Goal: Task Accomplishment & Management: Manage account settings

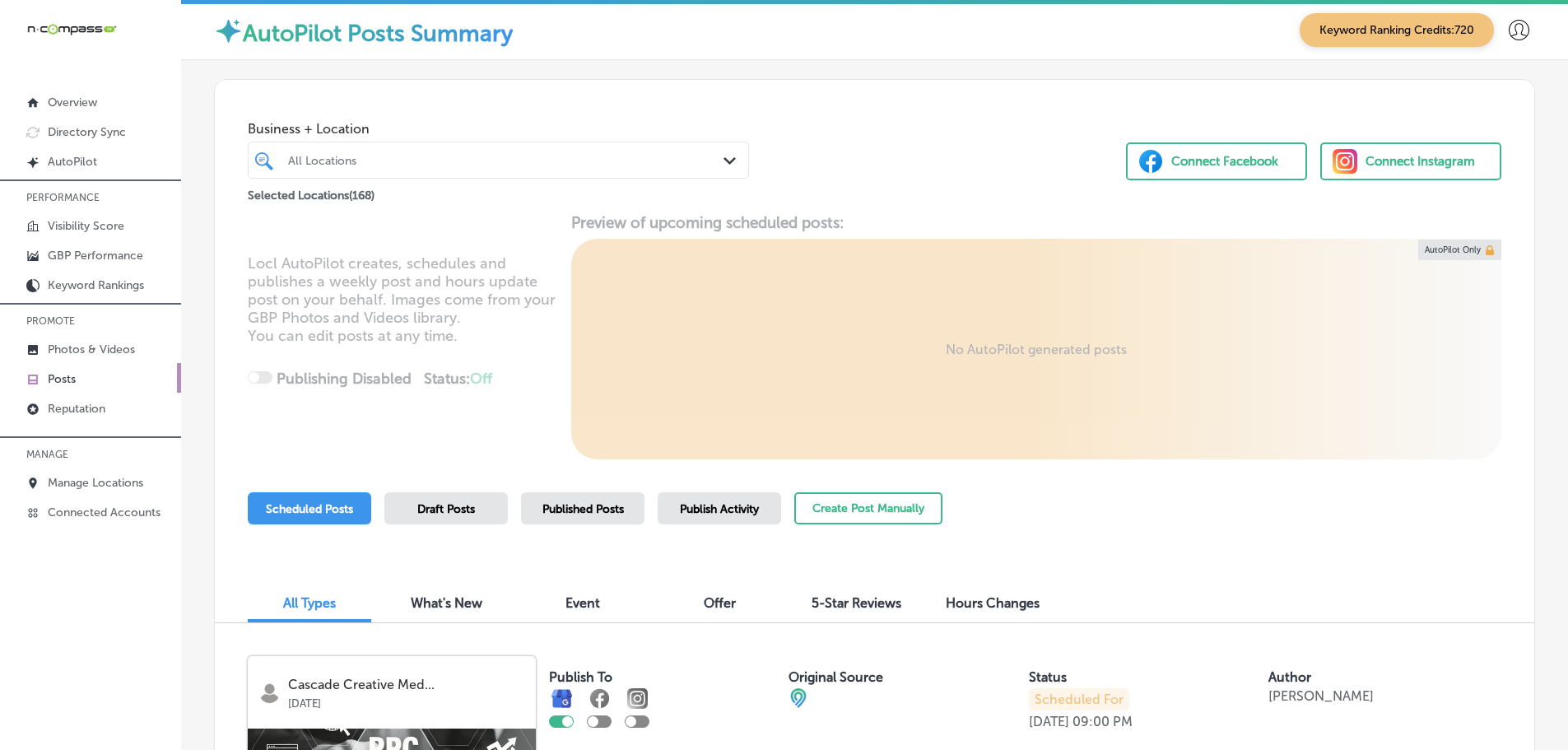
click at [727, 159] on icon "Path Created with Sketch." at bounding box center [730, 160] width 12 height 7
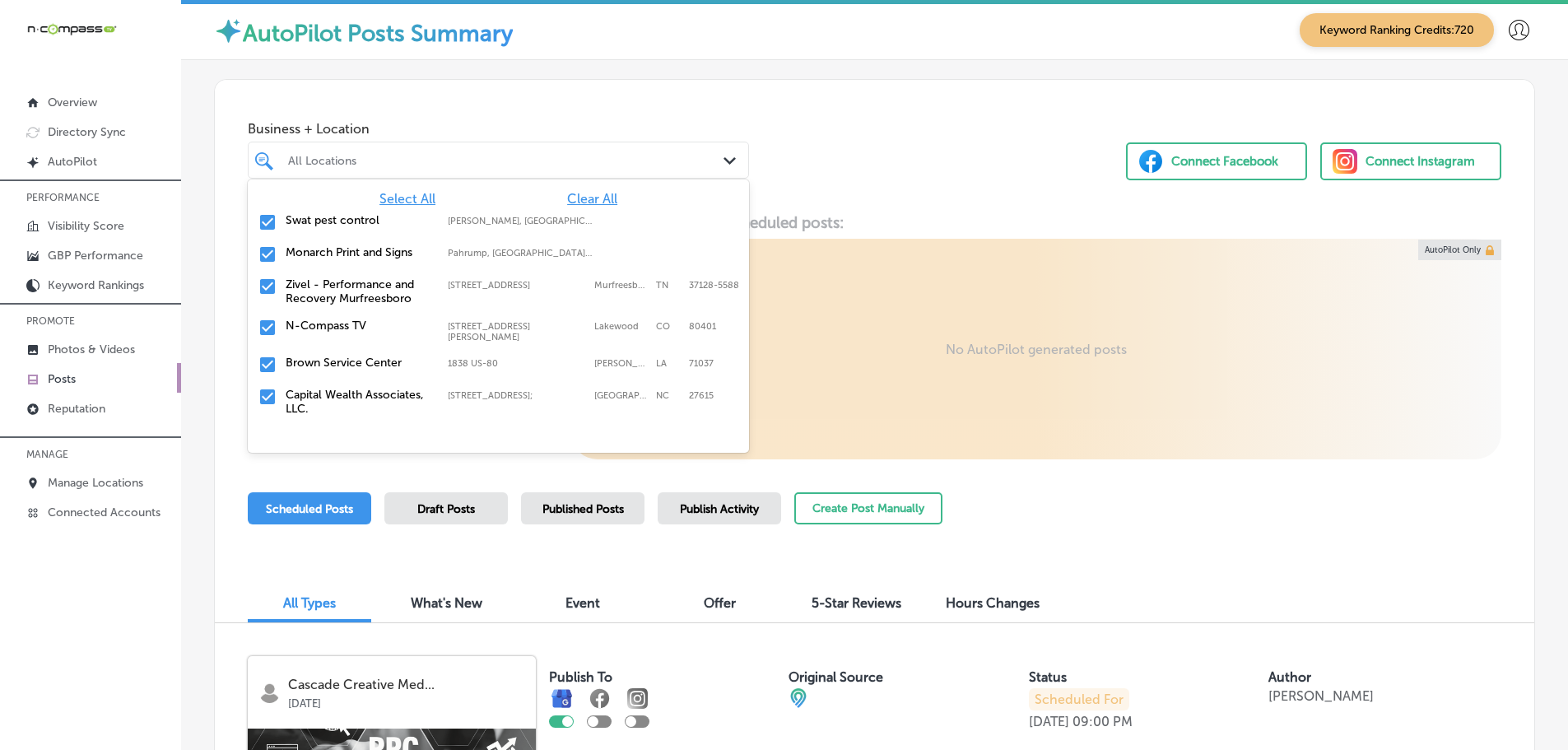
click at [592, 198] on span "Clear All" at bounding box center [592, 199] width 51 height 16
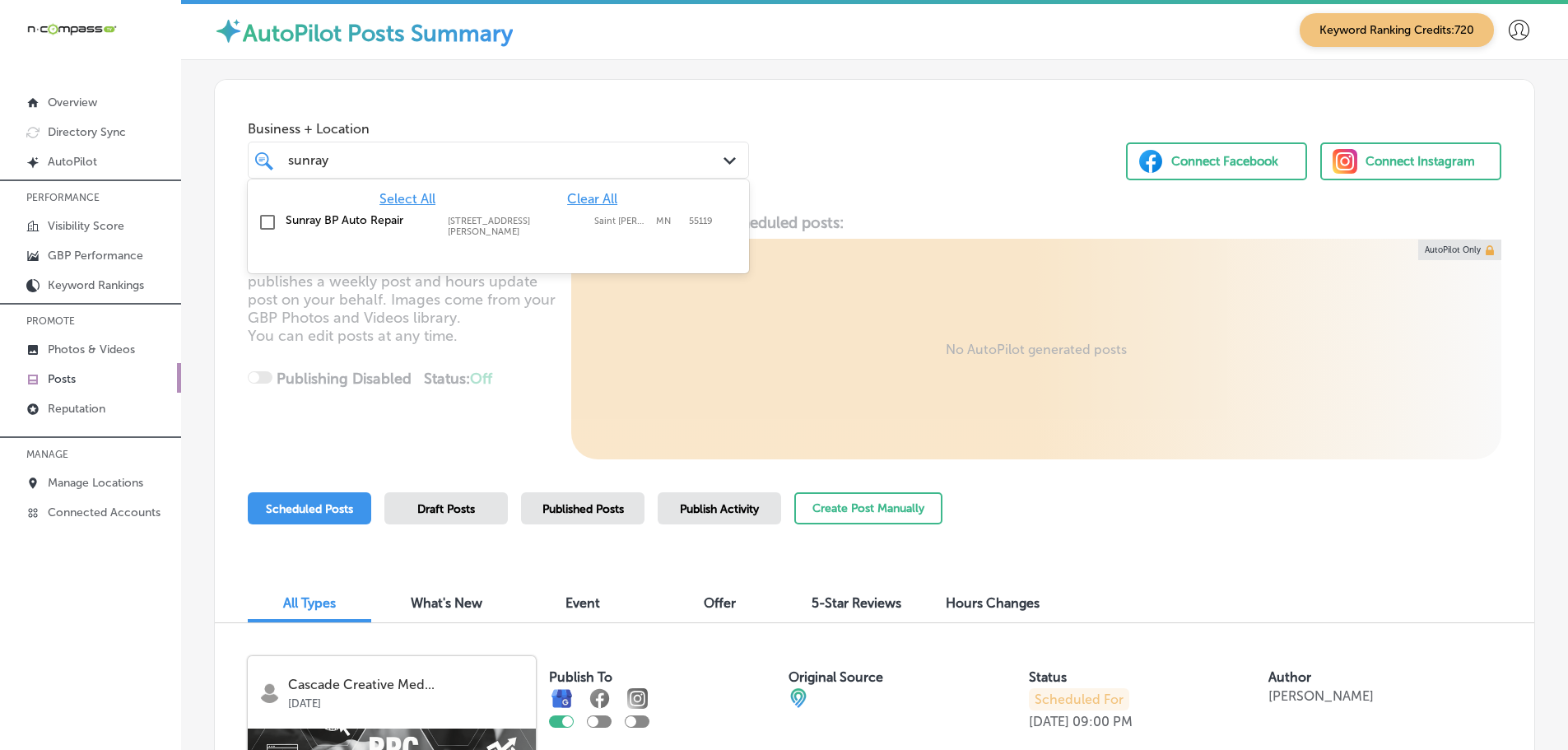
click at [392, 214] on label "Sunray BP Auto Repair" at bounding box center [358, 221] width 146 height 14
type input "sunray"
click at [925, 181] on div "Business + Location option [STREET_ADDRESS][PERSON_NAME]. option [STREET_ADDRES…" at bounding box center [874, 142] width 1320 height 125
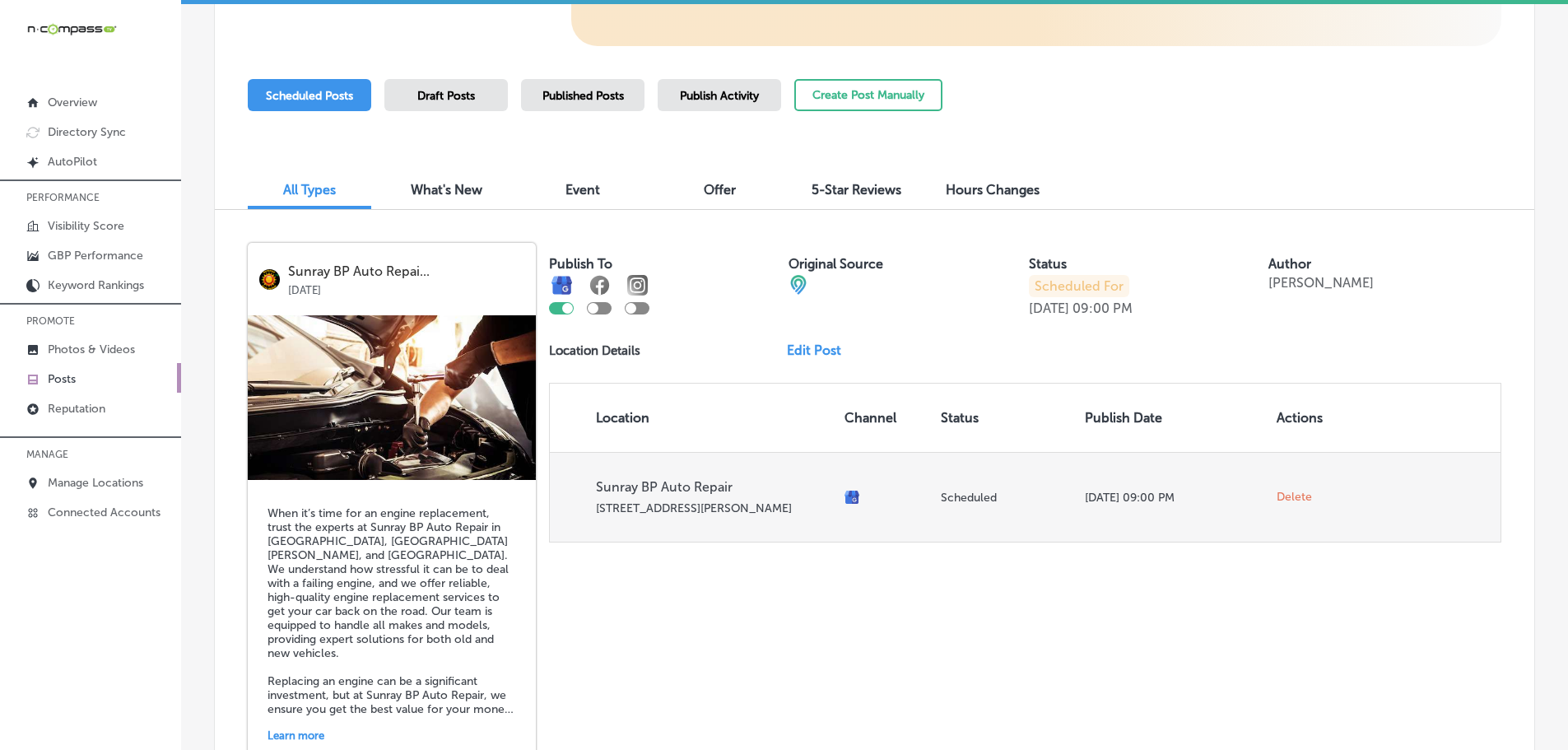
scroll to position [537, 0]
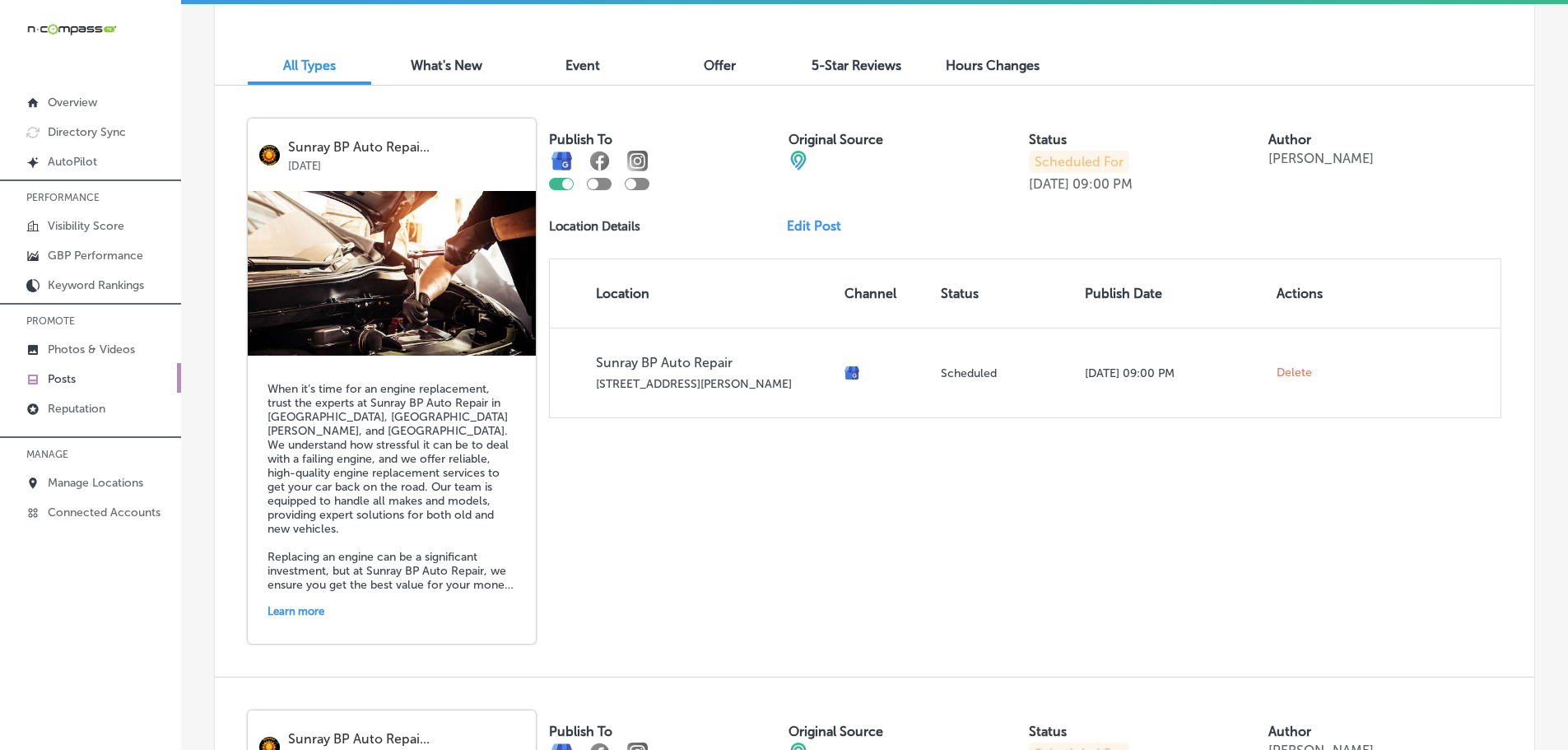
click at [817, 225] on link "Edit Post" at bounding box center [820, 226] width 68 height 16
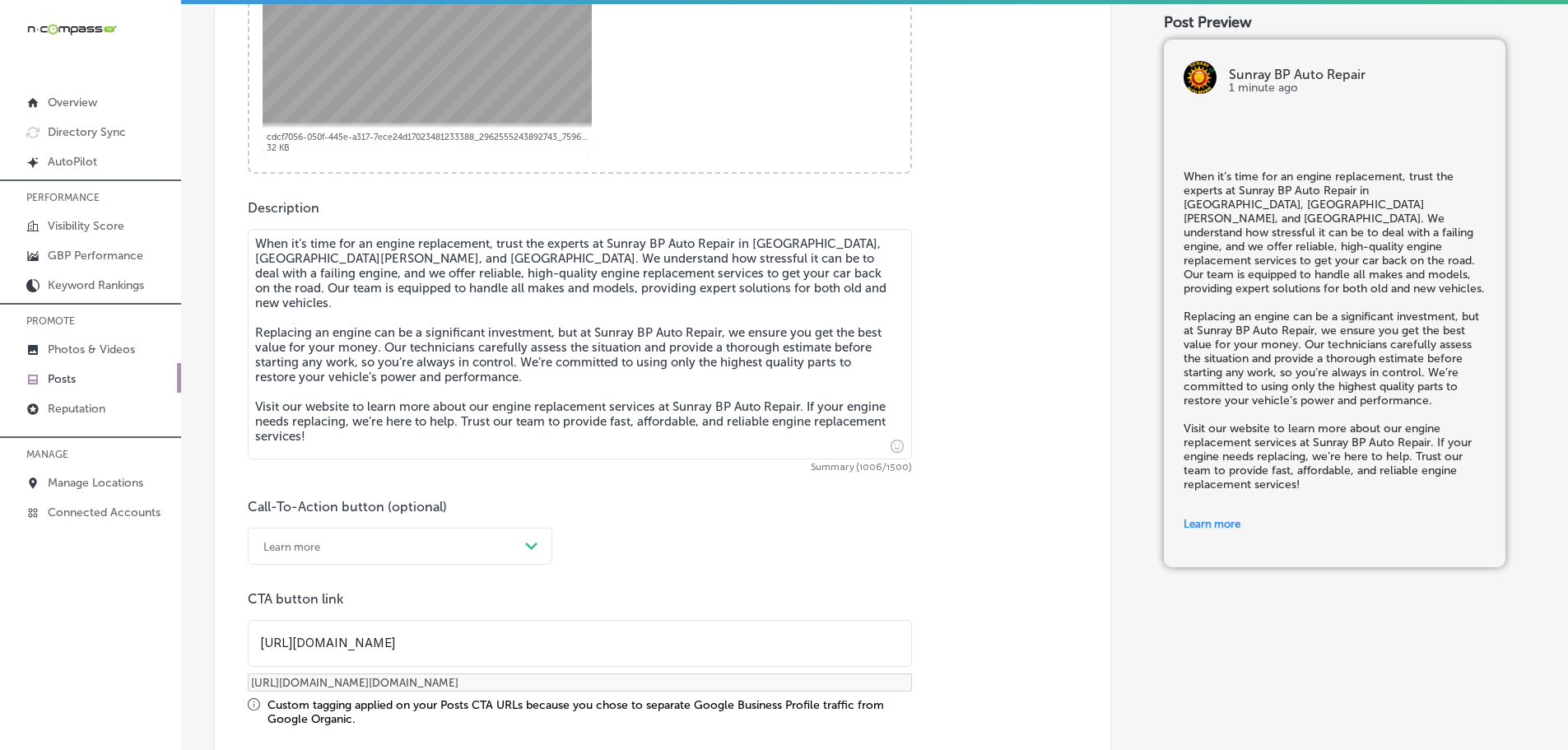
scroll to position [824, 0]
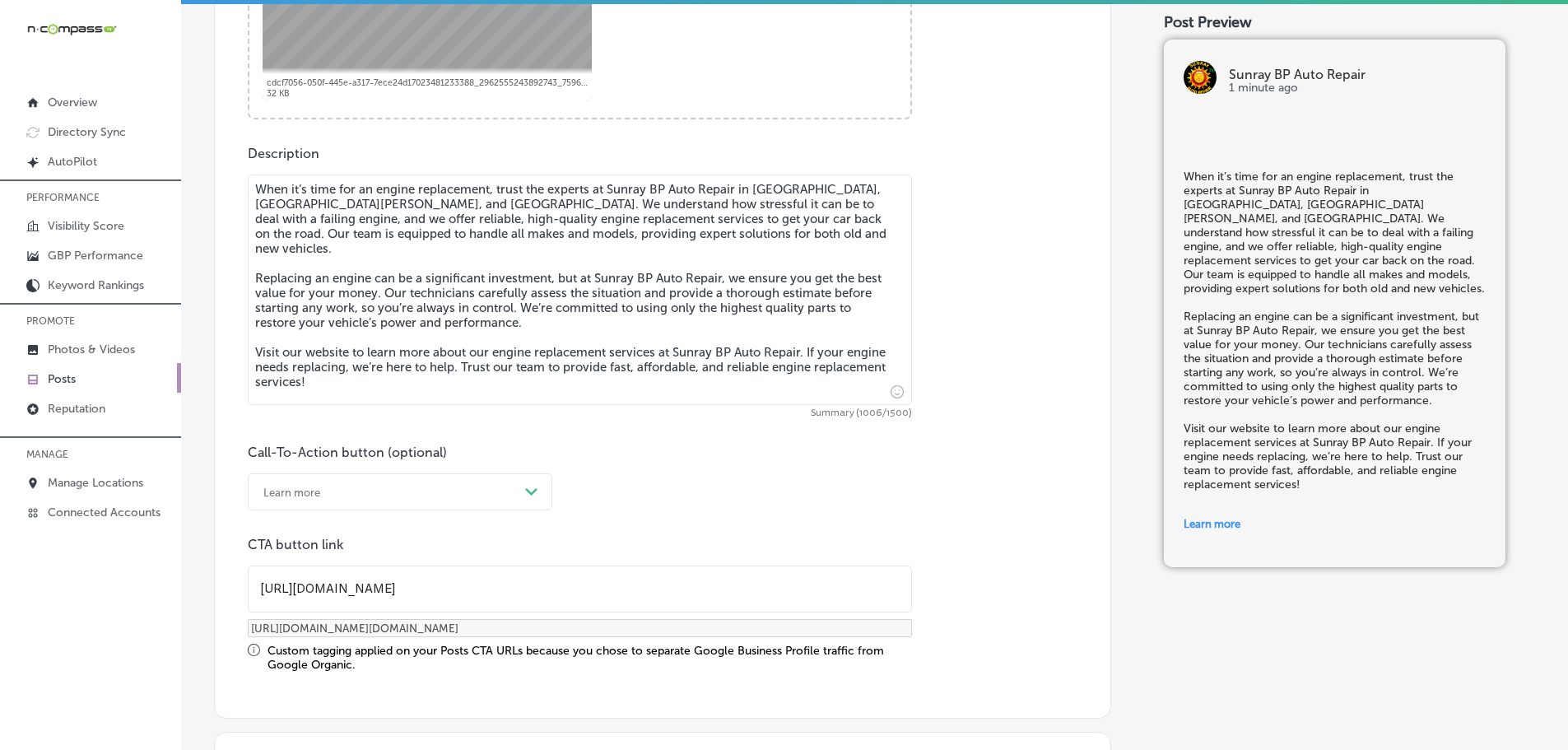
checkbox input "true"
drag, startPoint x: 436, startPoint y: 373, endPoint x: 233, endPoint y: 190, distance: 273.3
click at [233, 190] on div "Post content Select location(s) Business + Location Sunray BP Auto Repair Path …" at bounding box center [661, 117] width 897 height 1202
paste textarea "At Sunray BP Auto Repair, we specialize in diagnosing and addressing overheatin…"
type textarea "At Sunray BP Auto Repair, we specialize in diagnosing and addressing overheatin…"
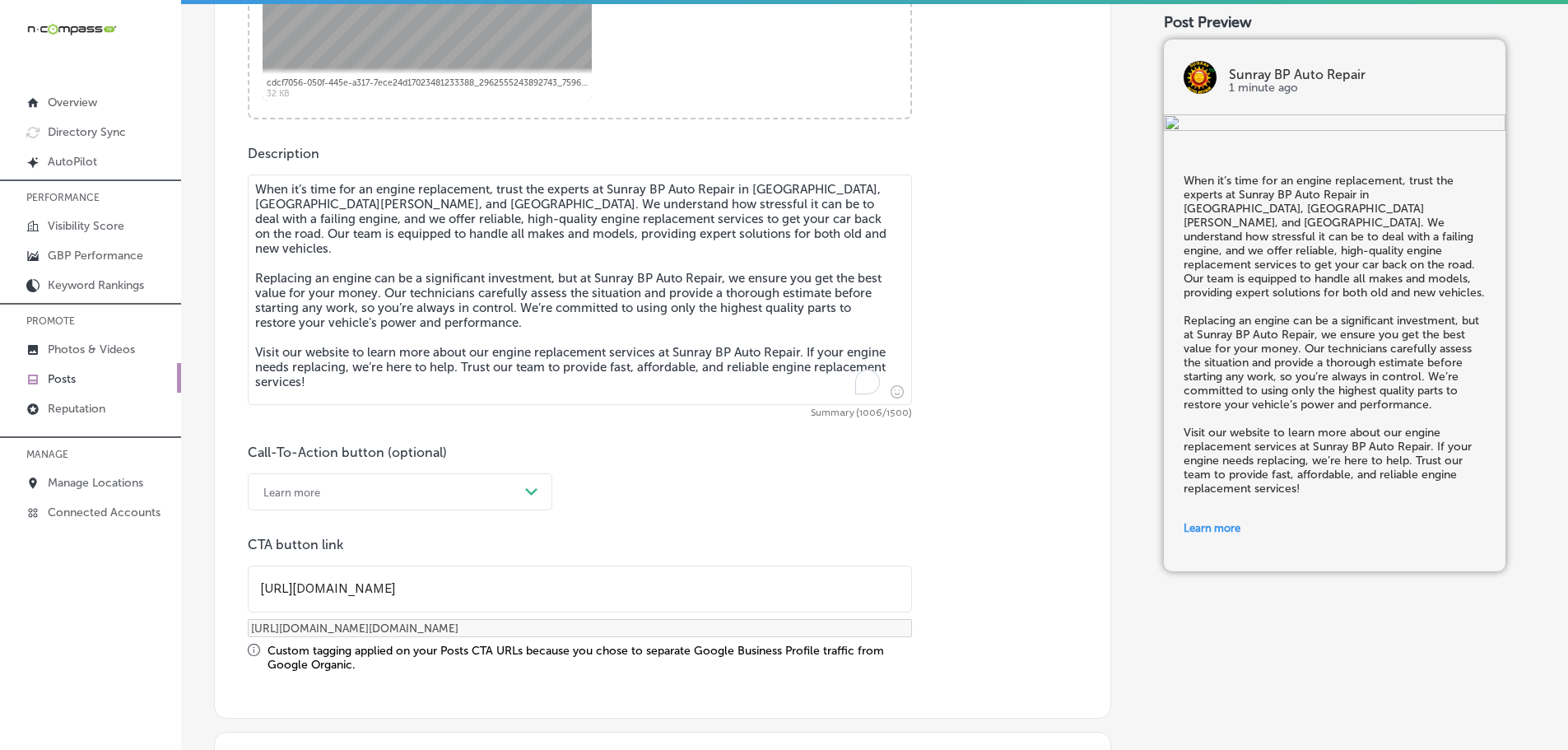
checkbox input "true"
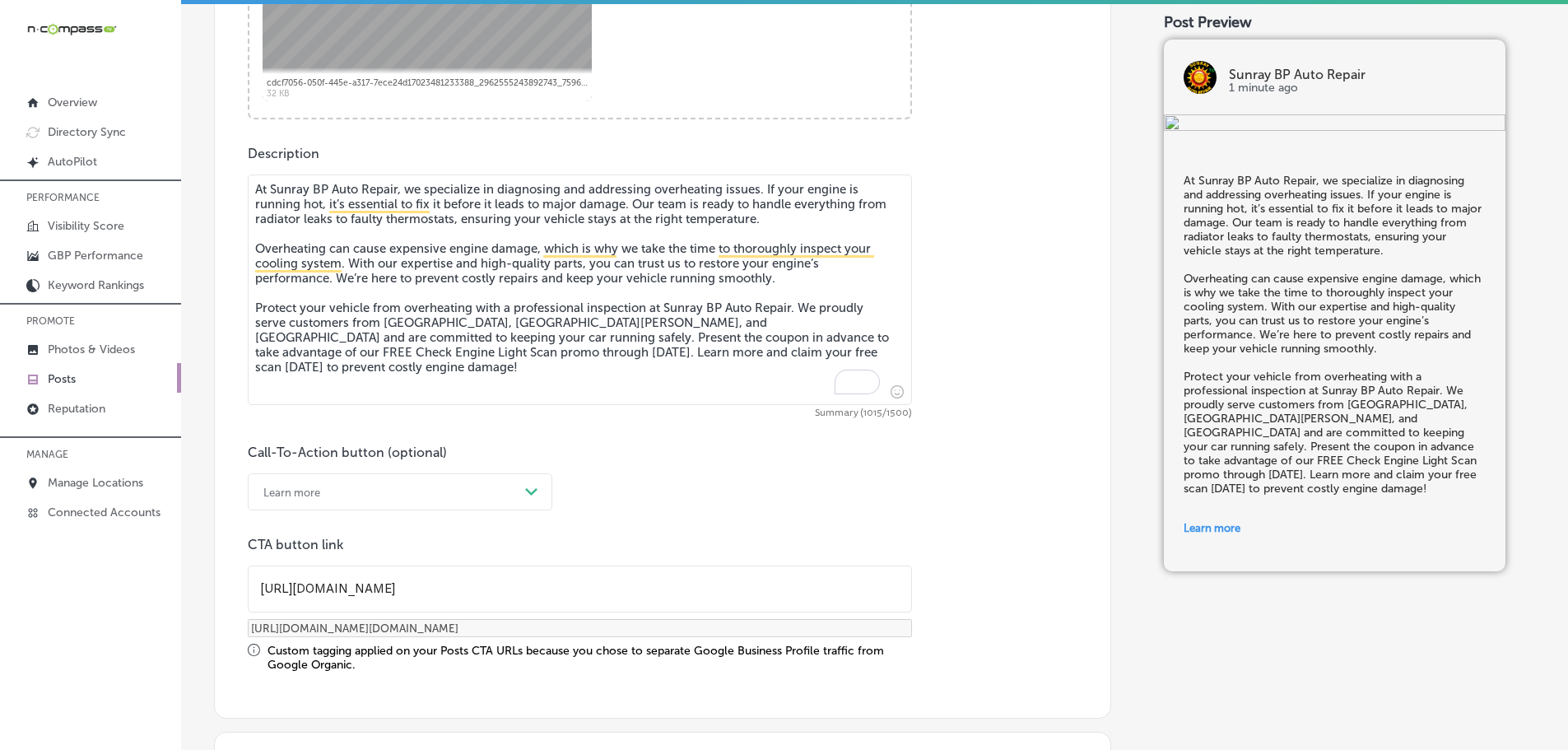
type textarea "At Sunray BP Auto Repair, we specialize in diagnosing and addressing overheatin…"
drag, startPoint x: 449, startPoint y: 595, endPoint x: 255, endPoint y: 589, distance: 194.1
click at [255, 589] on input "[URL][DOMAIN_NAME]" at bounding box center [579, 589] width 662 height 46
paste input "s://[DOMAIN_NAME][URL]"
type input "[URL][DOMAIN_NAME]"
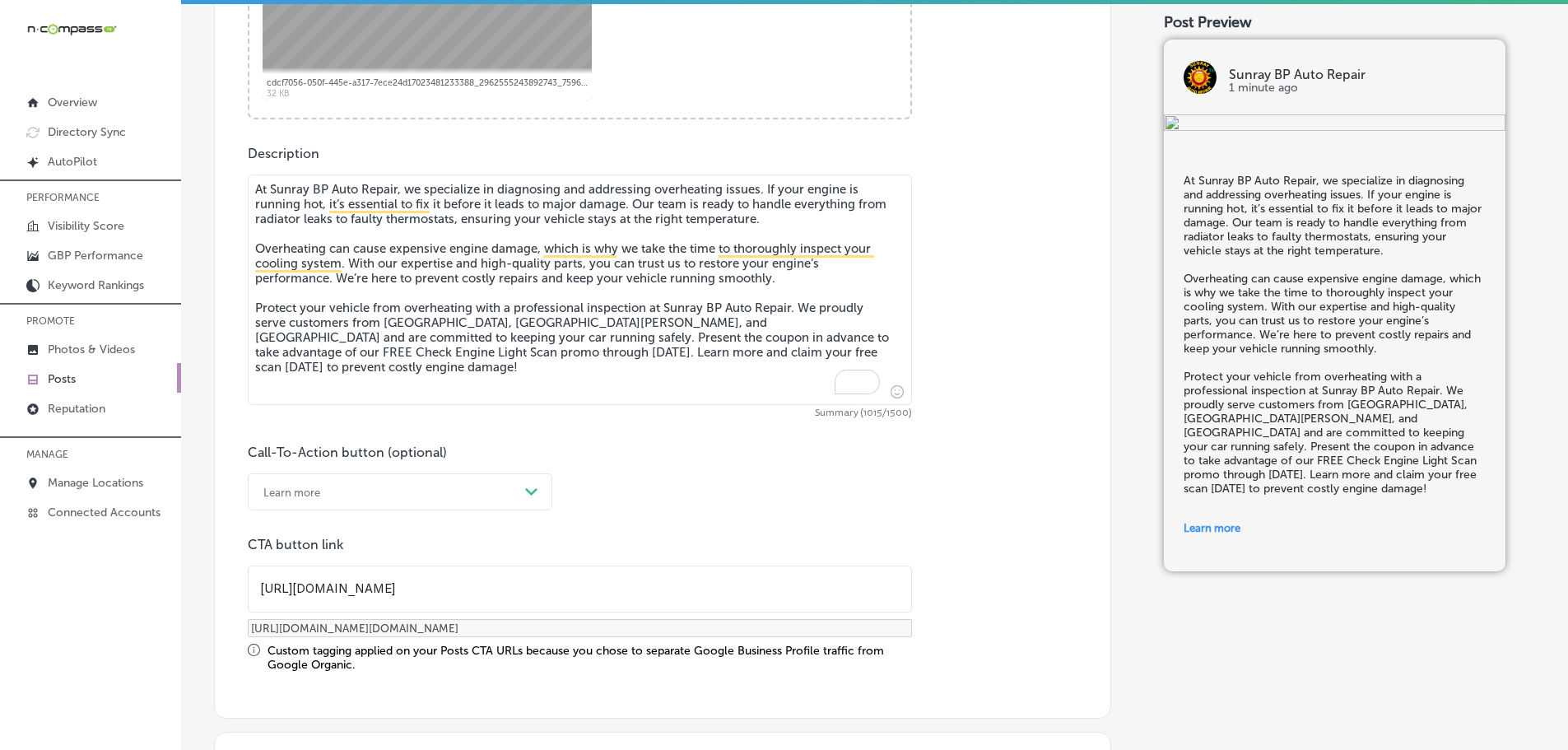
checkbox input "true"
type input "[URL][DOMAIN_NAME][DOMAIN_NAME]"
type input "[URL][DOMAIN_NAME]"
click at [703, 532] on div "Call-To-Action button (optional) Learn more Path Created with Sketch. CTA butto…" at bounding box center [661, 558] width 829 height 227
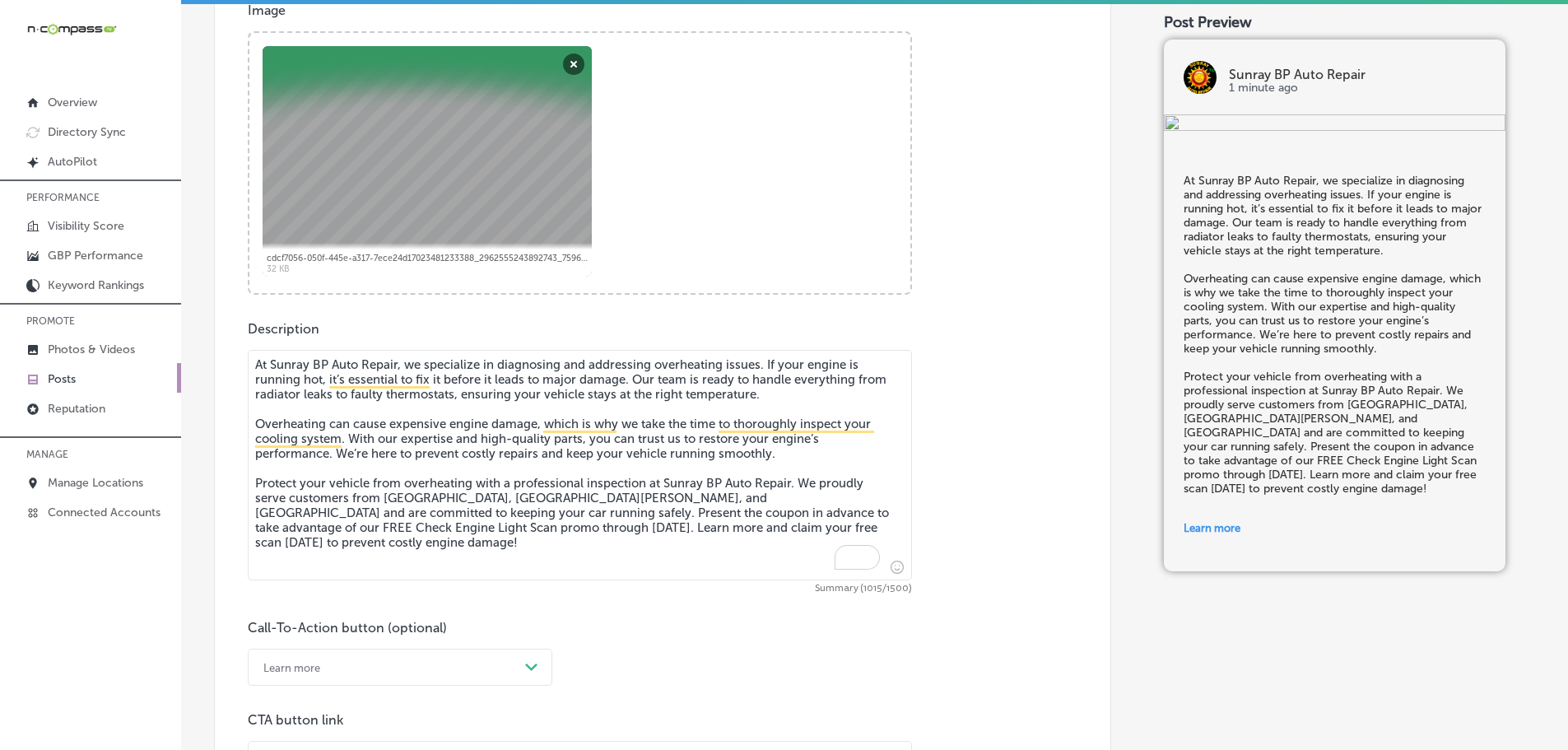
scroll to position [590, 0]
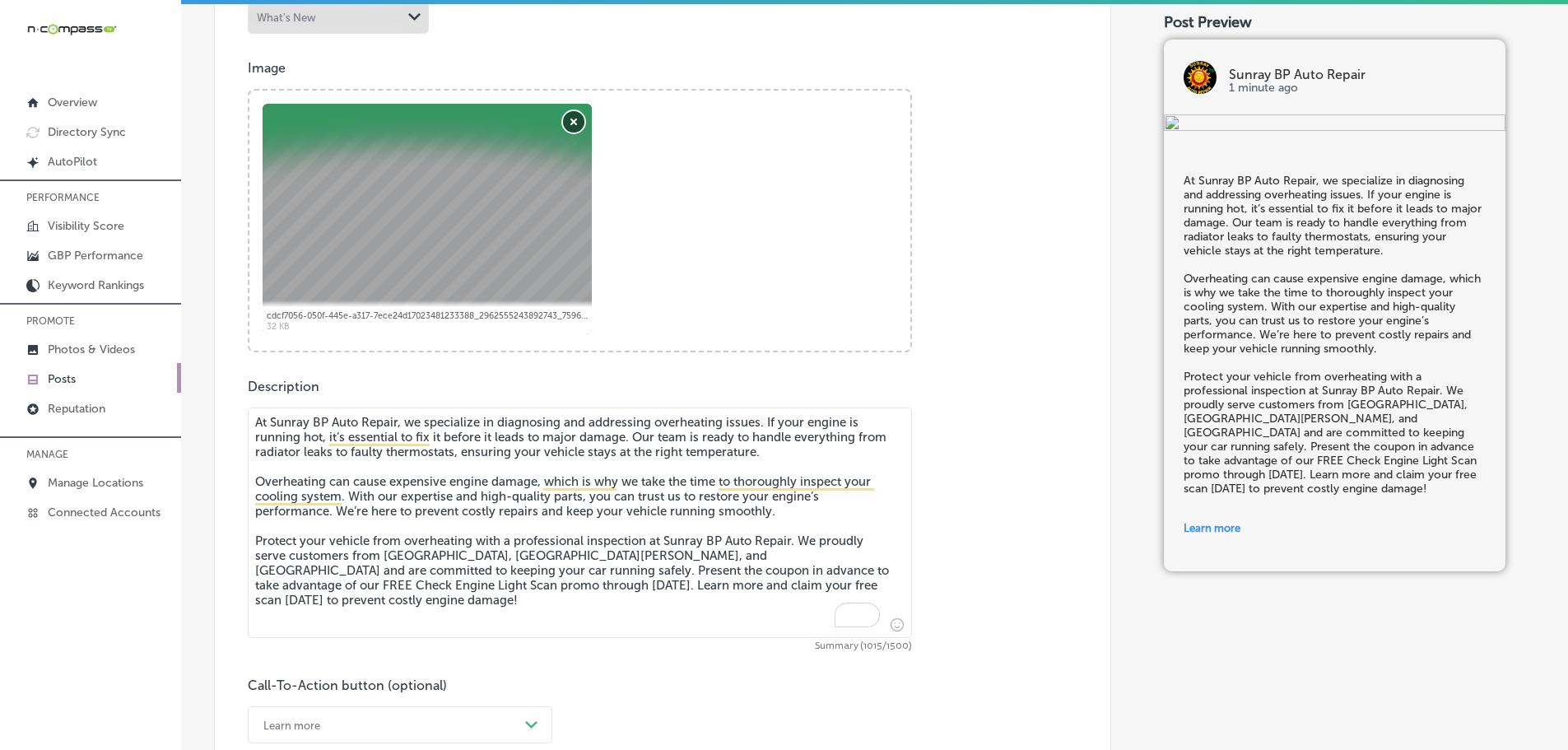
click at [569, 115] on button "Remove" at bounding box center [574, 122] width 22 height 22
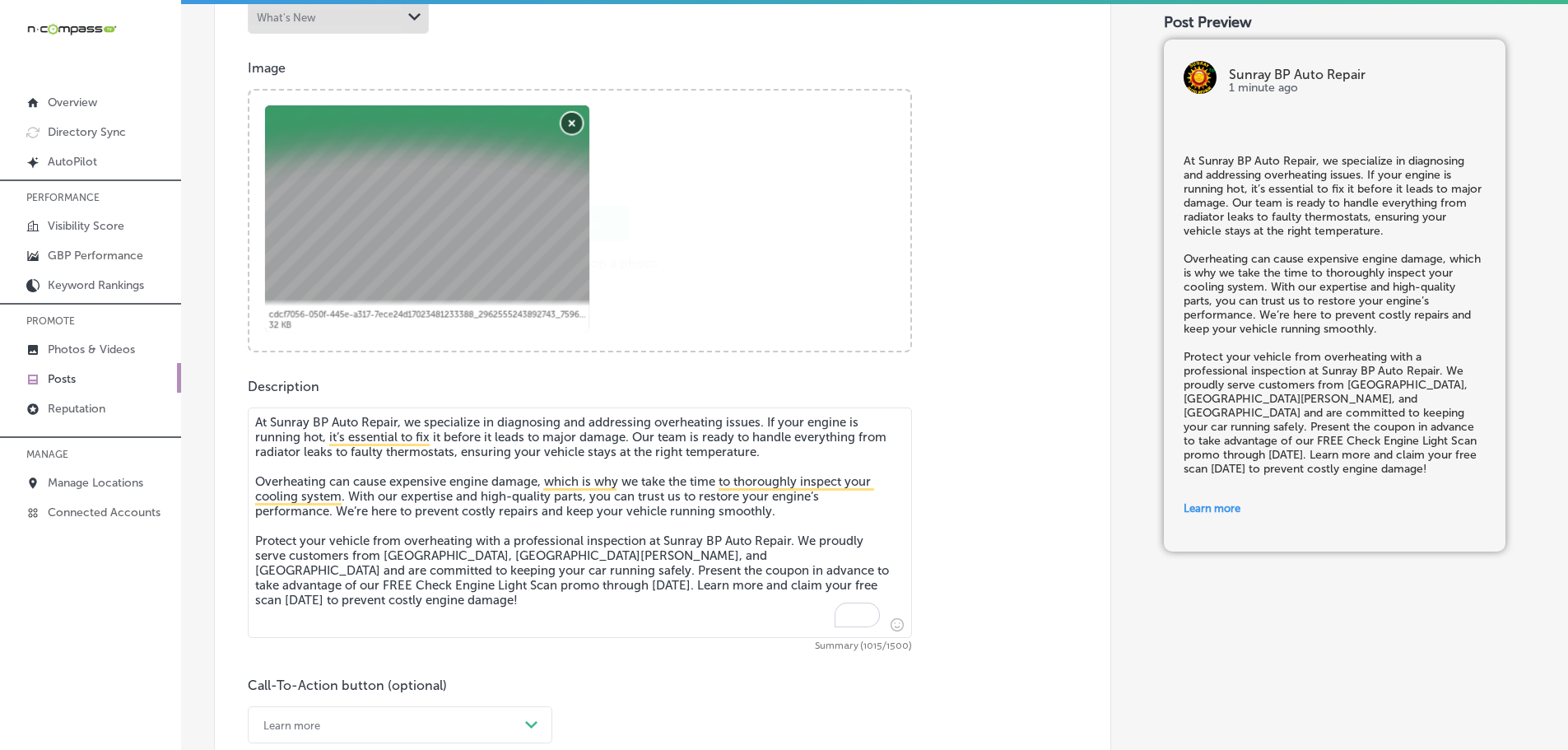
checkbox input "true"
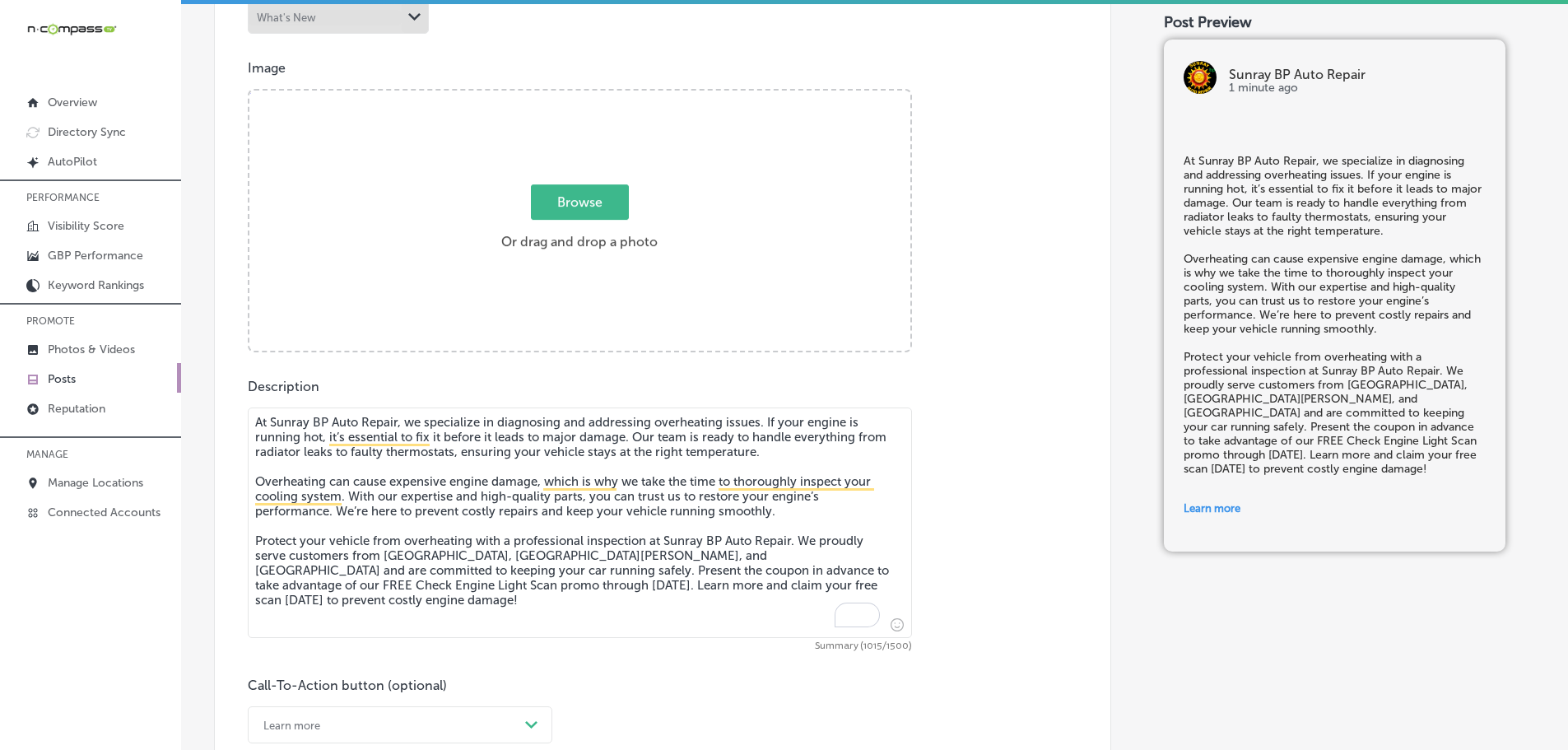
click at [570, 198] on span "Browse" at bounding box center [580, 203] width 98 height 36
click at [570, 95] on input "Browse Or drag and drop a photo" at bounding box center [580, 92] width 661 height 5
type input "C:\fakepath\Sunray BP (66).png"
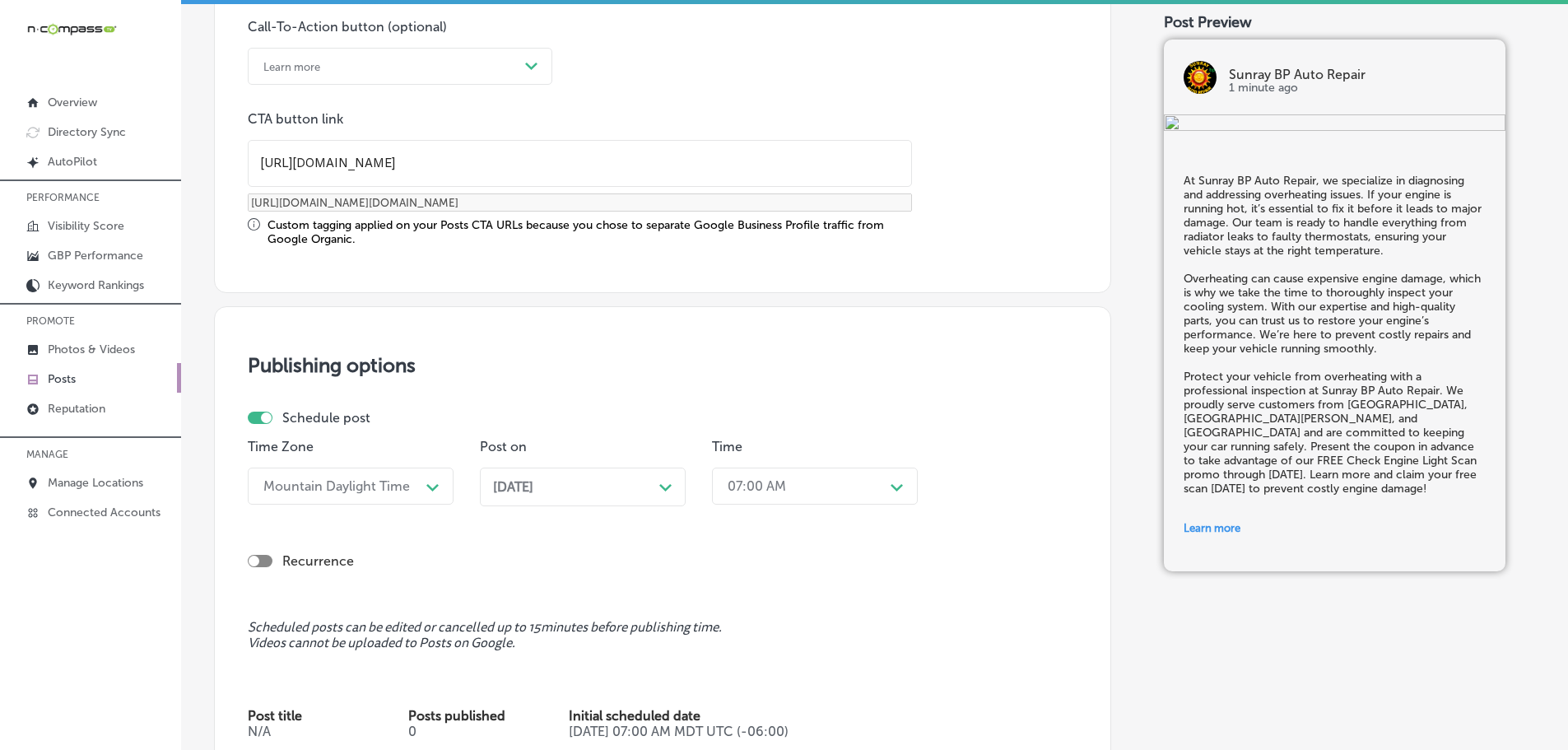
scroll to position [1496, 0]
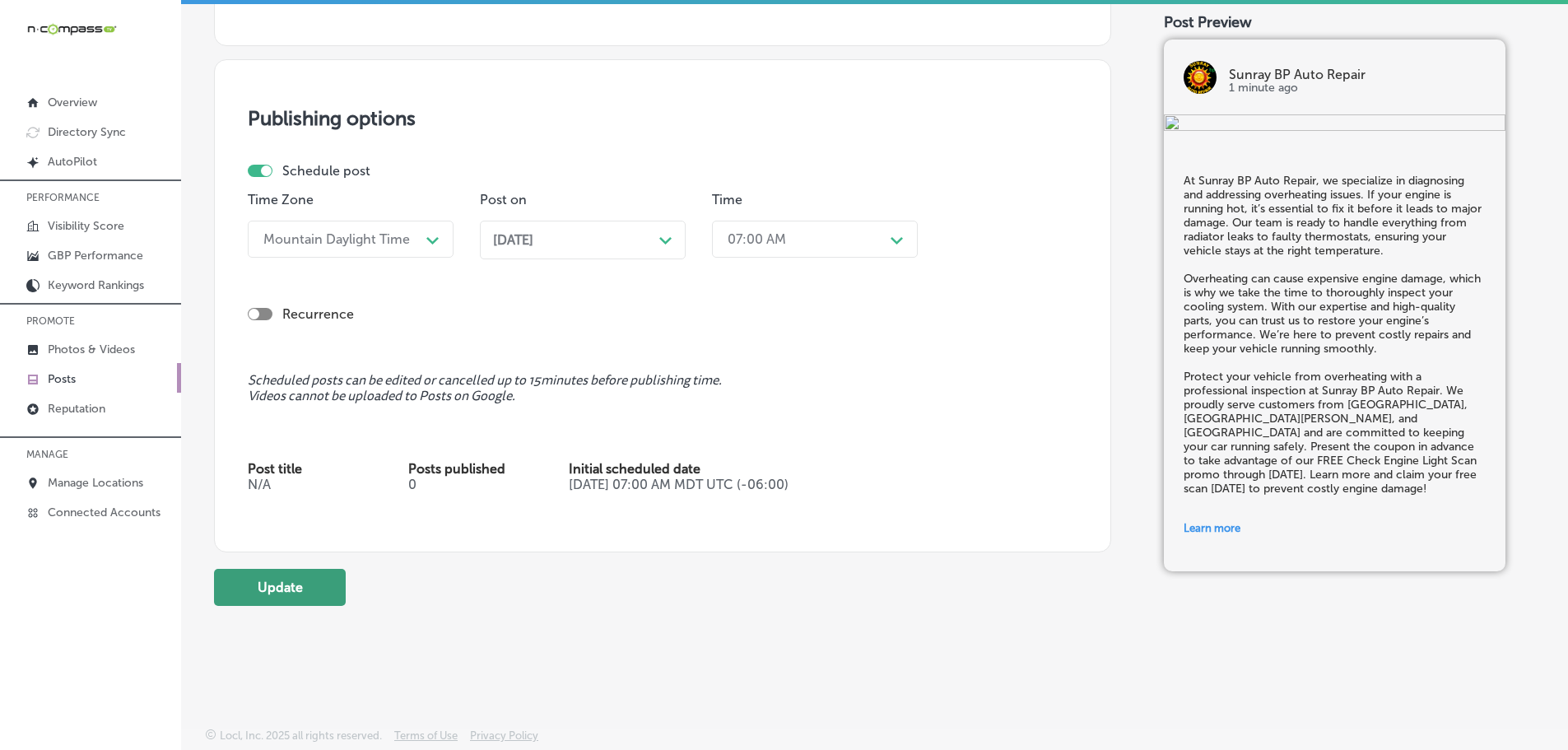
click at [320, 599] on button "Update" at bounding box center [279, 587] width 132 height 37
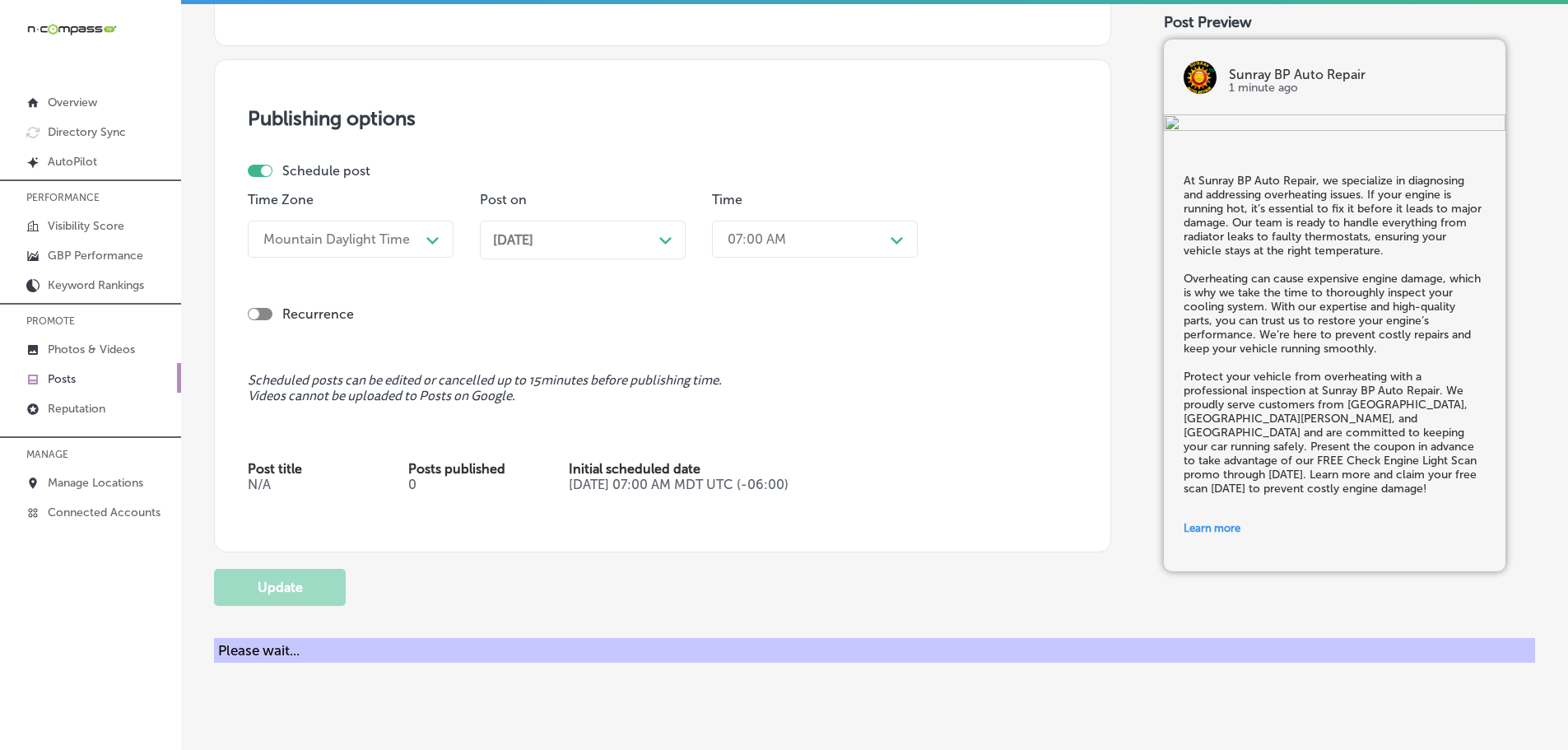
checkbox input "true"
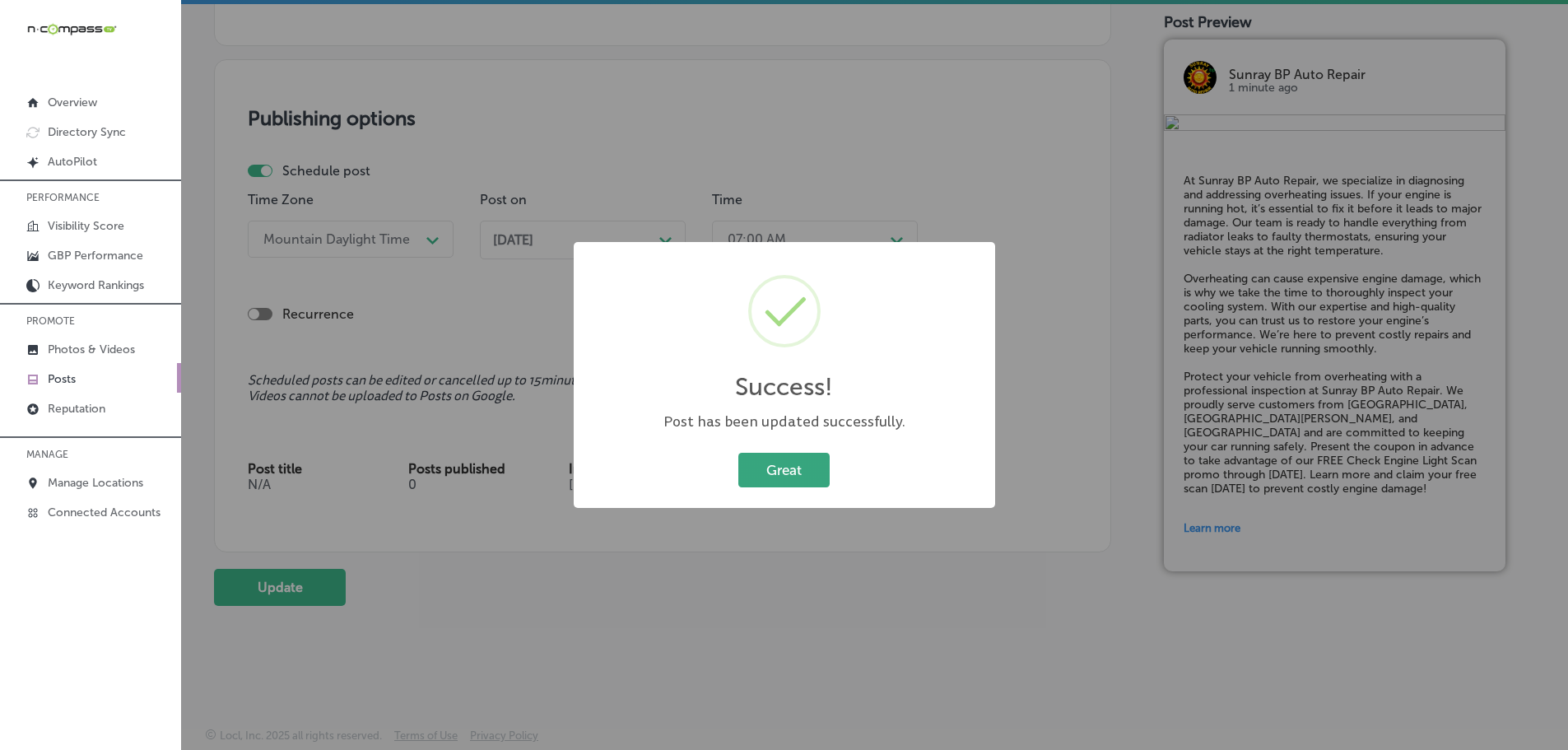
click at [777, 467] on button "Great" at bounding box center [784, 470] width 91 height 34
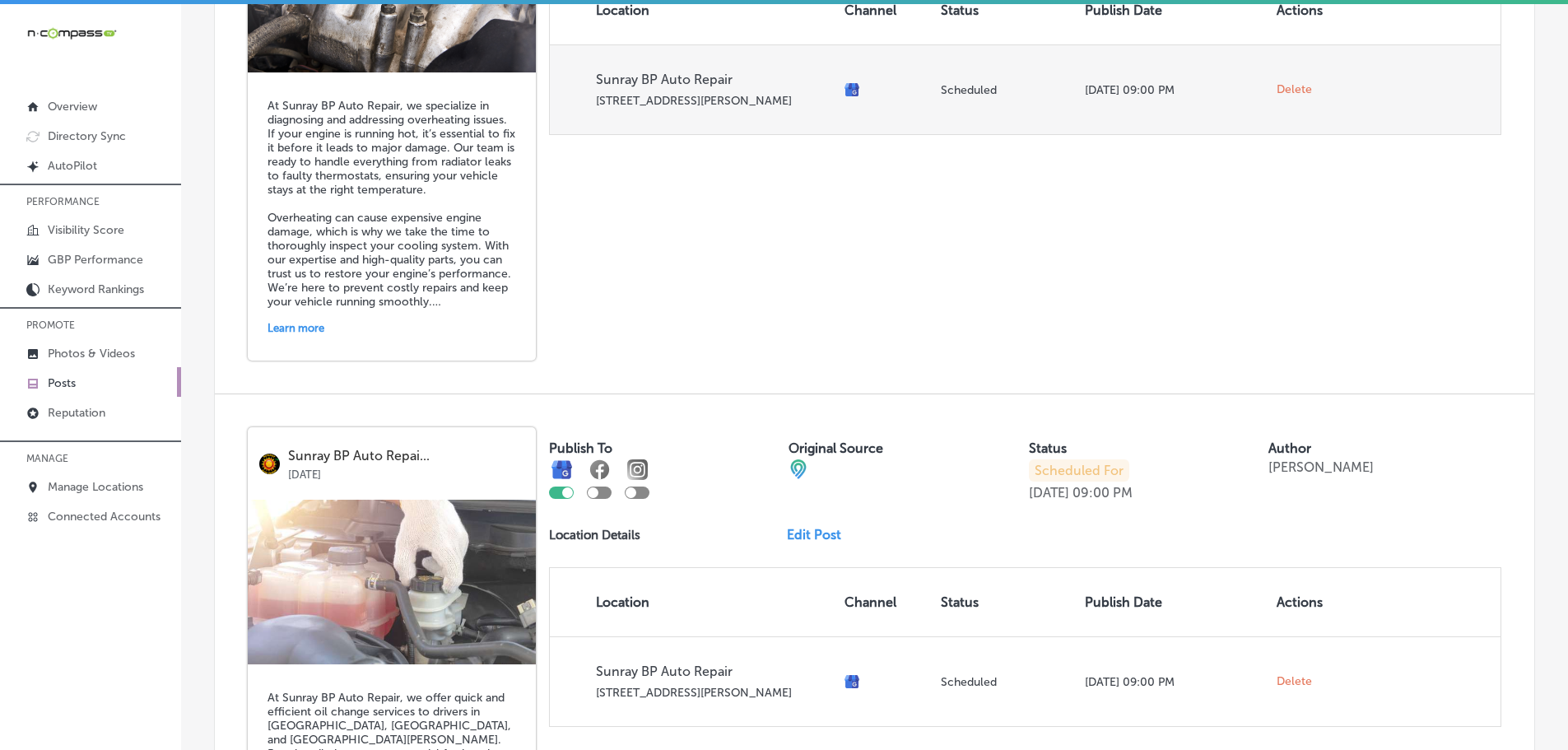
scroll to position [906, 0]
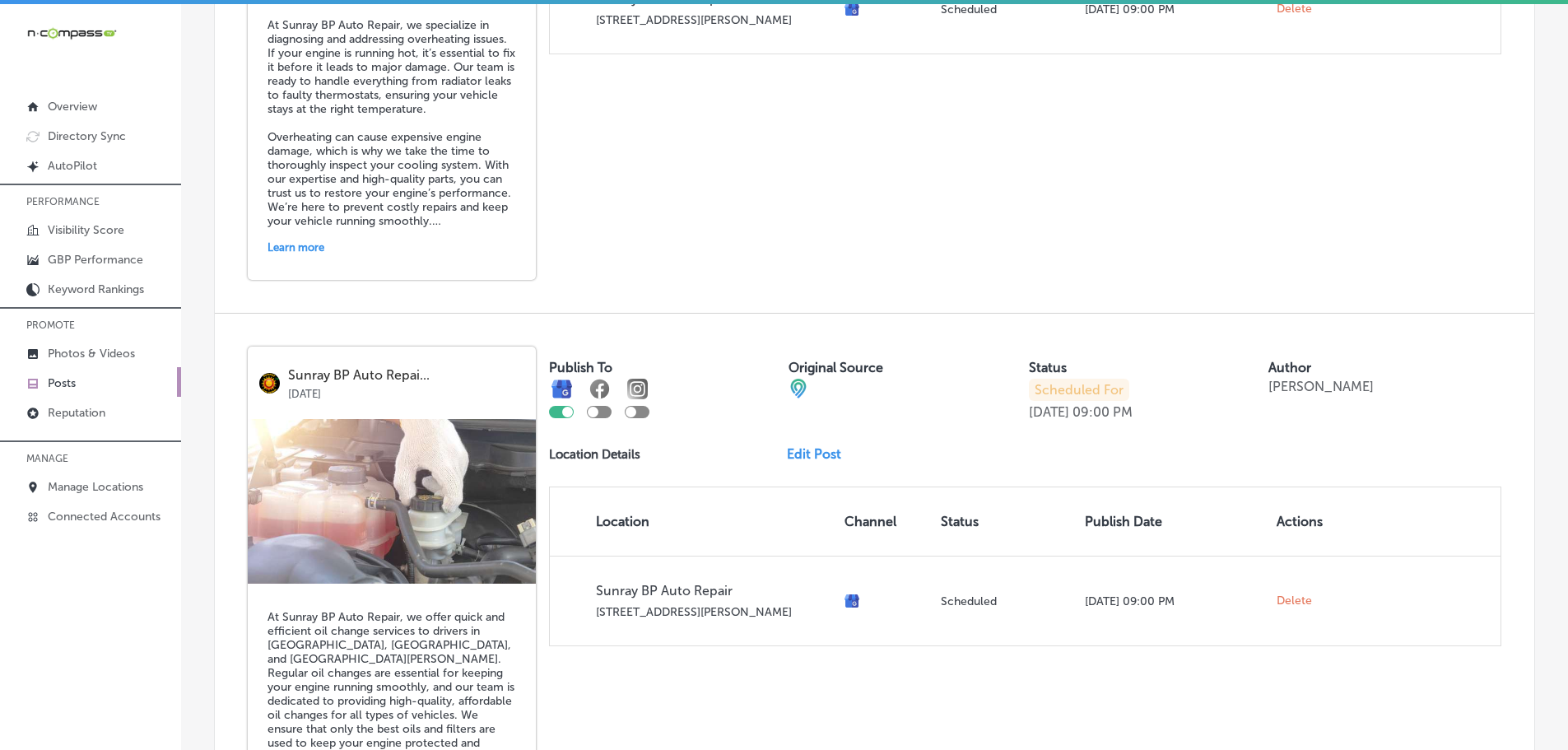
click at [817, 451] on link "Edit Post" at bounding box center [820, 454] width 68 height 16
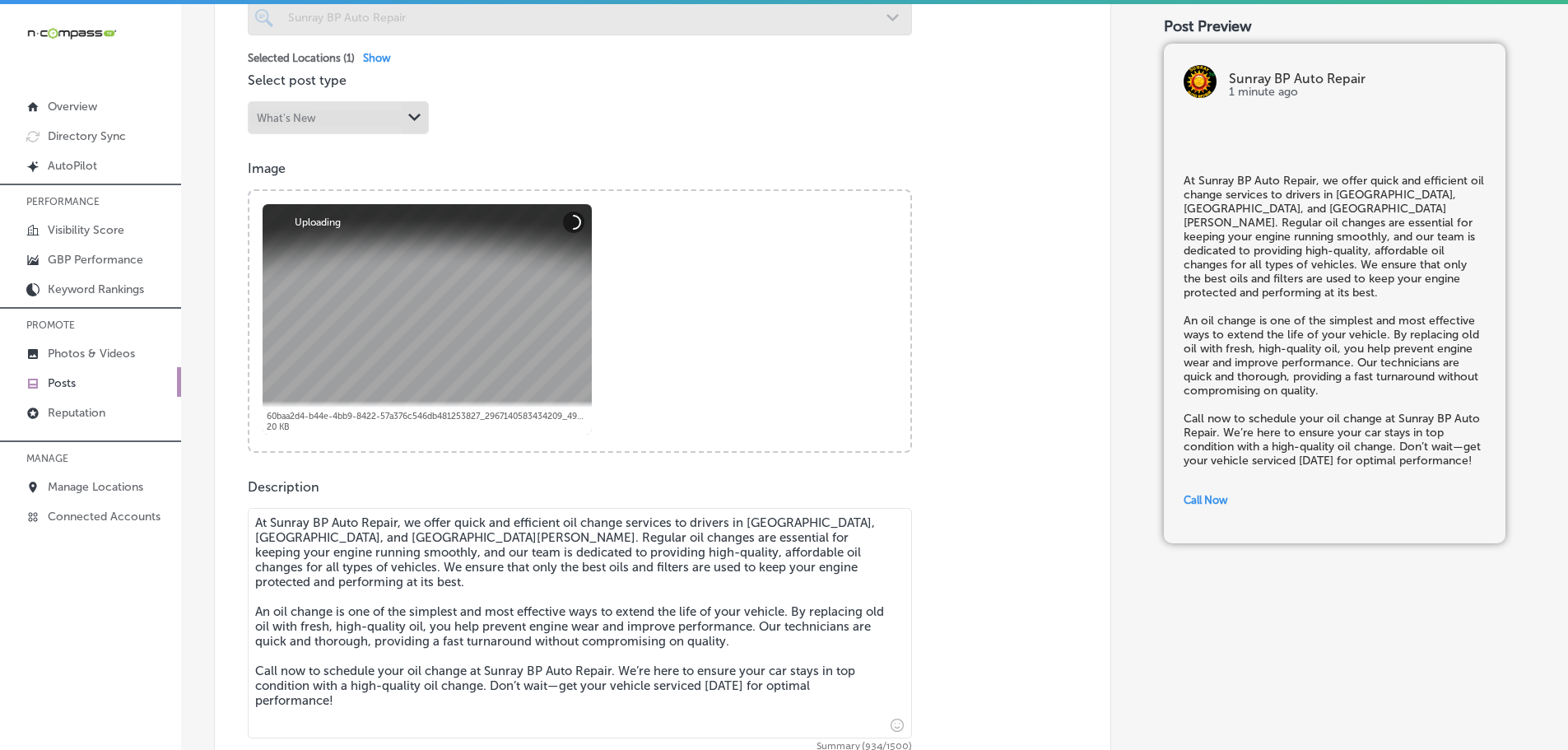
scroll to position [741, 0]
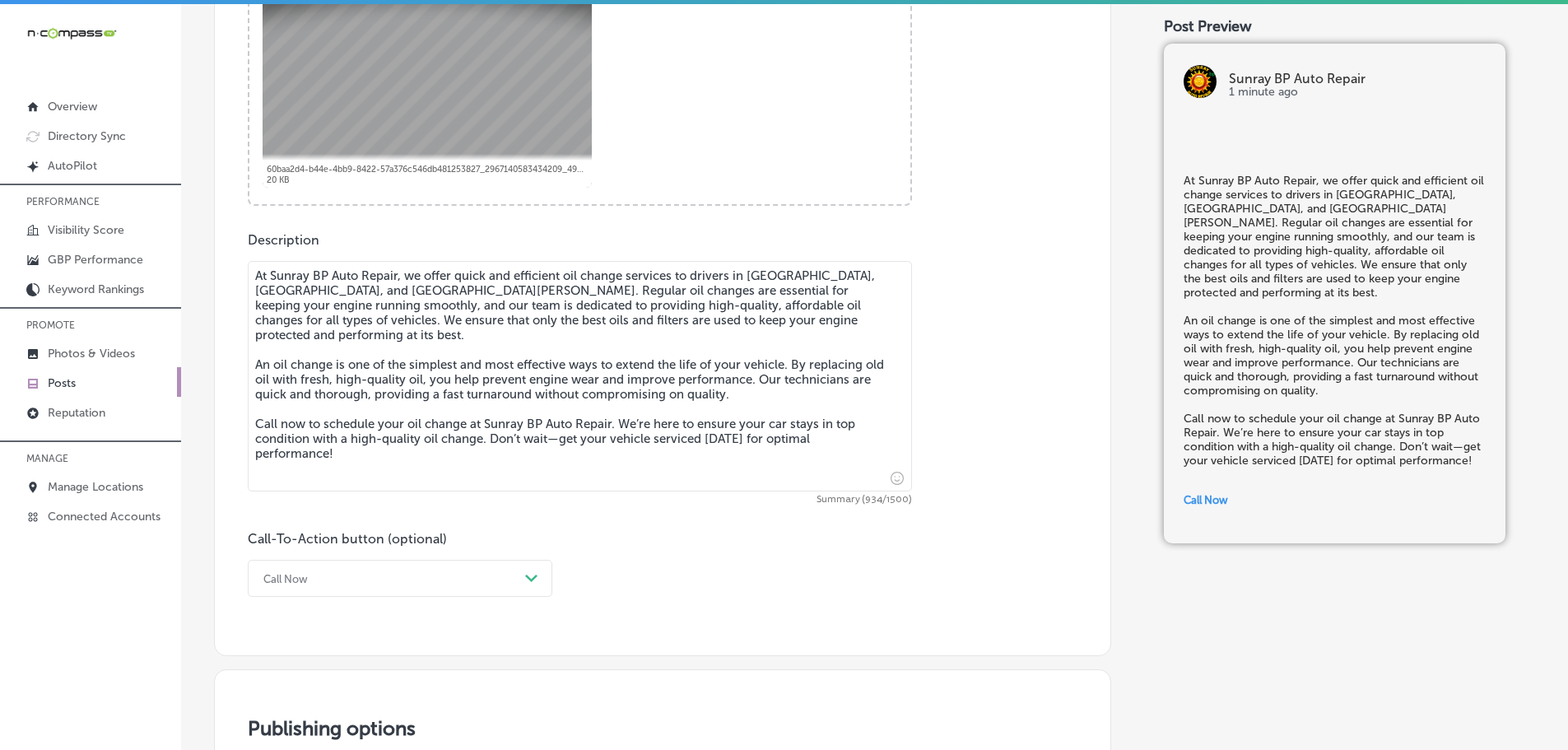
checkbox input "true"
drag, startPoint x: 386, startPoint y: 444, endPoint x: 202, endPoint y: 279, distance: 247.1
click at [202, 279] on div "Back Published To * When publishing to Facebook and Instagram, only the post im…" at bounding box center [874, 291] width 1387 height 1938
paste textarea "If you're noticing your engine running hot, it could be a sign of a problem wit…"
type textarea "If you're noticing your engine running hot, it could be a sign of a problem wit…"
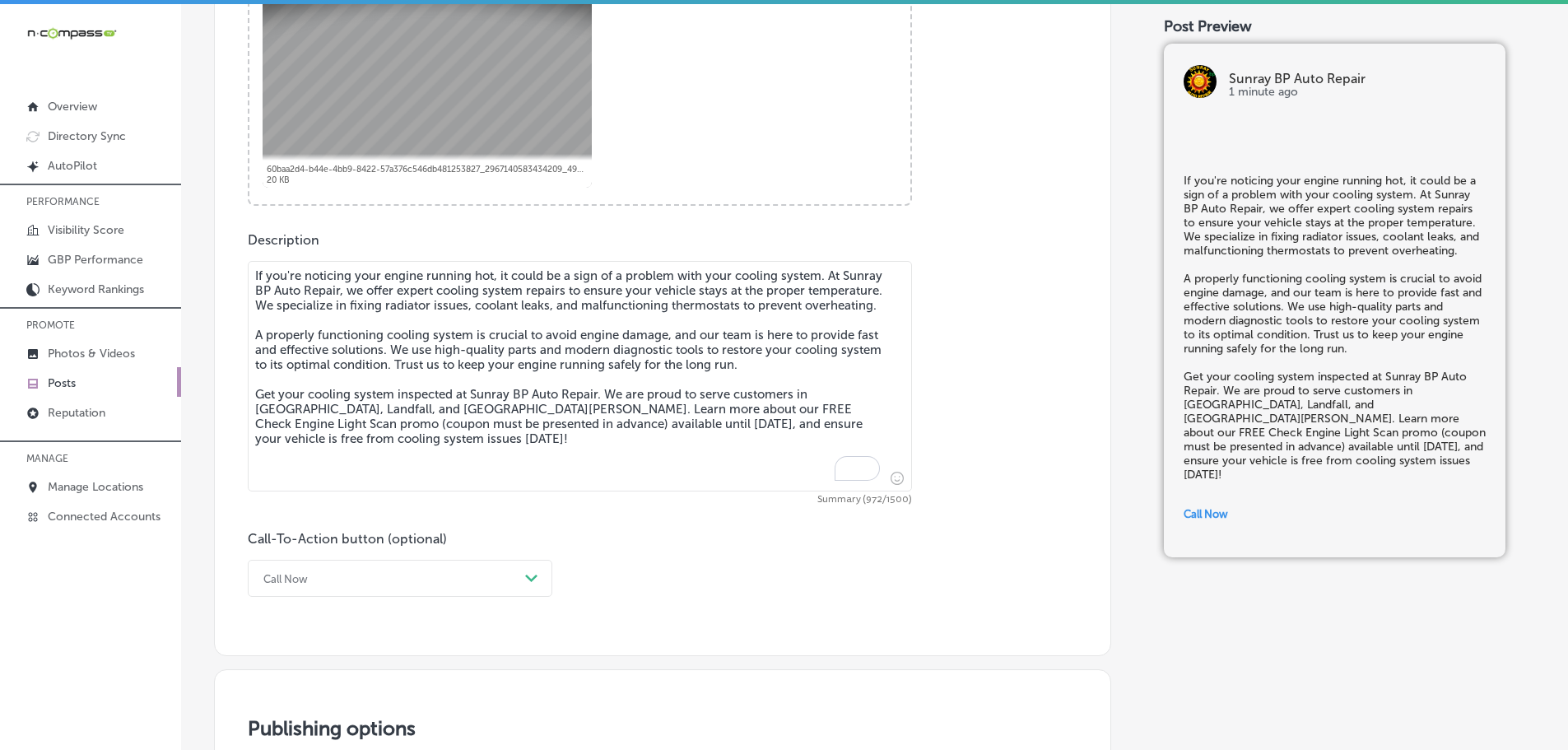
checkbox input "true"
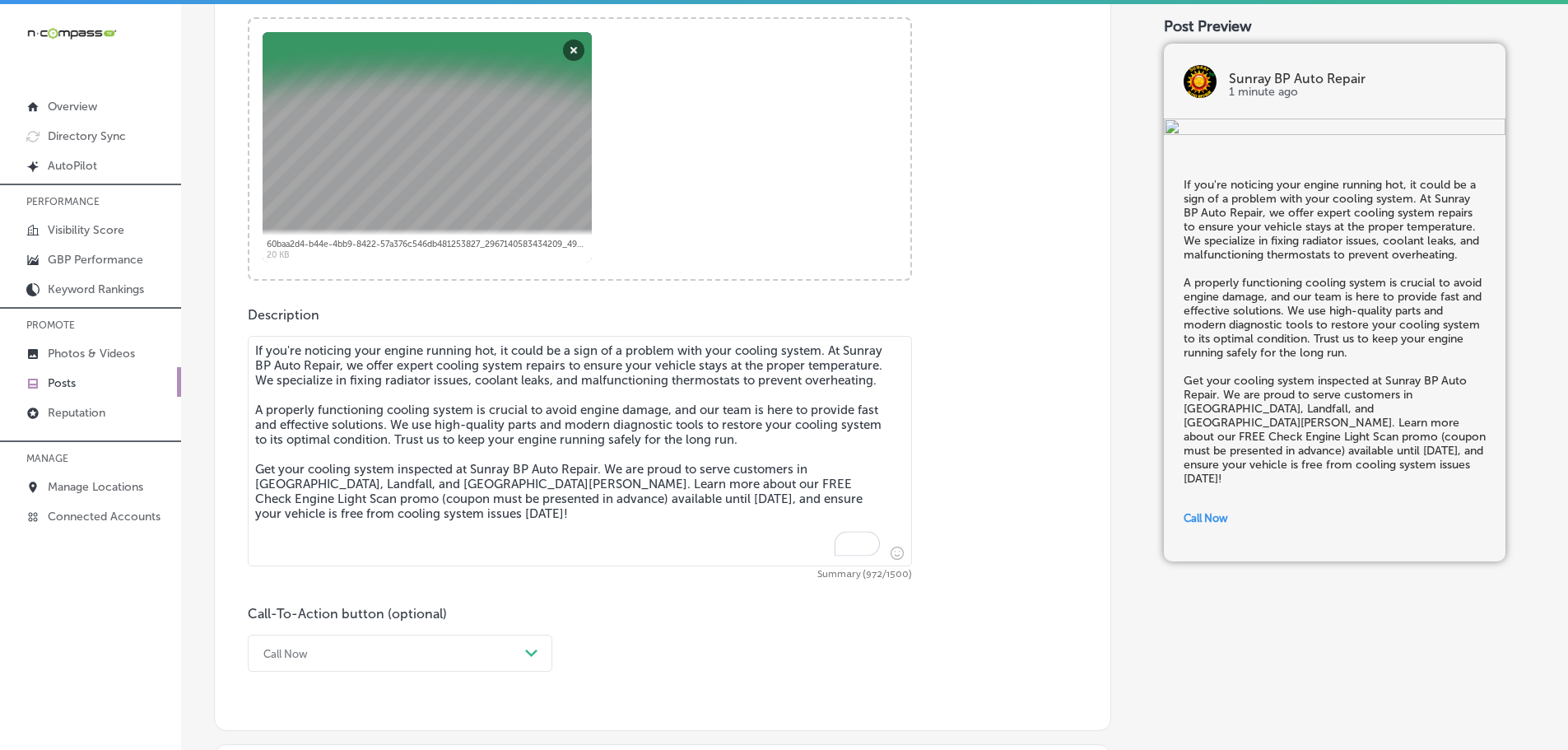
scroll to position [494, 0]
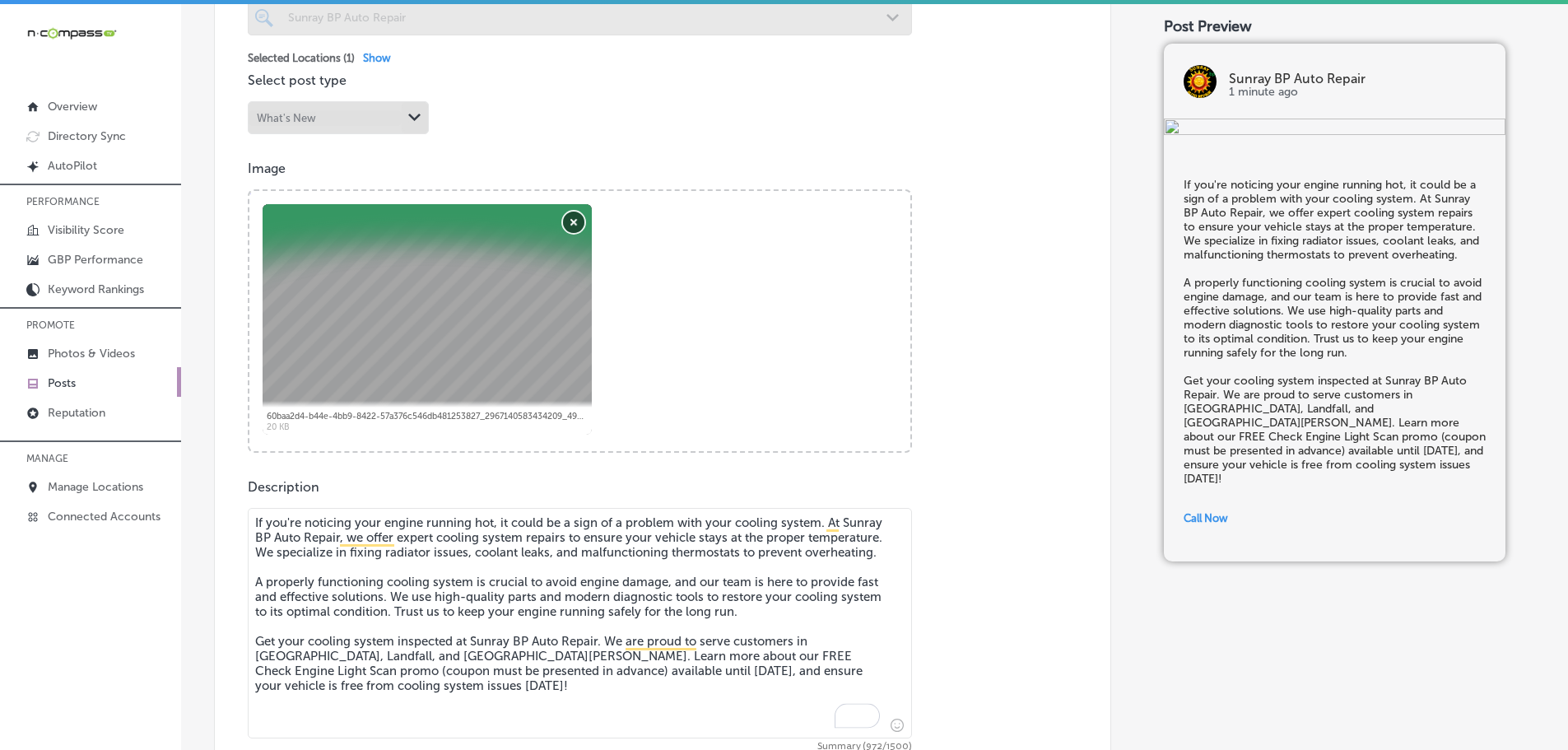
type textarea "If you're noticing your engine running hot, it could be a sign of a problem wit…"
click at [573, 225] on button "Remove" at bounding box center [574, 223] width 22 height 22
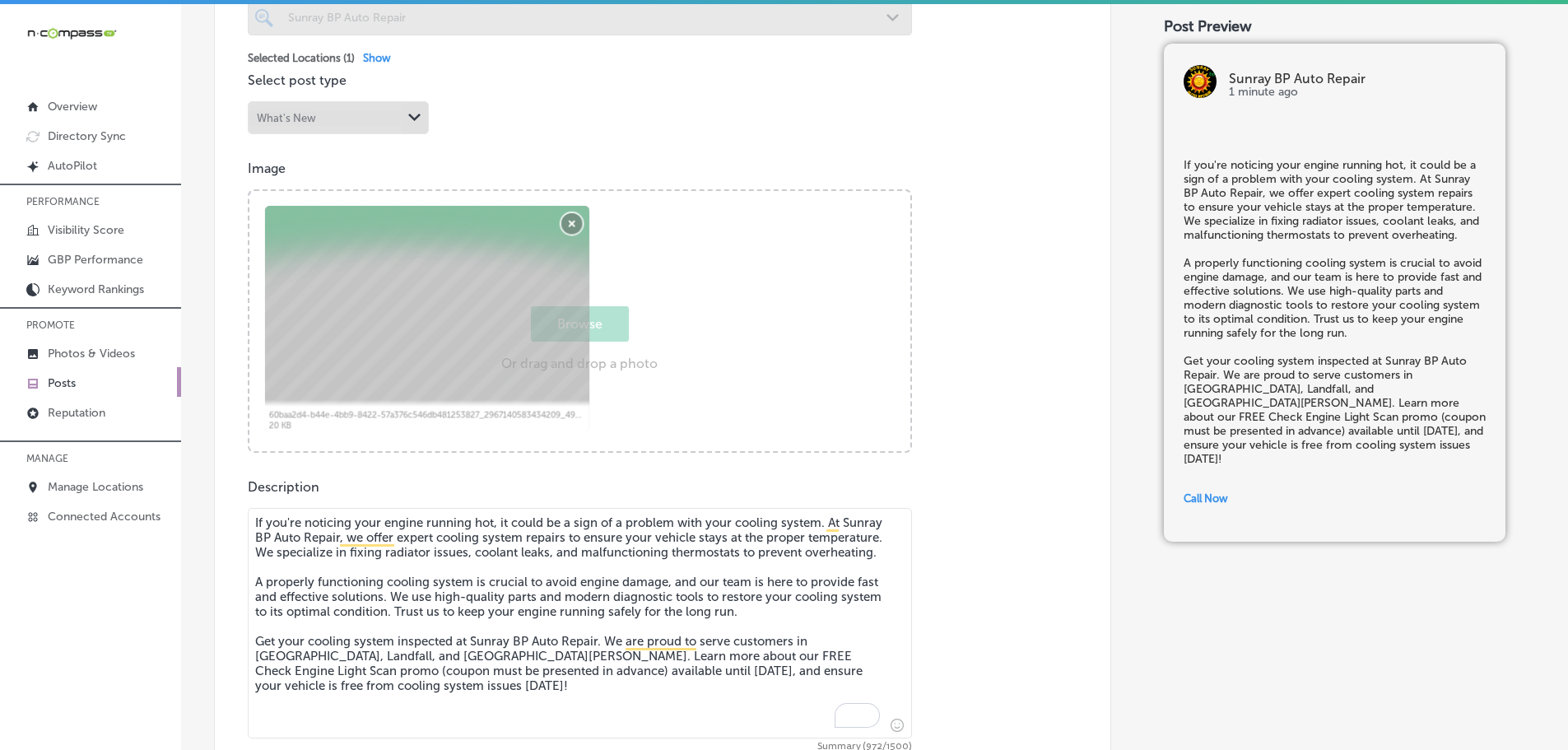
checkbox input "true"
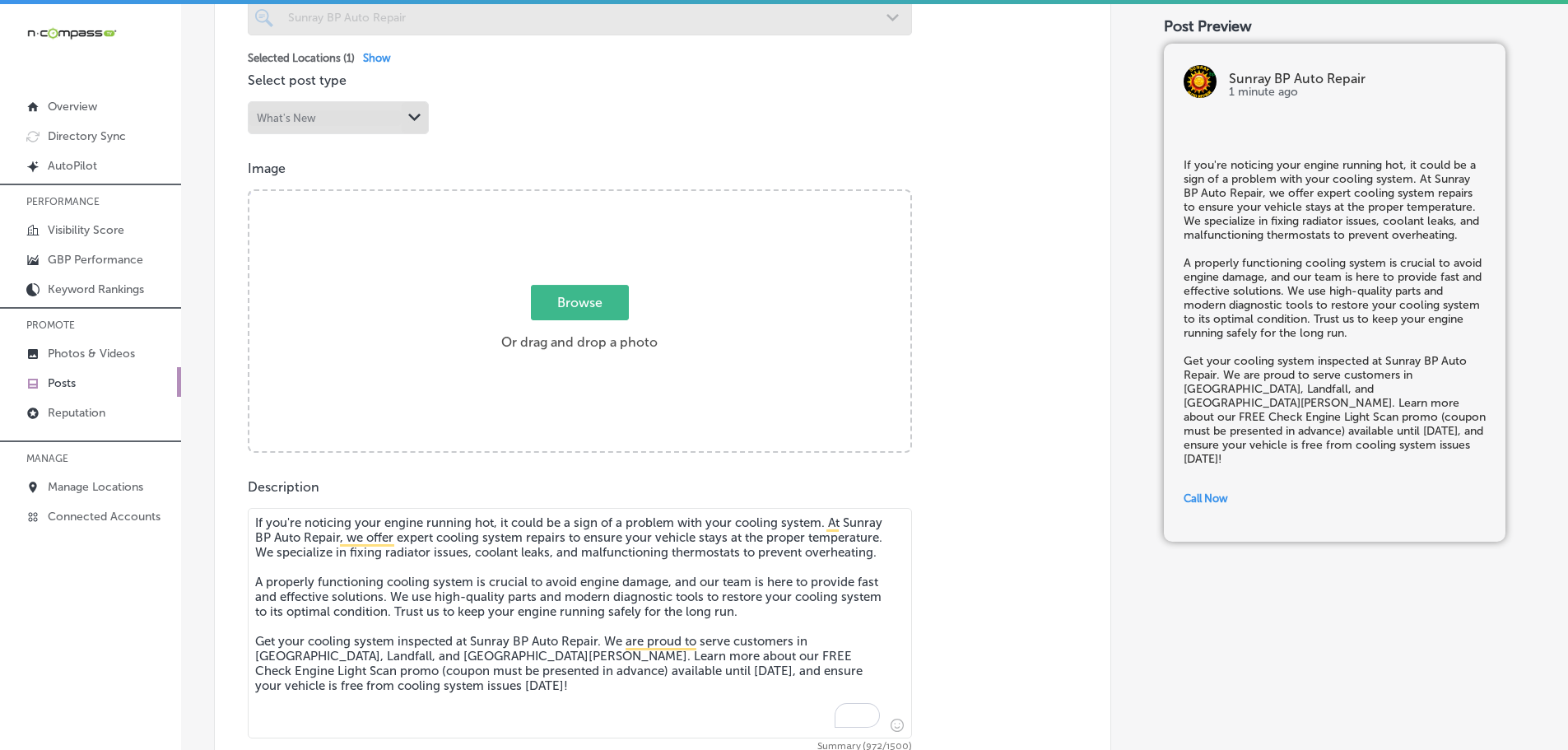
click at [579, 276] on div "Browse Or drag and drop a photo" at bounding box center [580, 322] width 661 height 263
click at [249, 191] on input "Browse Or drag and drop a photo" at bounding box center [580, 193] width 661 height 5
type input "C:\fakepath\Sunray BP (67).png"
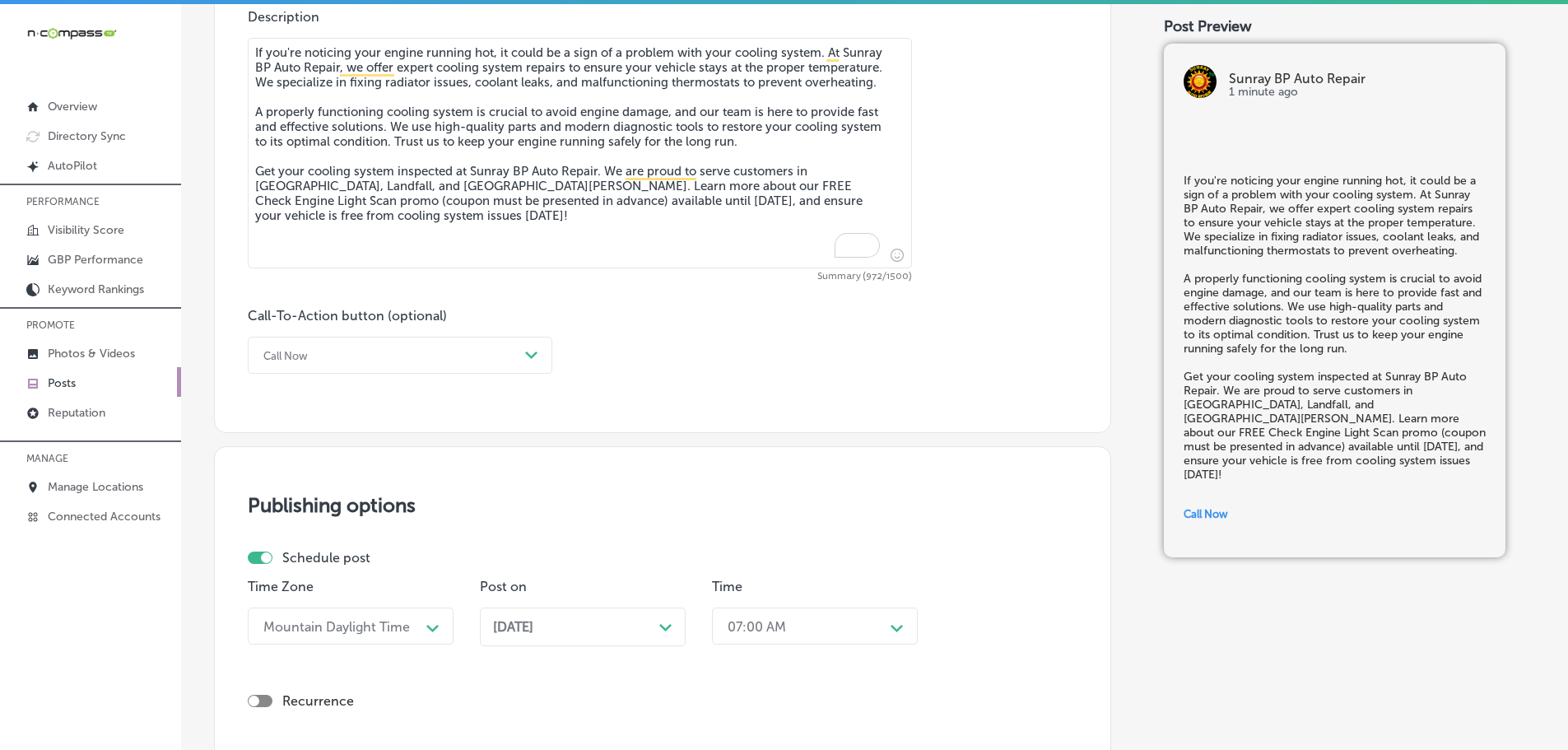
scroll to position [936, 0]
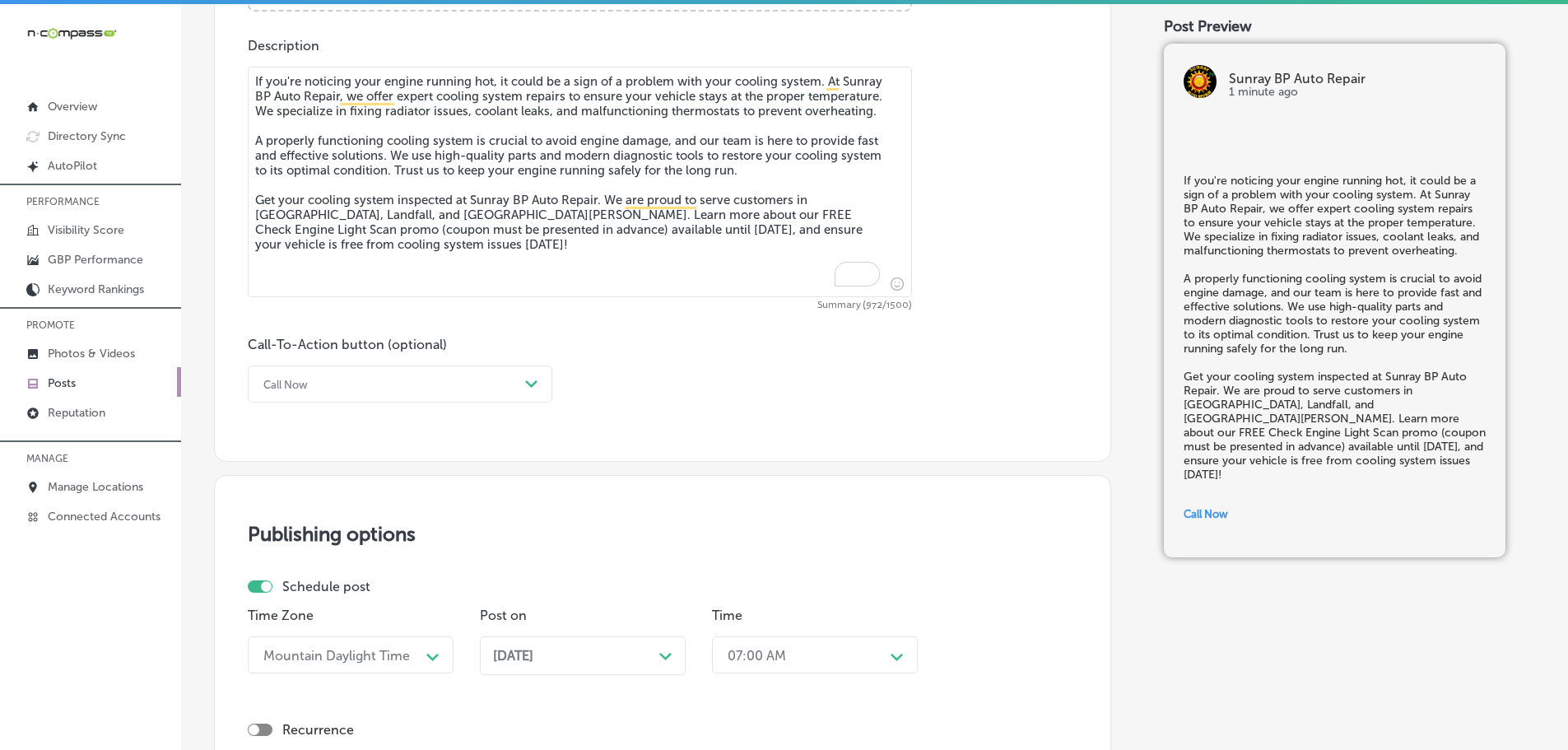
click at [530, 380] on icon "Path Created with Sketch." at bounding box center [531, 383] width 12 height 7
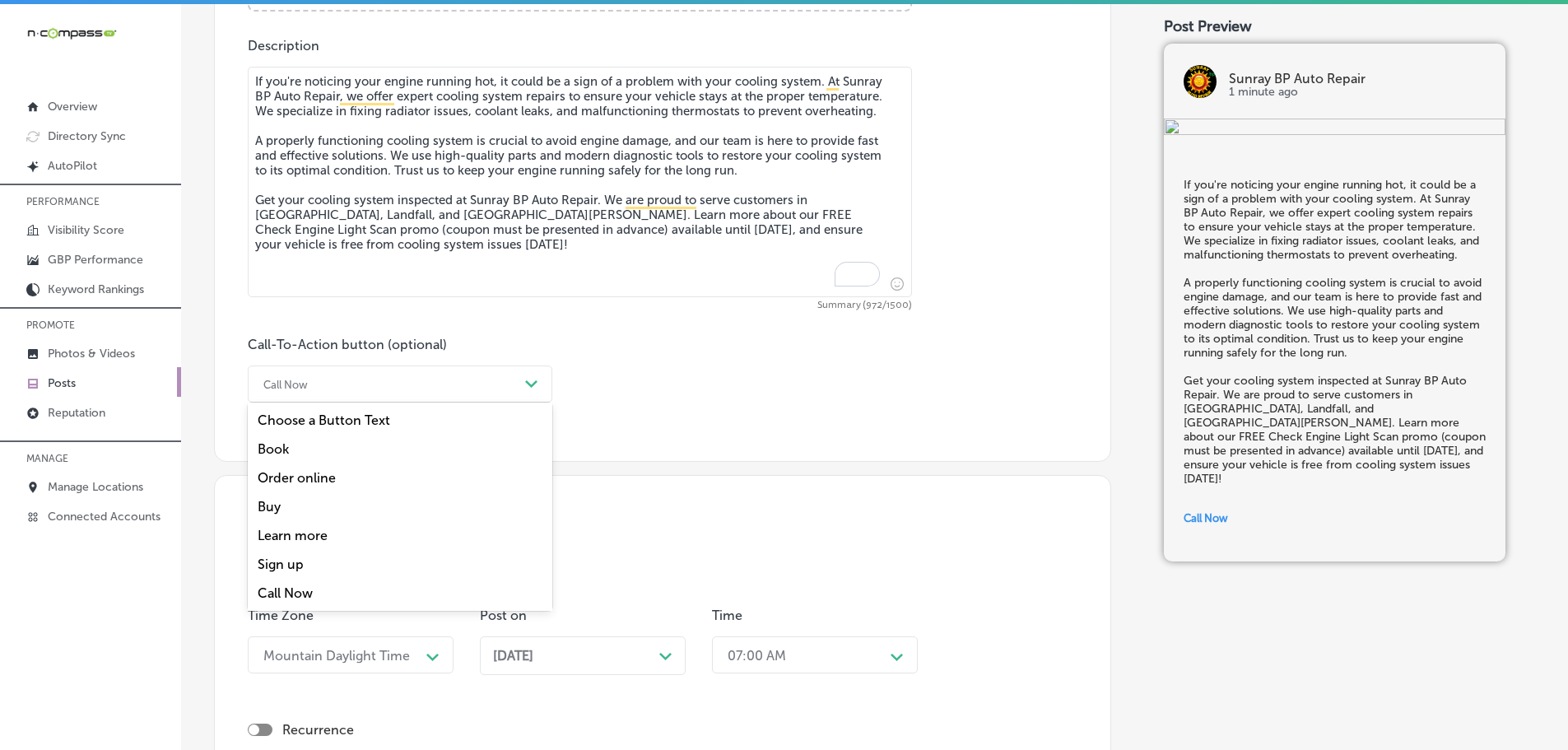
click at [311, 531] on div "Learn more" at bounding box center [399, 535] width 305 height 29
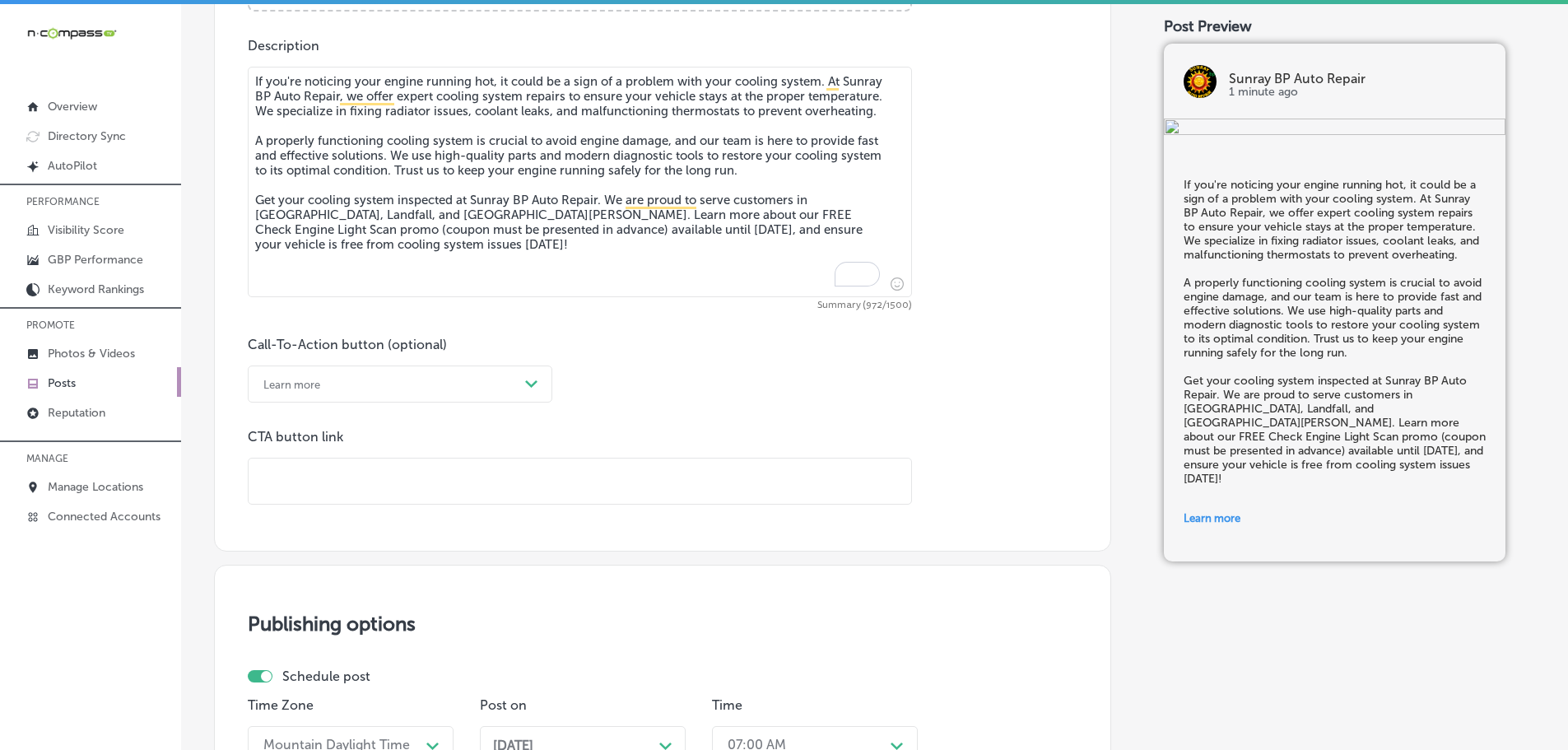
click at [358, 477] on input "text" at bounding box center [579, 482] width 662 height 46
paste input "[URL][DOMAIN_NAME]"
checkbox input "true"
type input "[URL][DOMAIN_NAME]"
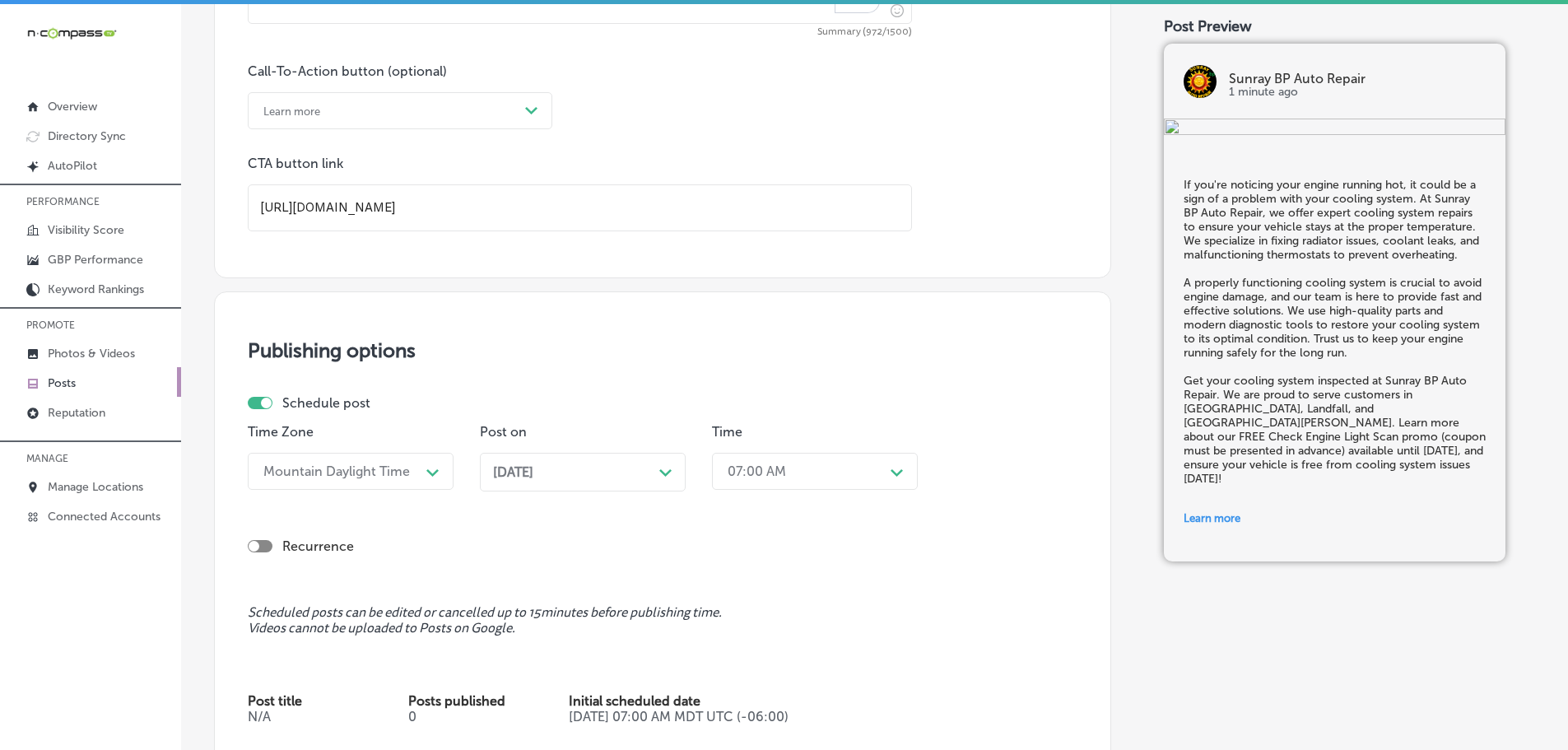
checkbox input "true"
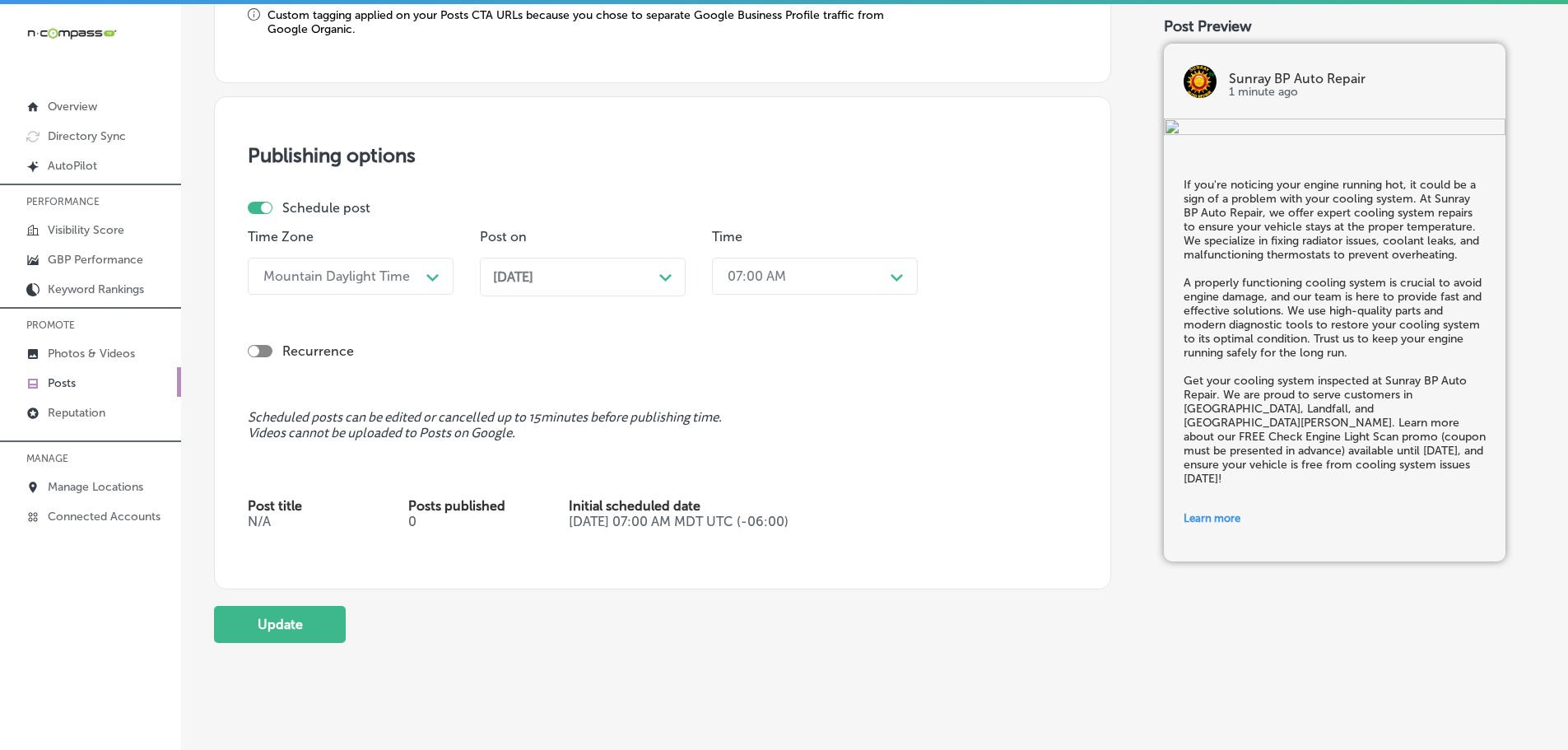
scroll to position [1496, 0]
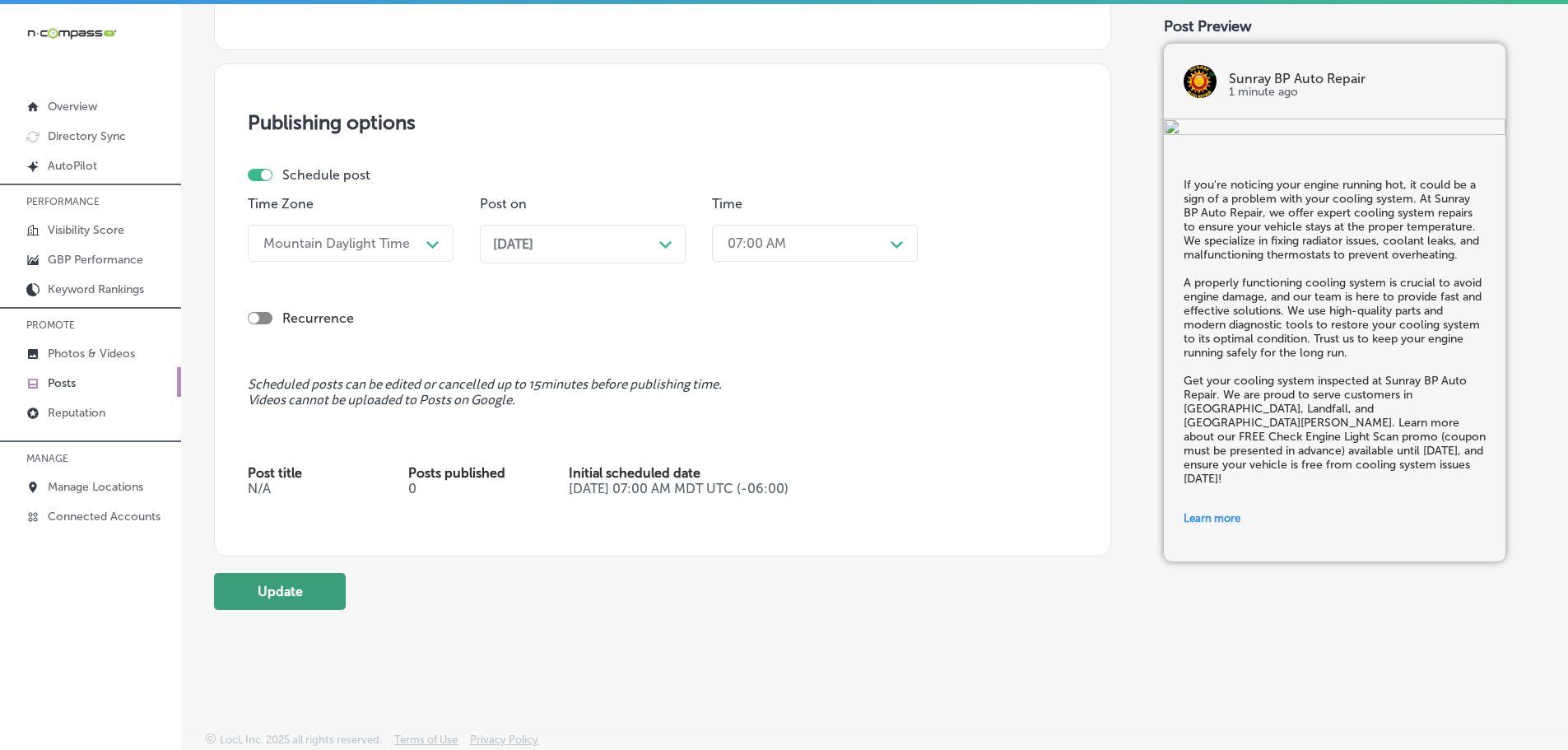
type input "[URL][DOMAIN_NAME]"
click at [278, 592] on button "Update" at bounding box center [279, 591] width 132 height 37
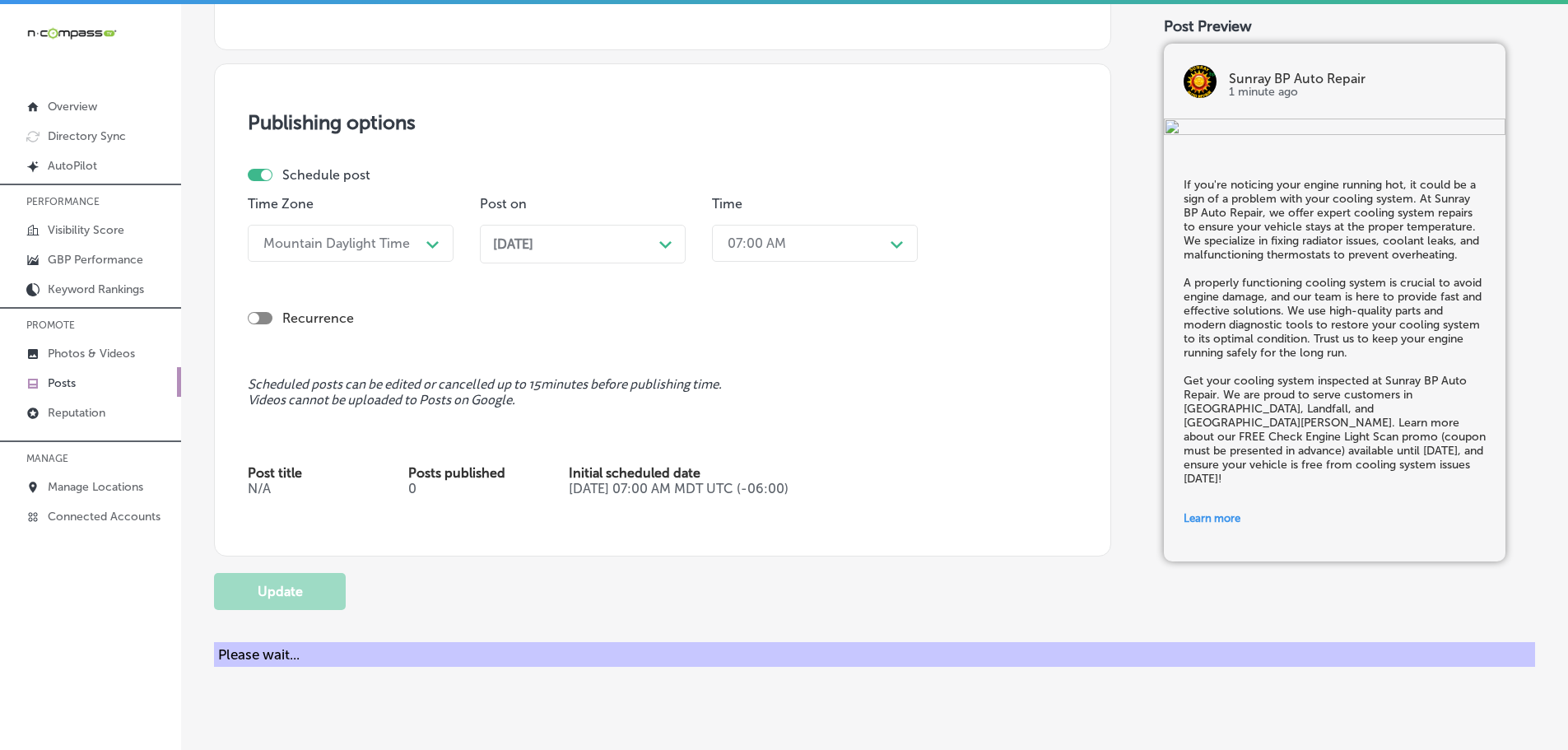
checkbox input "true"
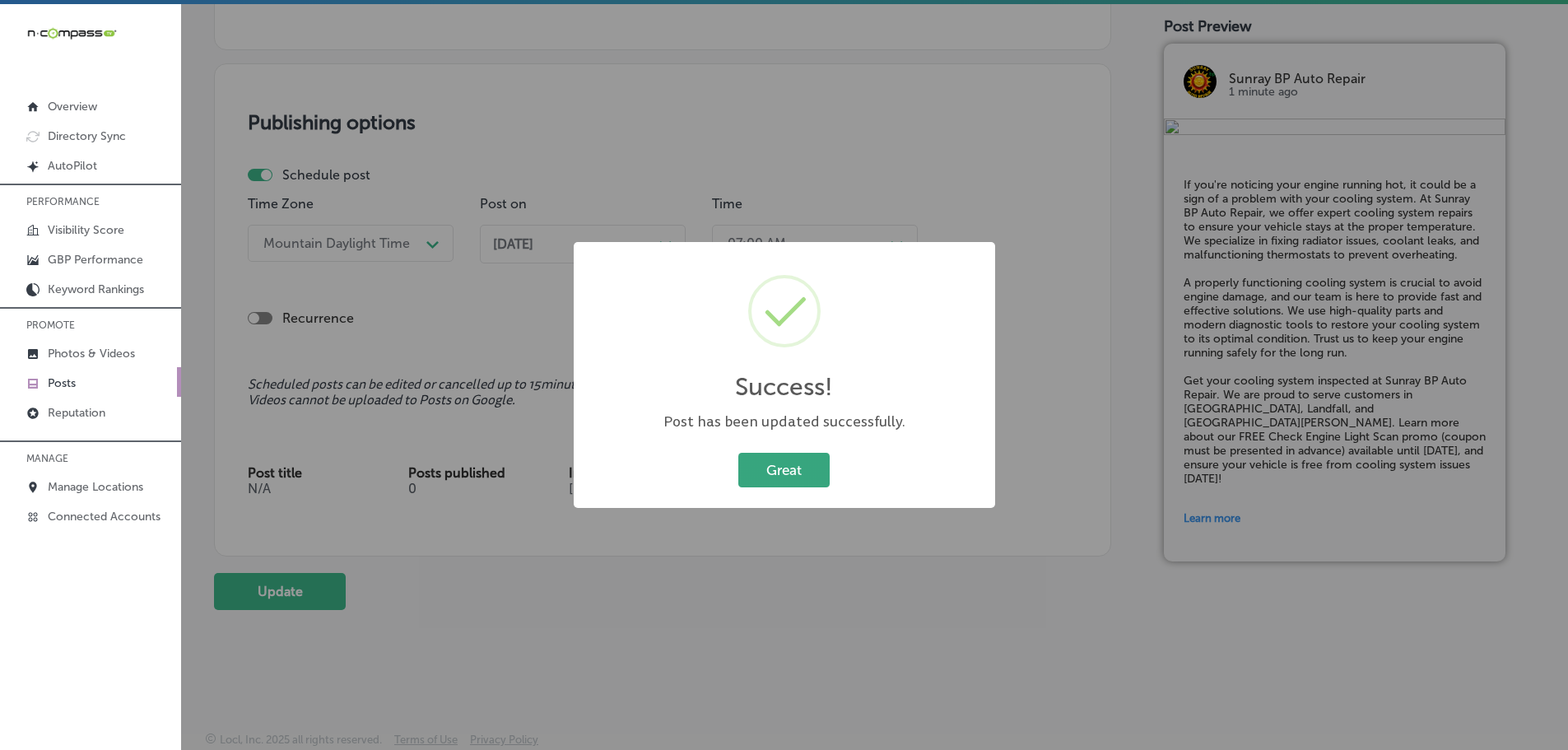
click at [792, 469] on button "Great" at bounding box center [784, 470] width 91 height 34
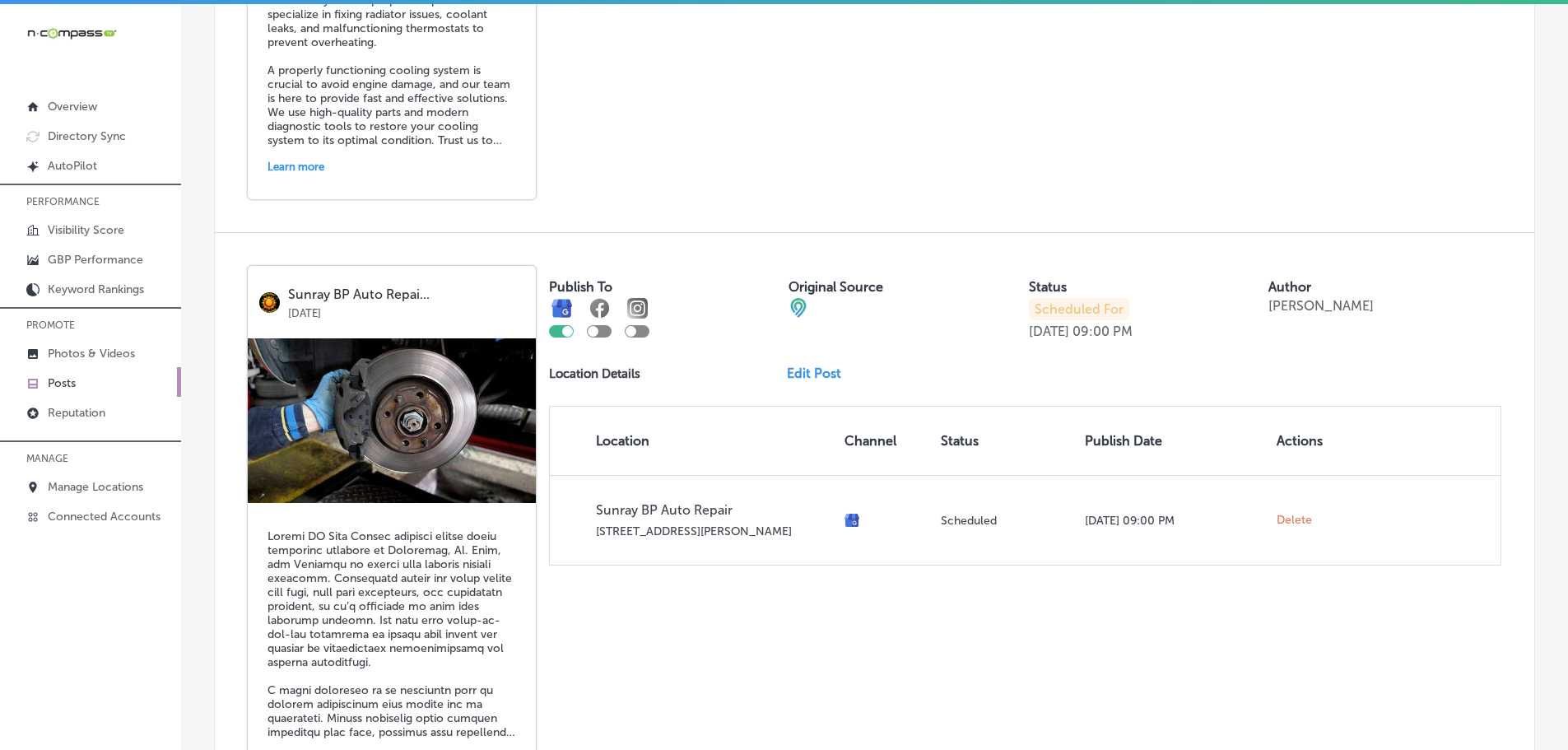
scroll to position [1647, 0]
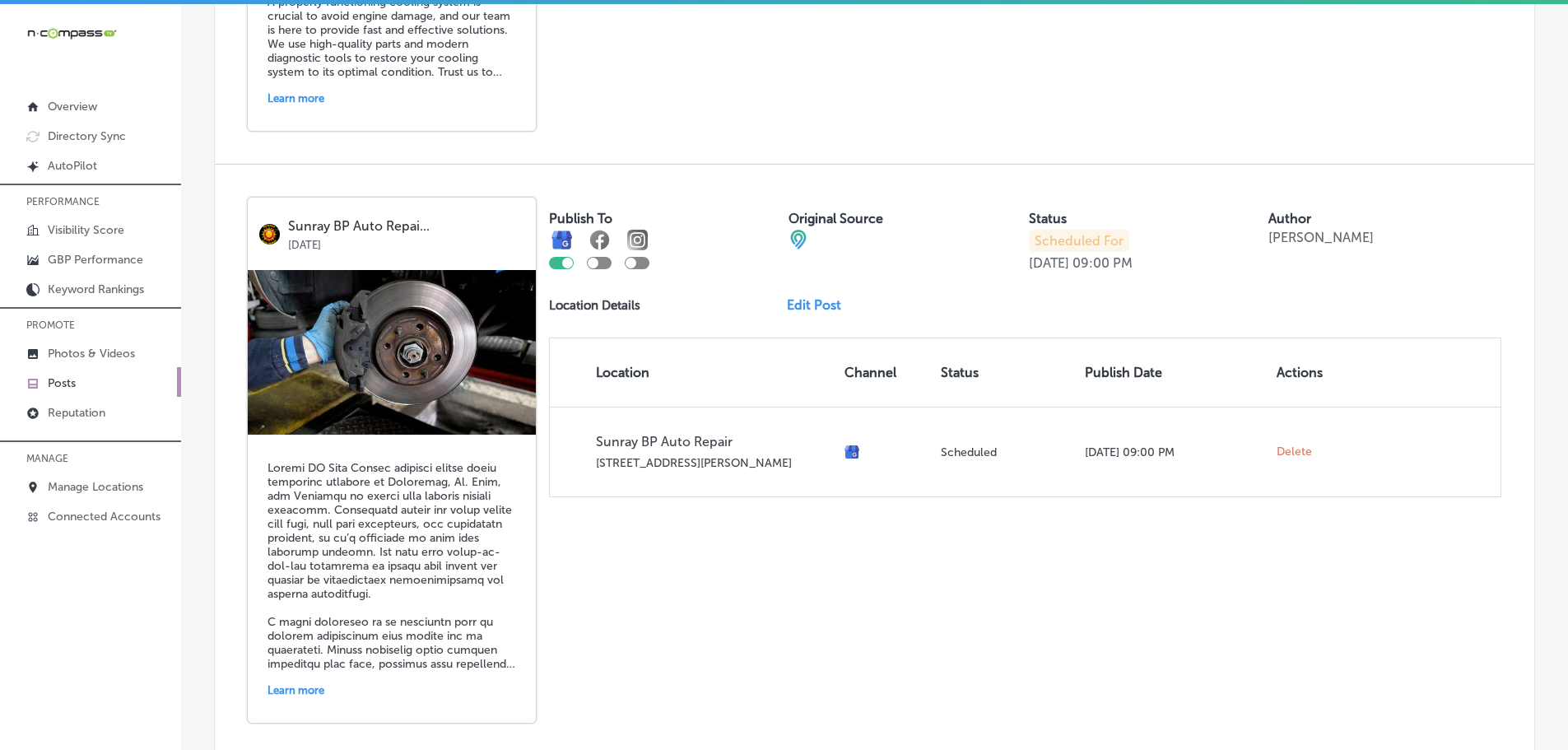
click at [810, 310] on link "Edit Post" at bounding box center [820, 305] width 68 height 16
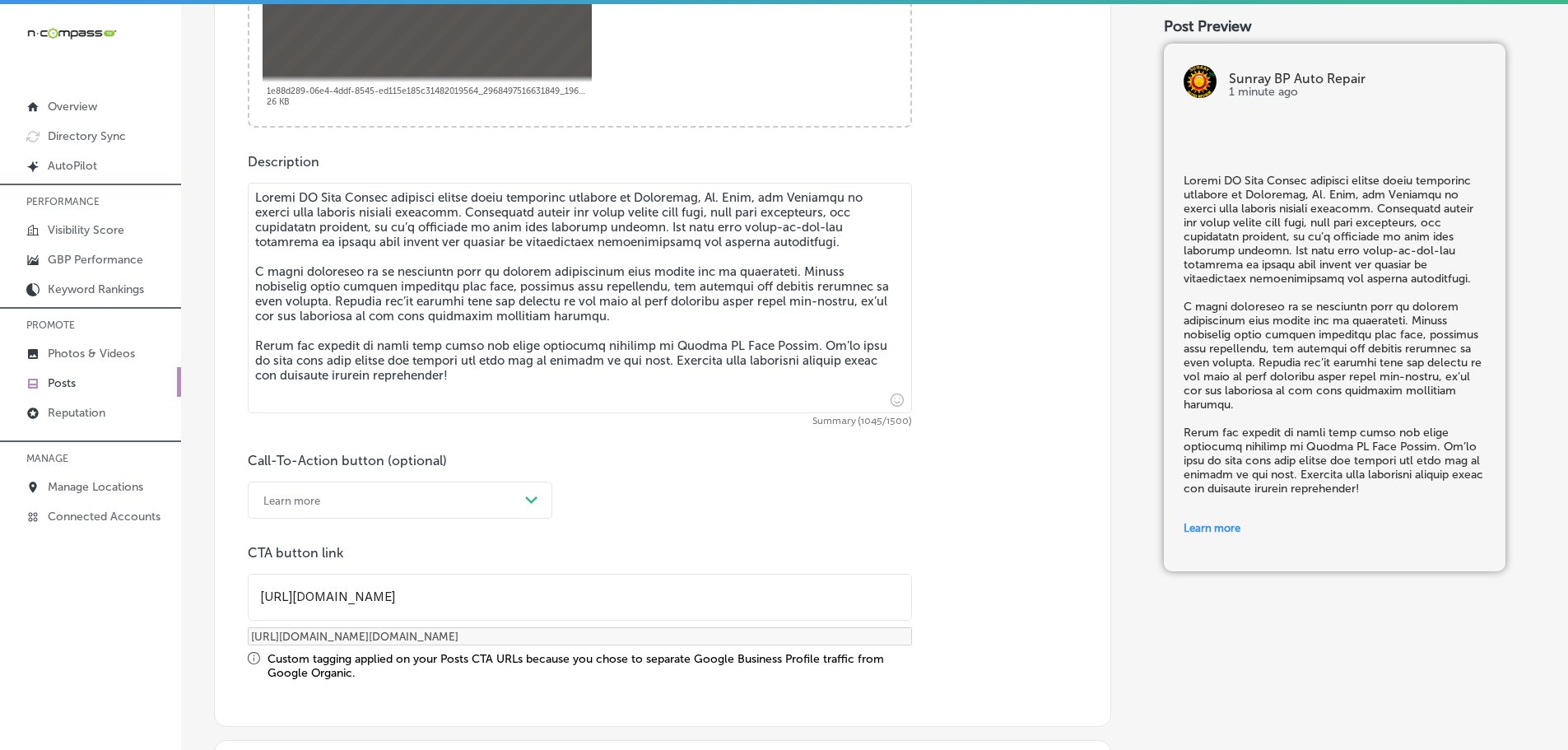
scroll to position [824, 0]
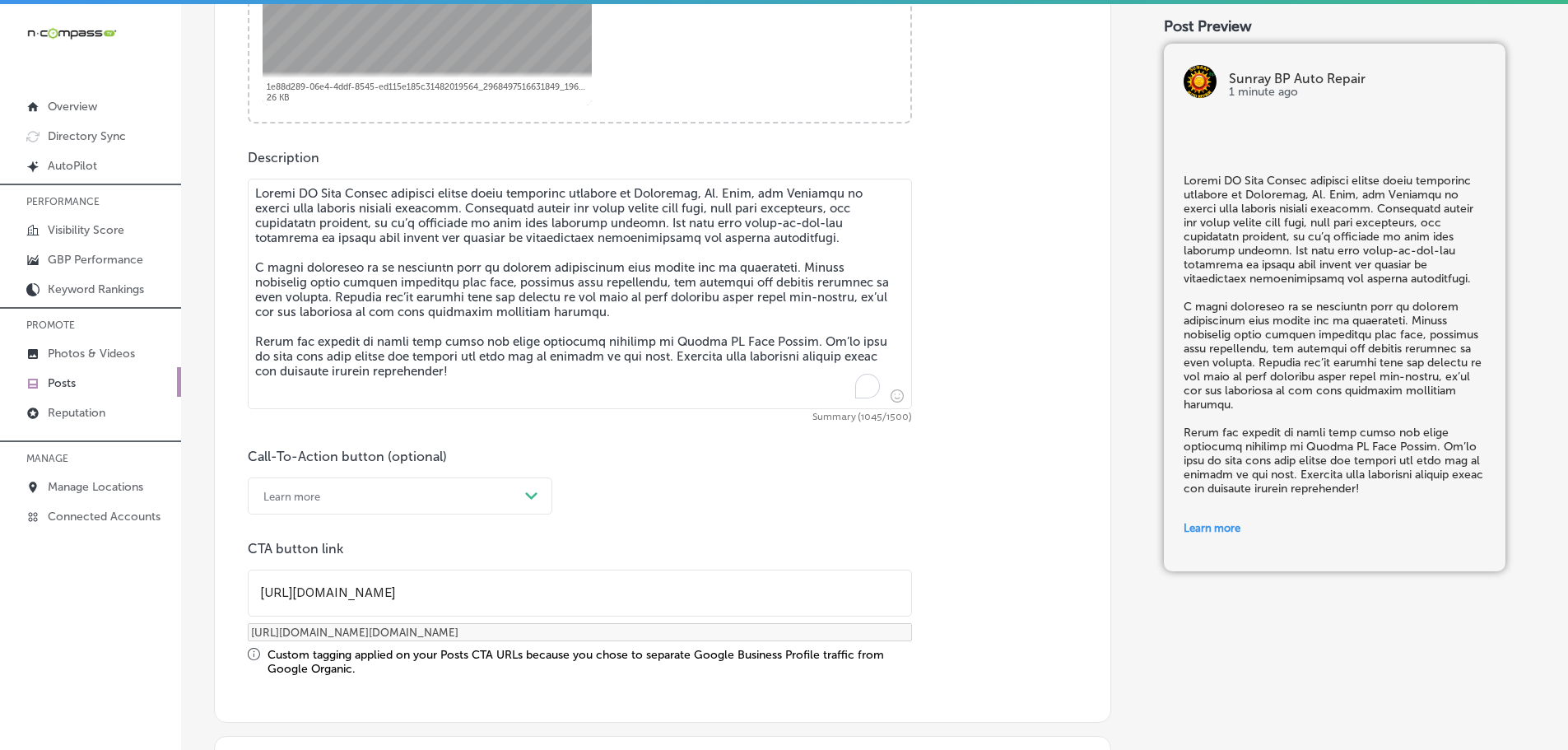
checkbox input "true"
drag, startPoint x: 466, startPoint y: 370, endPoint x: 254, endPoint y: 188, distance: 279.4
click at [254, 189] on textarea "To enrich screen reader interactions, please activate Accessibility in Grammarl…" at bounding box center [579, 294] width 664 height 230
paste textarea "At Sunray BP Auto Repair, we provide expert timing belt replacement services in…"
type textarea "At Sunray BP Auto Repair, we provide expert timing belt replacement services in…"
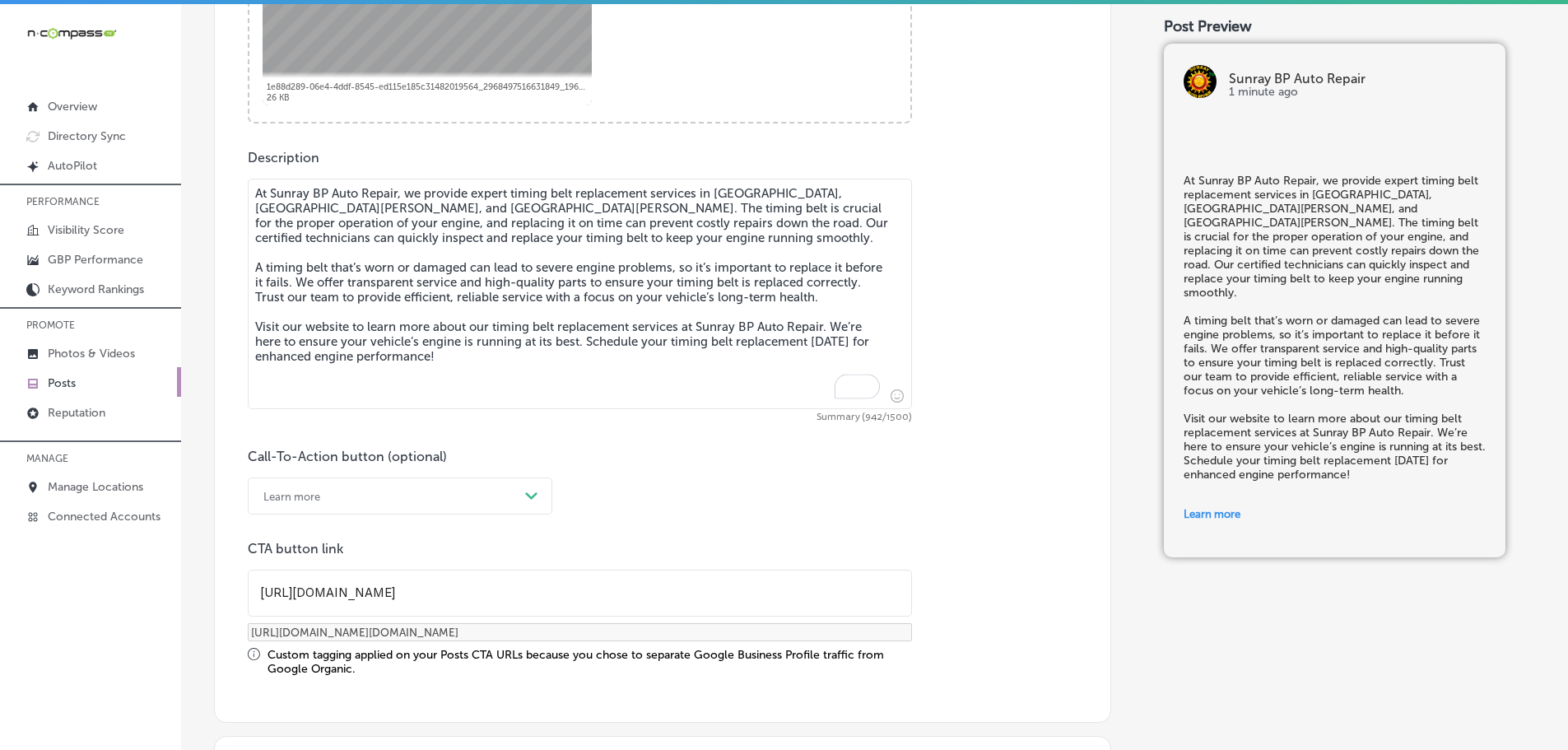
checkbox input "true"
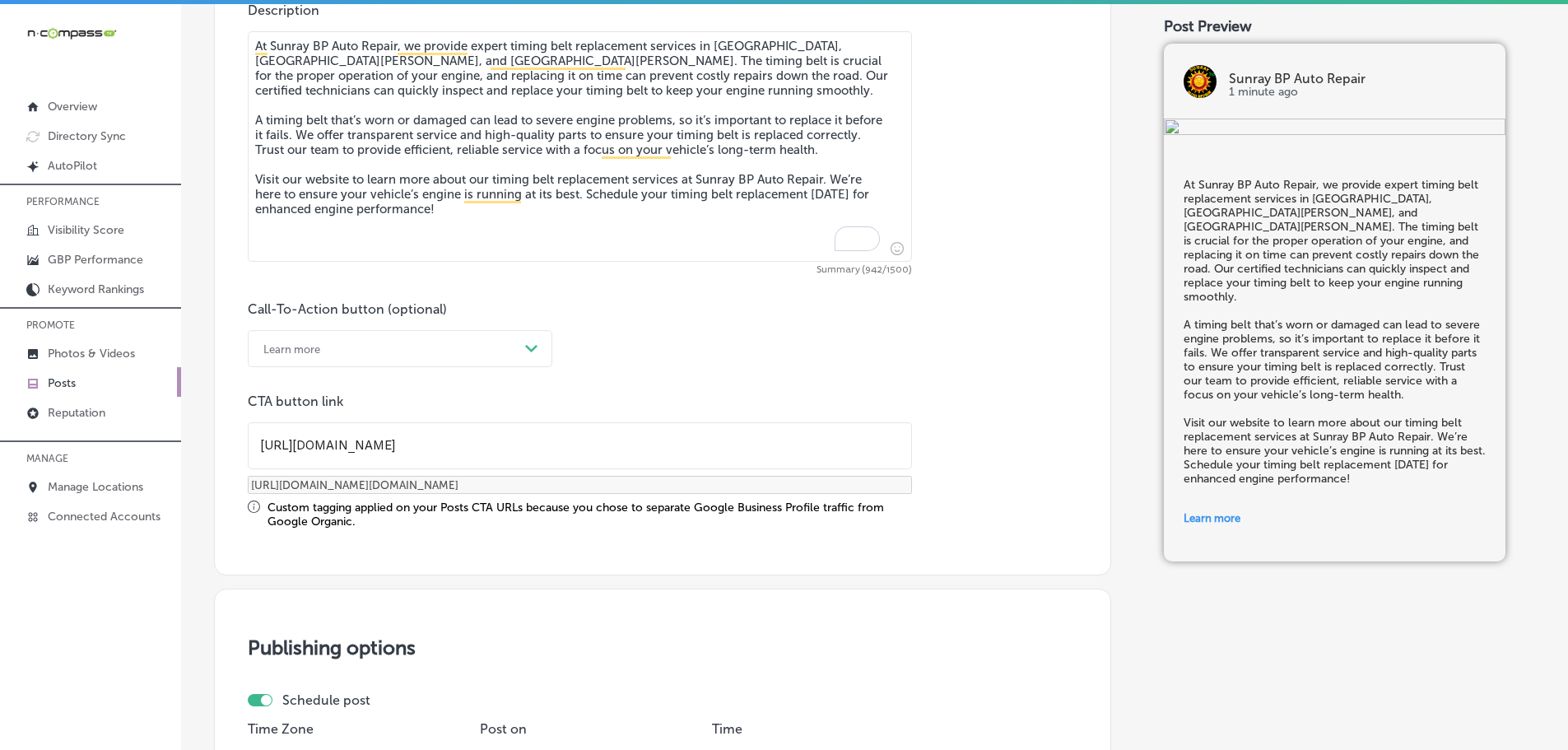
scroll to position [988, 0]
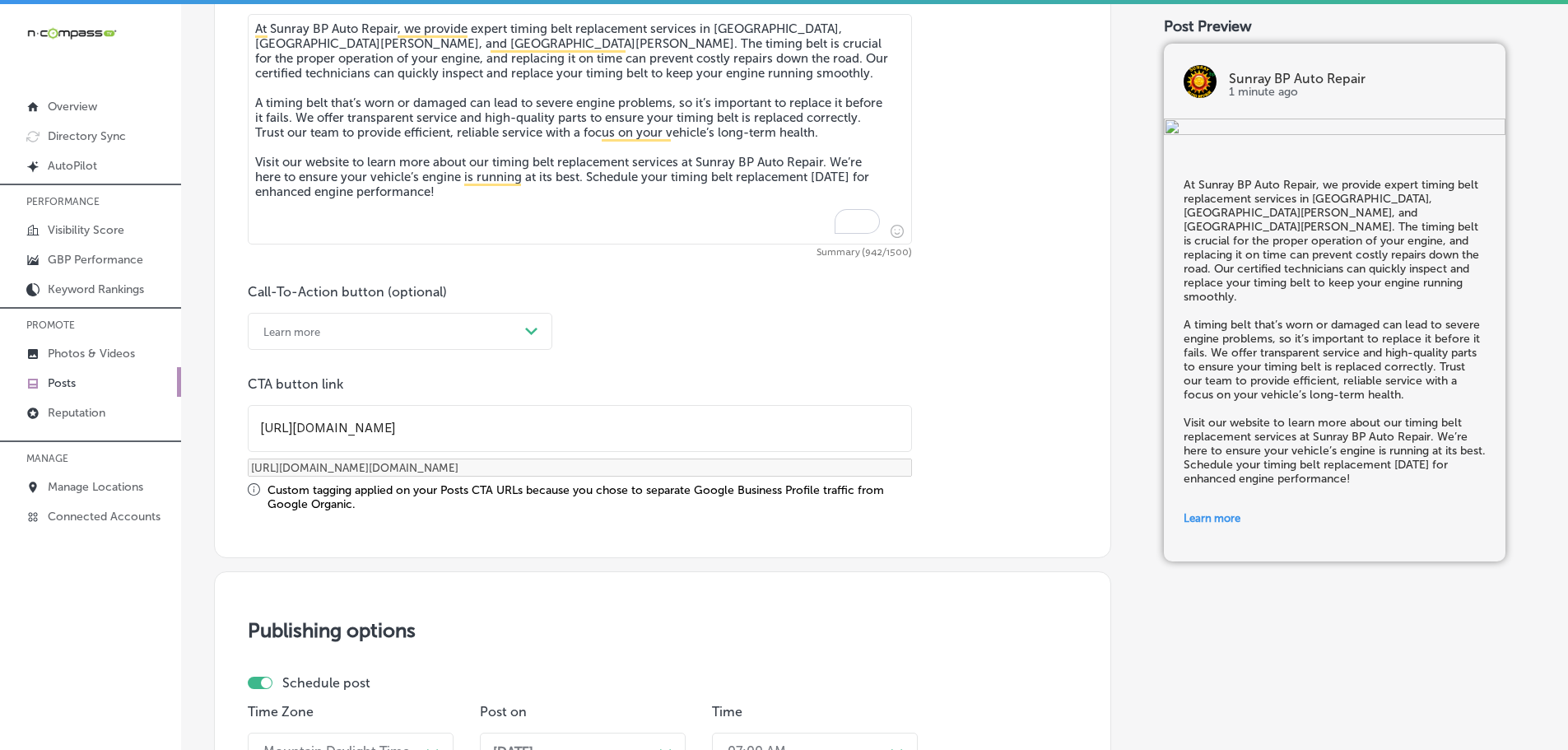
type textarea "At Sunray BP Auto Repair, we provide expert timing belt replacement services in…"
drag, startPoint x: 468, startPoint y: 433, endPoint x: 226, endPoint y: 427, distance: 242.1
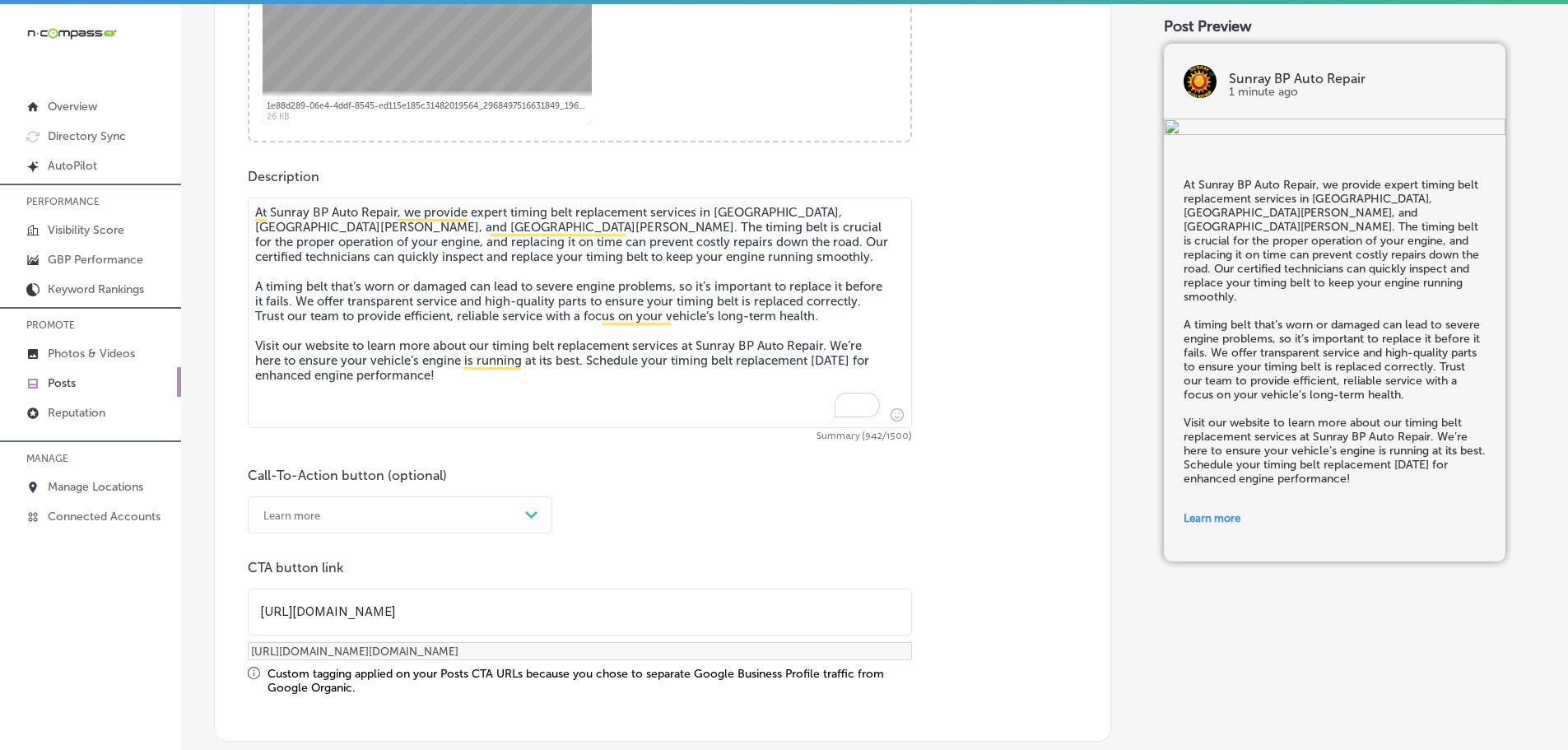
scroll to position [576, 0]
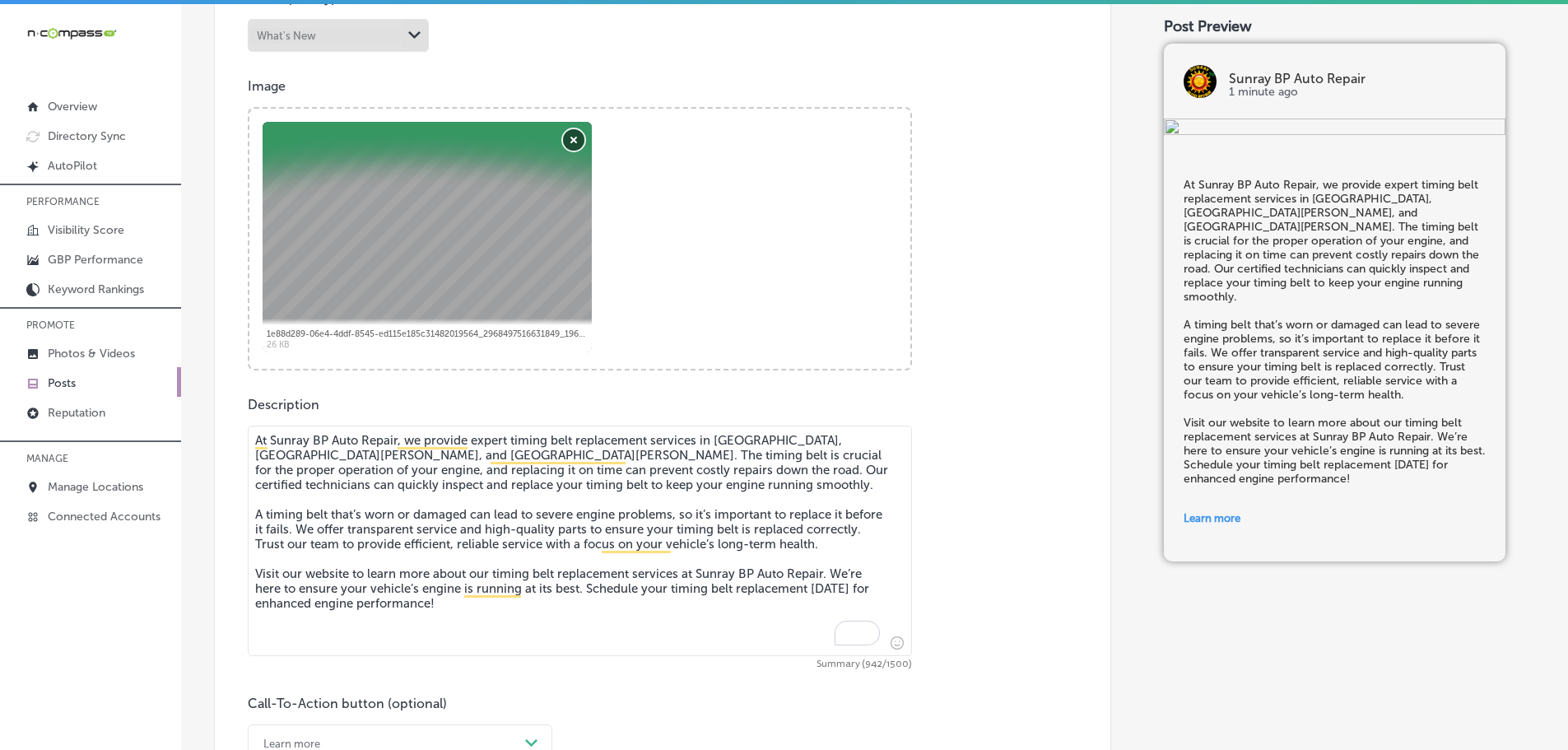
click at [571, 151] on button "Remove" at bounding box center [574, 140] width 22 height 22
checkbox input "true"
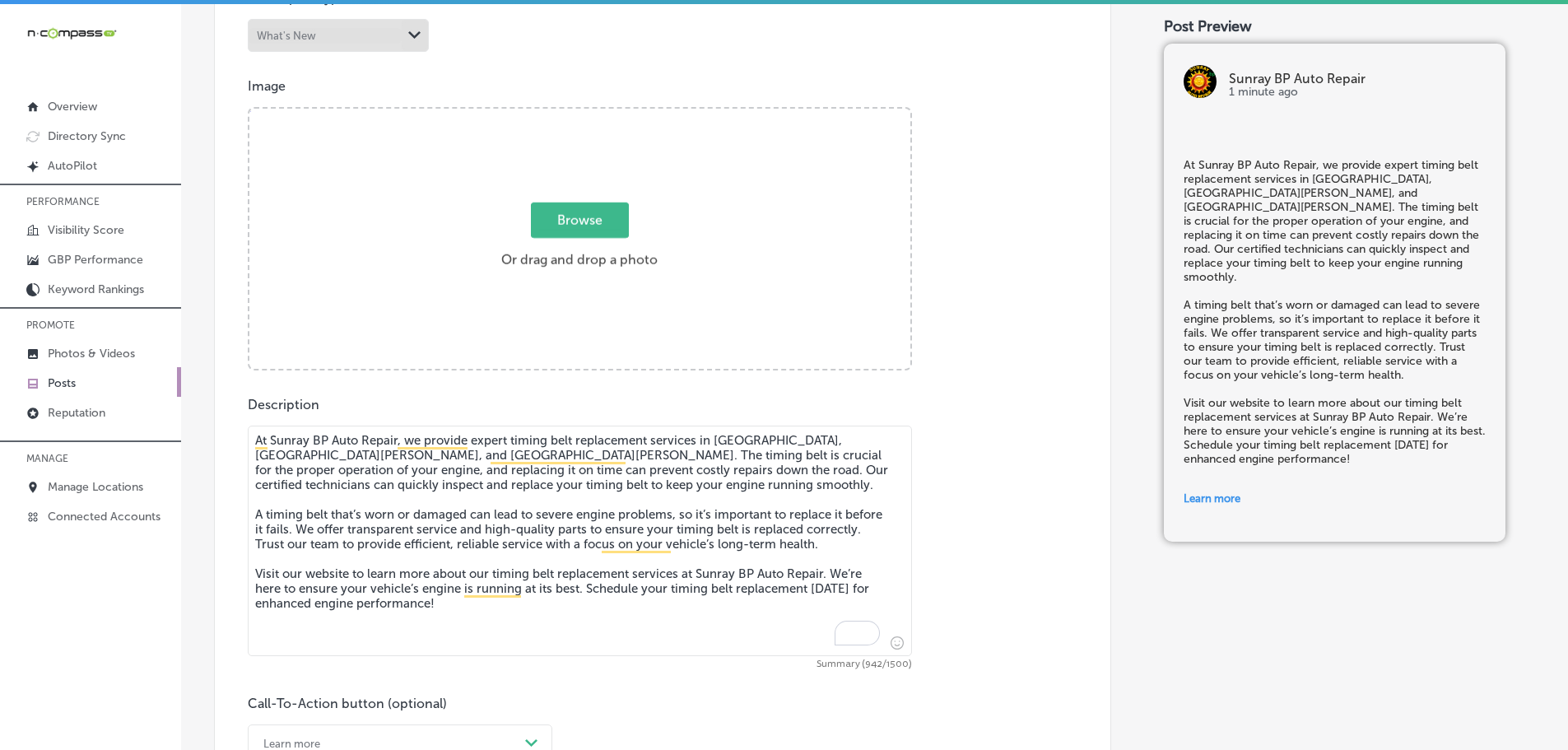
click at [565, 221] on span "Browse" at bounding box center [580, 221] width 98 height 36
click at [565, 113] on input "Browse Or drag and drop a photo" at bounding box center [580, 110] width 661 height 5
type input "C:\fakepath\Sunray BP (68).png"
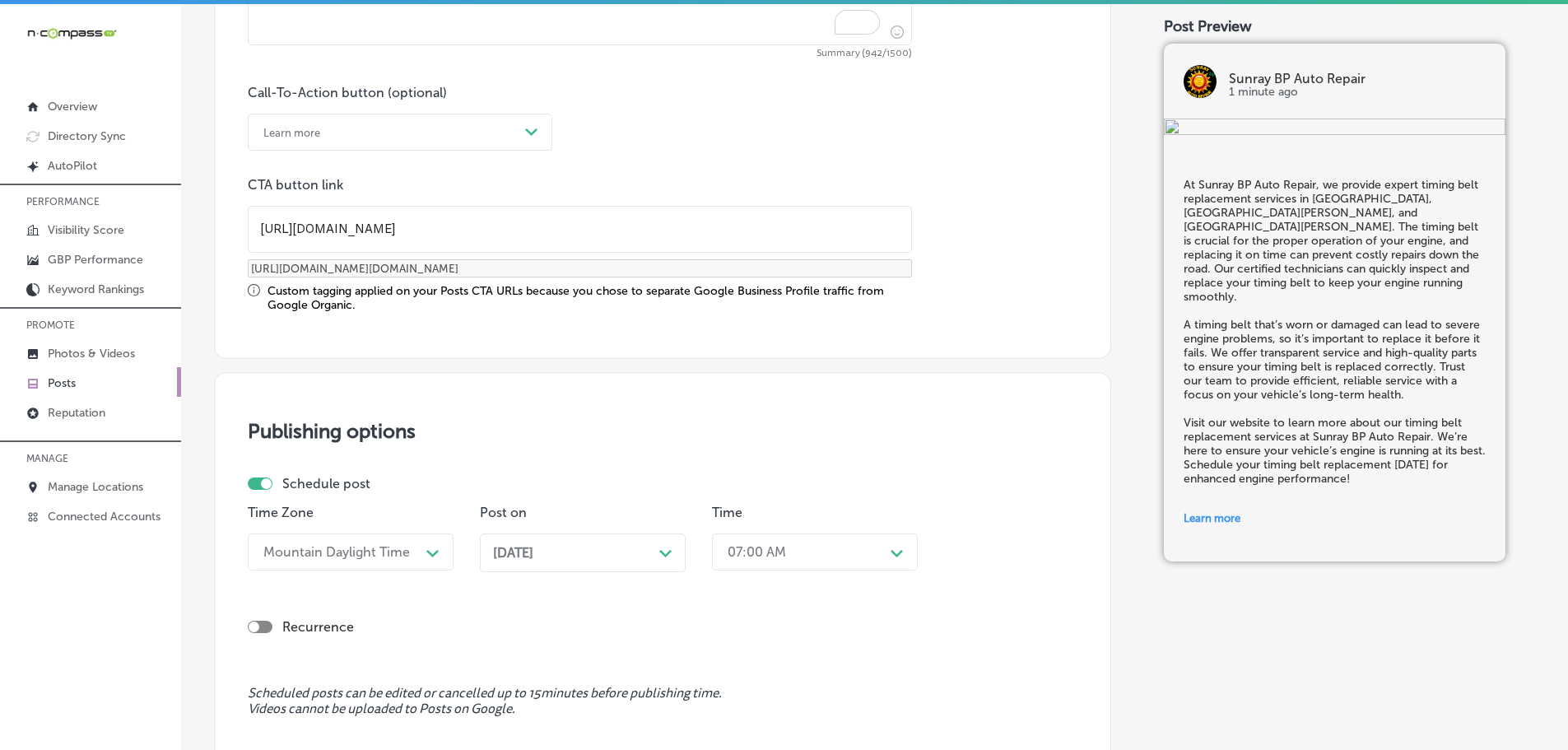
scroll to position [1400, 0]
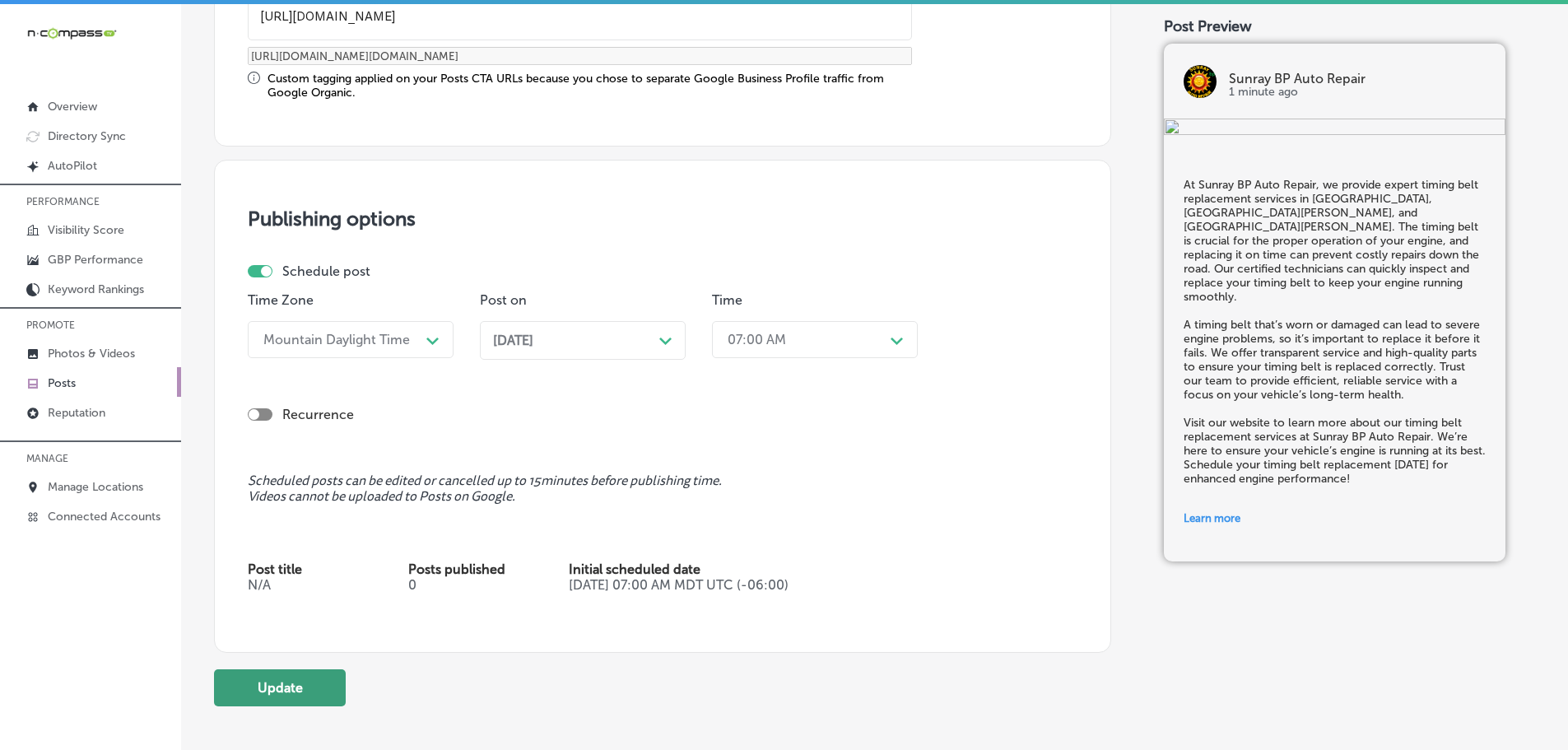
click at [315, 680] on button "Update" at bounding box center [279, 687] width 132 height 37
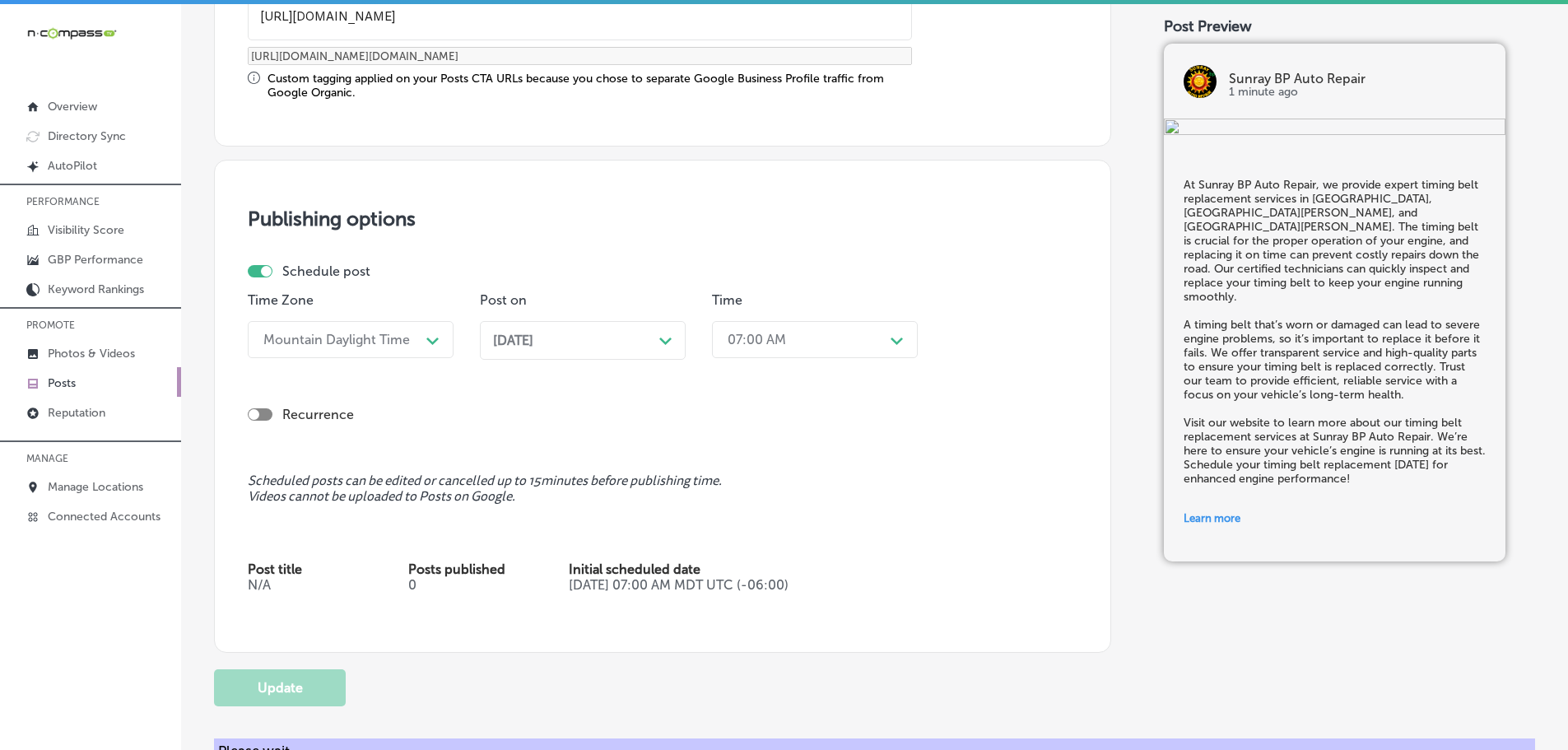
checkbox input "true"
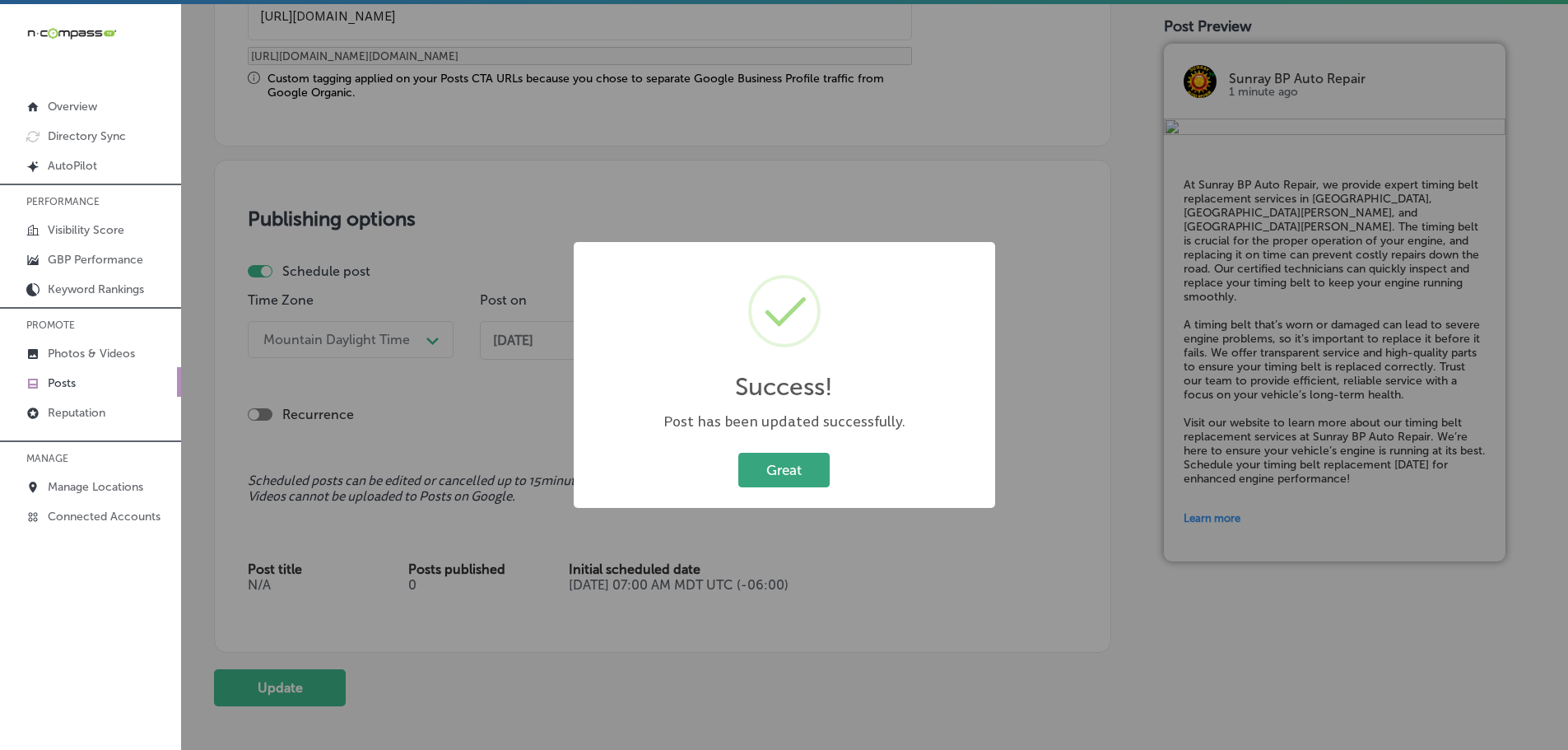
click at [803, 476] on button "Great" at bounding box center [784, 470] width 91 height 34
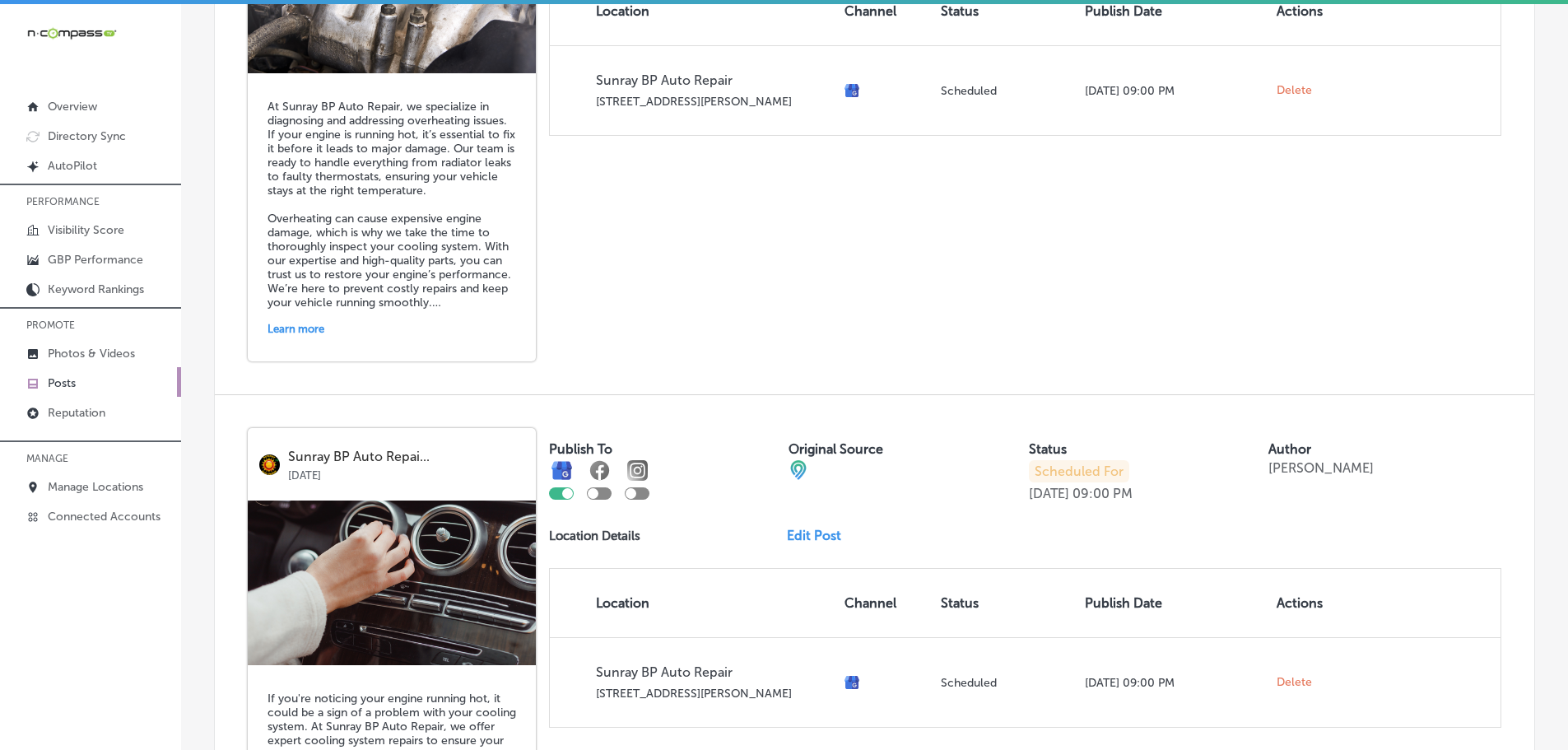
scroll to position [988, 0]
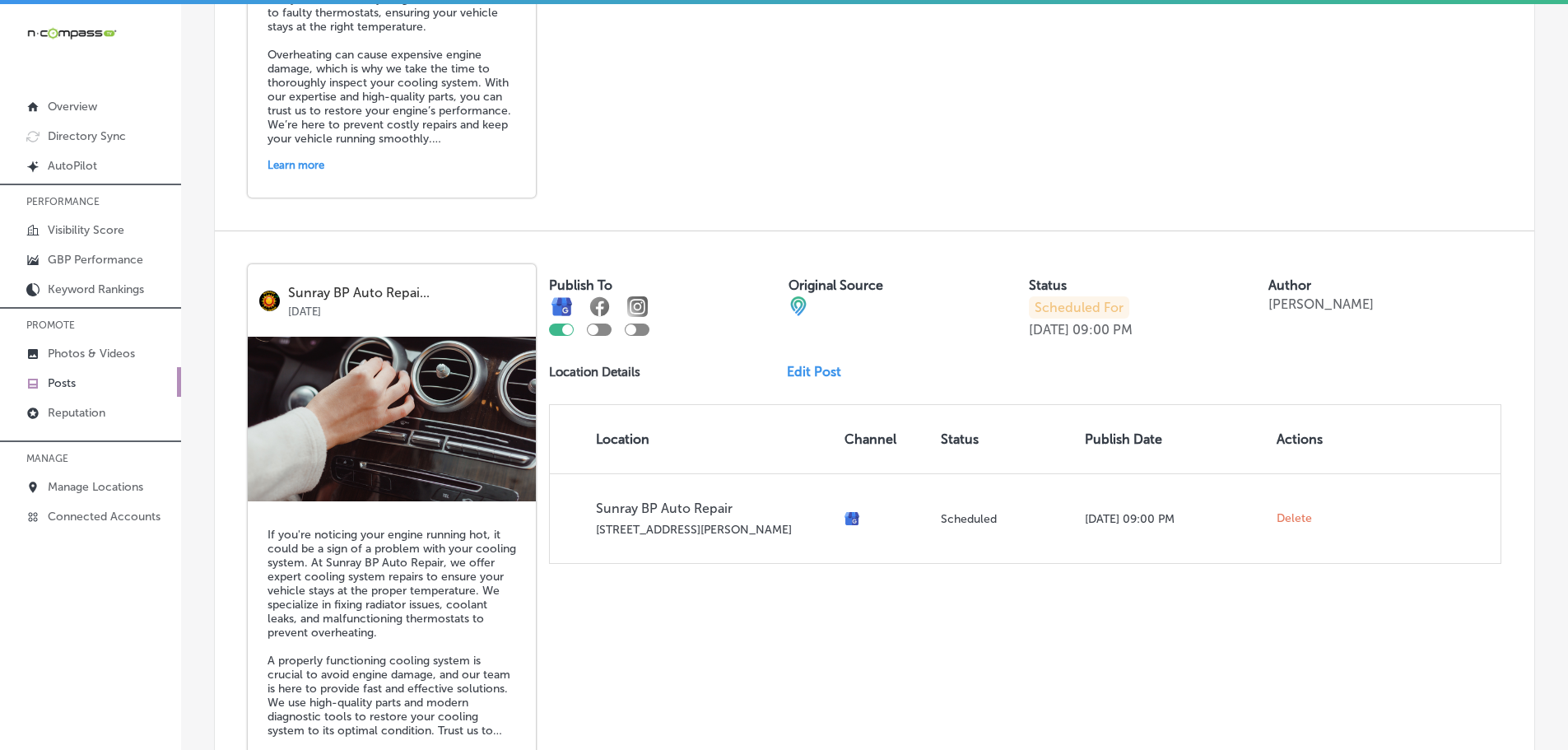
click at [816, 373] on link "Edit Post" at bounding box center [820, 372] width 68 height 16
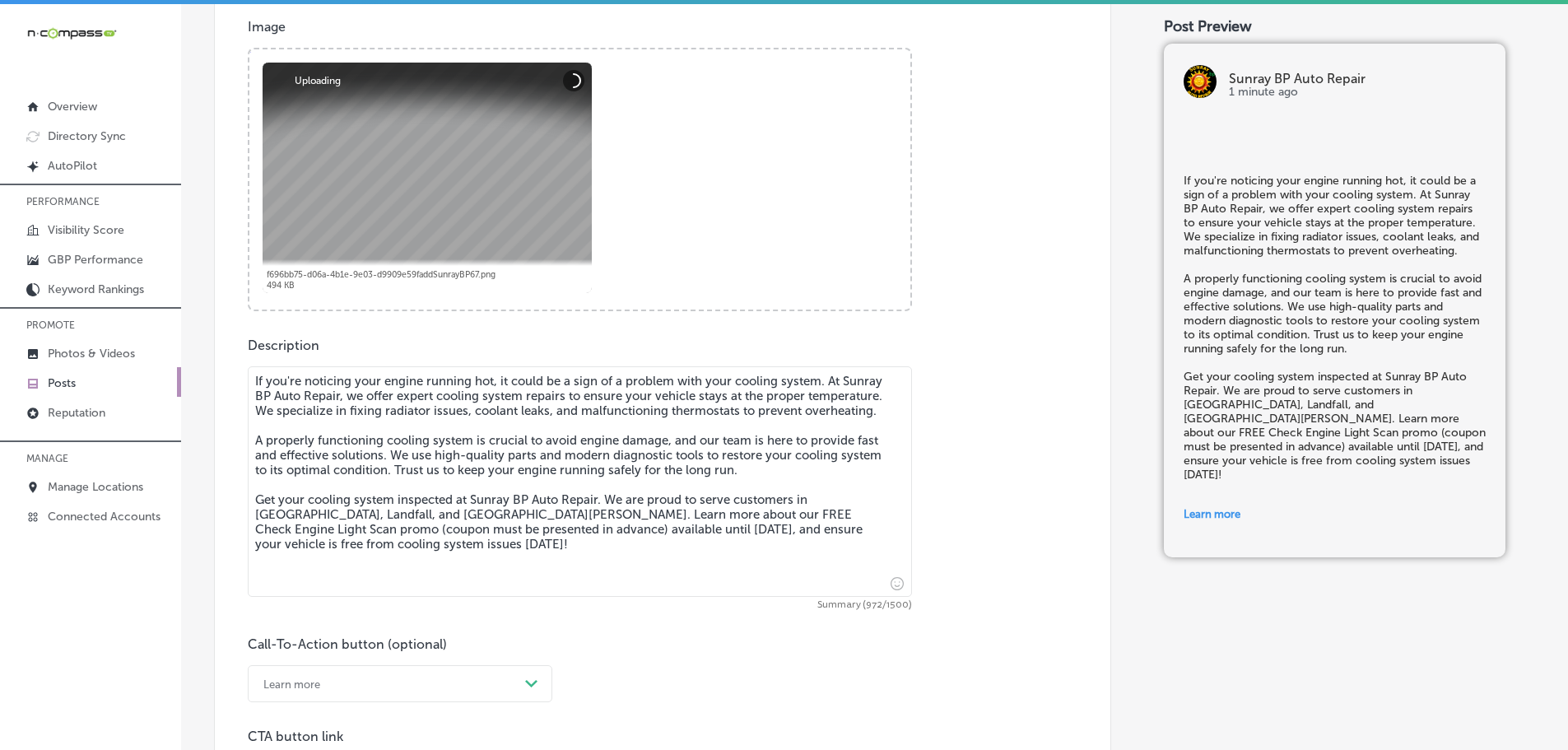
scroll to position [824, 0]
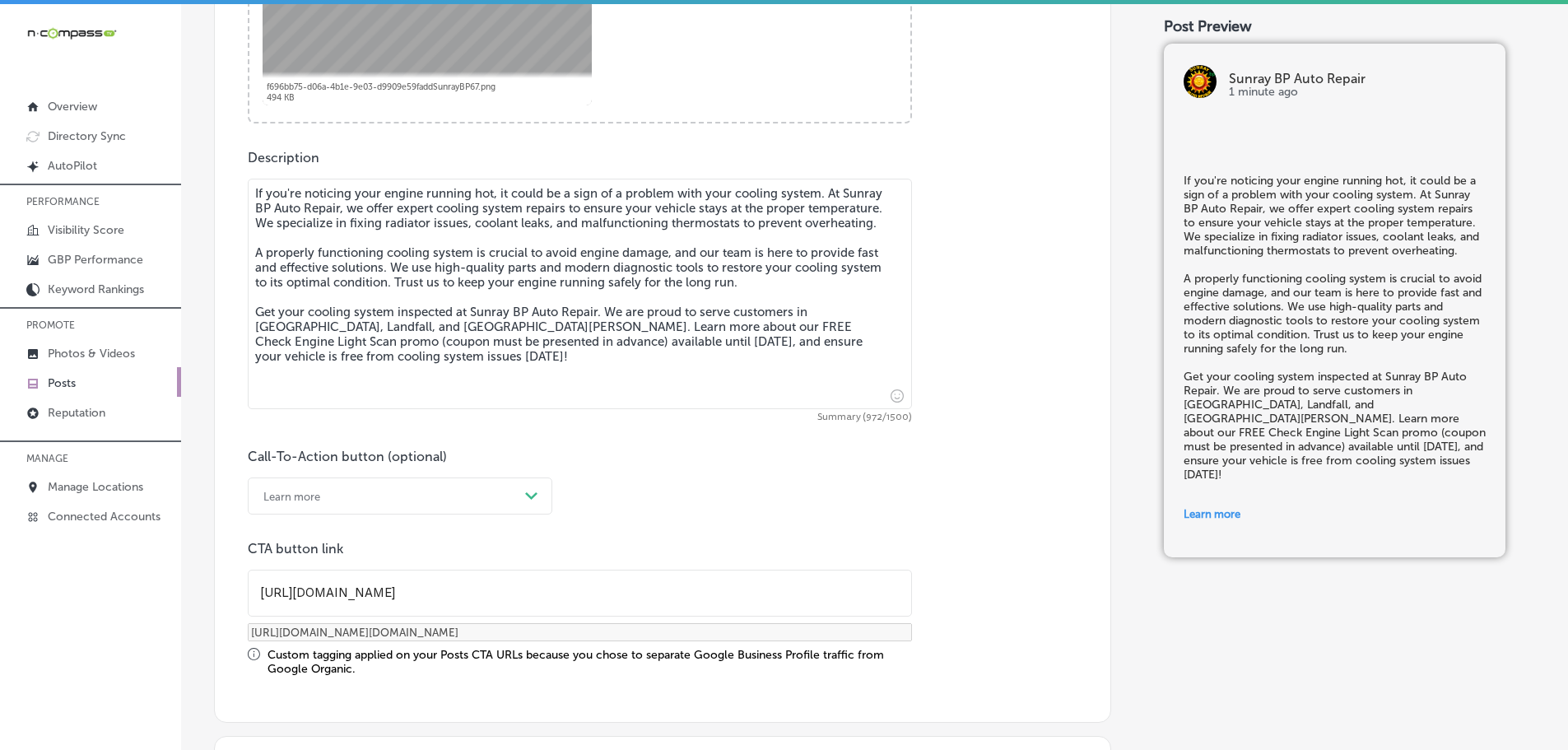
click at [610, 323] on textarea "If you're noticing your engine running hot, it could be a sign of a problem wit…" at bounding box center [579, 294] width 664 height 230
checkbox input "true"
drag, startPoint x: 300, startPoint y: 327, endPoint x: 257, endPoint y: 328, distance: 43.0
click at [257, 328] on textarea "If you're noticing your engine running hot, it could be a sign of a problem wit…" at bounding box center [579, 294] width 664 height 230
type textarea "If you're noticing your engine running hot, it could be a sign of a problem wit…"
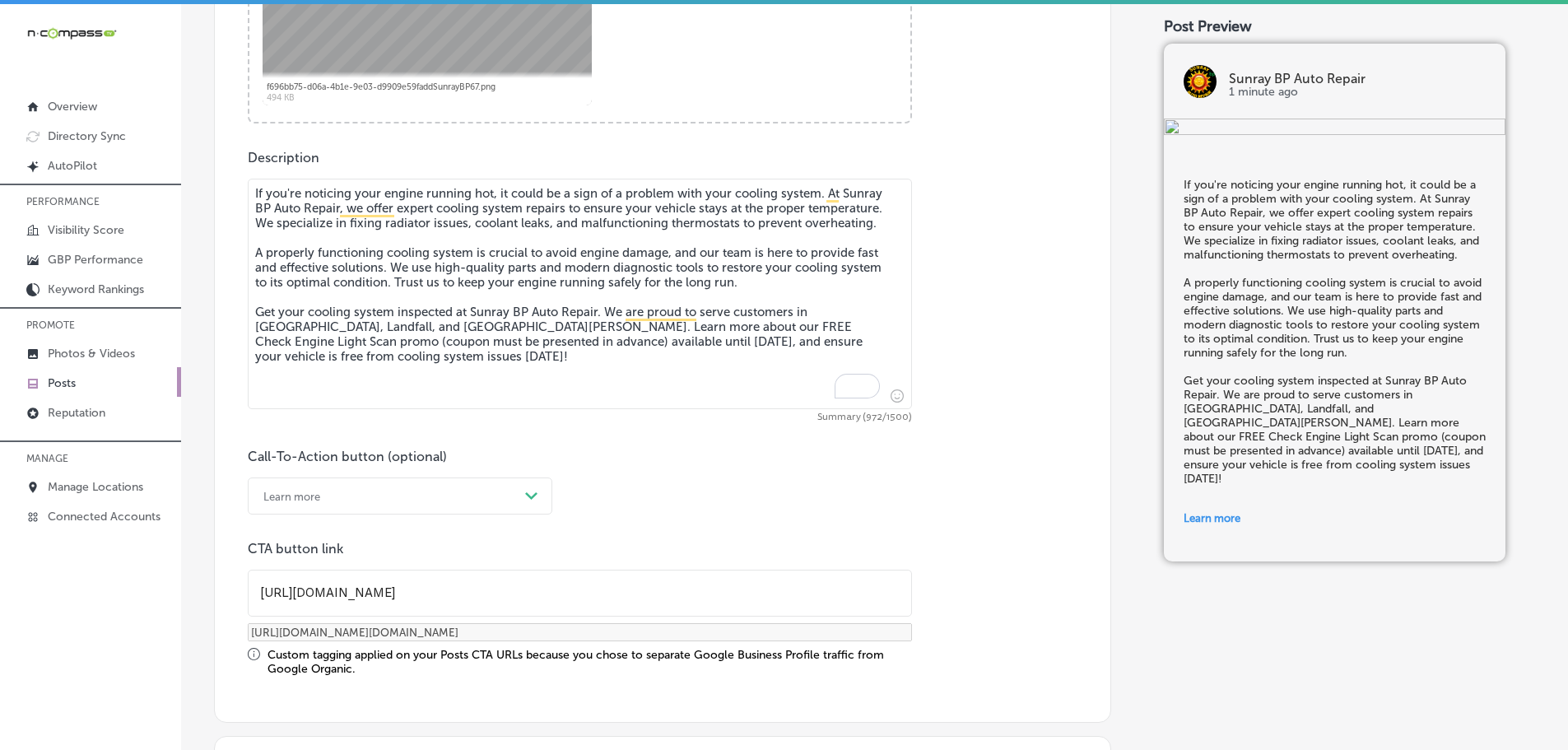
checkbox input "true"
type textarea "If you're noticing your engine running hot, it could be a sign of a problem wit…"
checkbox input "true"
type textarea "If you're noticing your engine running hot, it could be a sign of a problem wit…"
checkbox input "true"
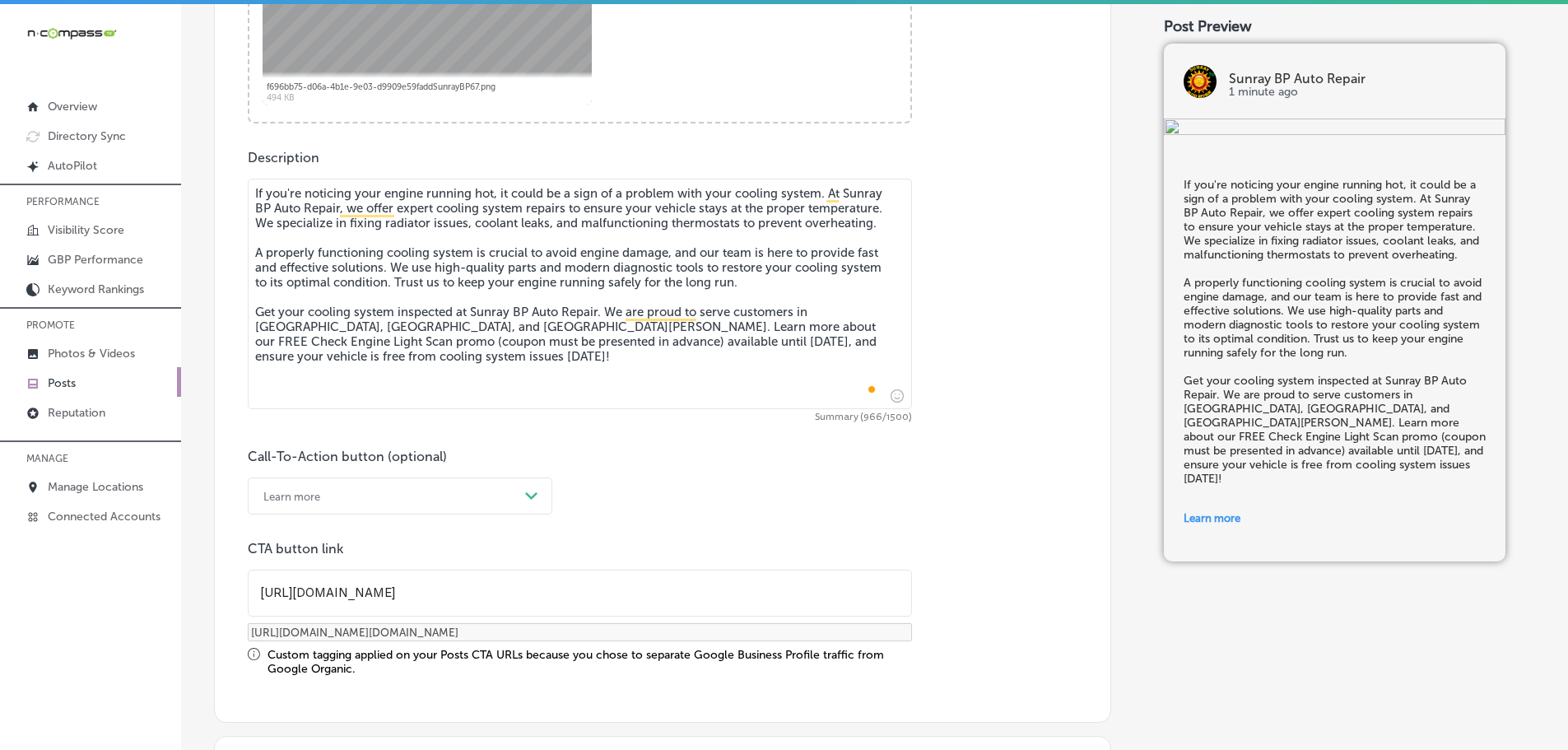
type textarea "If you're noticing your engine running hot, it could be a sign of a problem wit…"
checkbox input "true"
type textarea "If you're noticing your engine running hot, it could be a sign of a problem wit…"
checkbox input "true"
type textarea "If you're noticing your engine running hot, it could be a sign of a problem wit…"
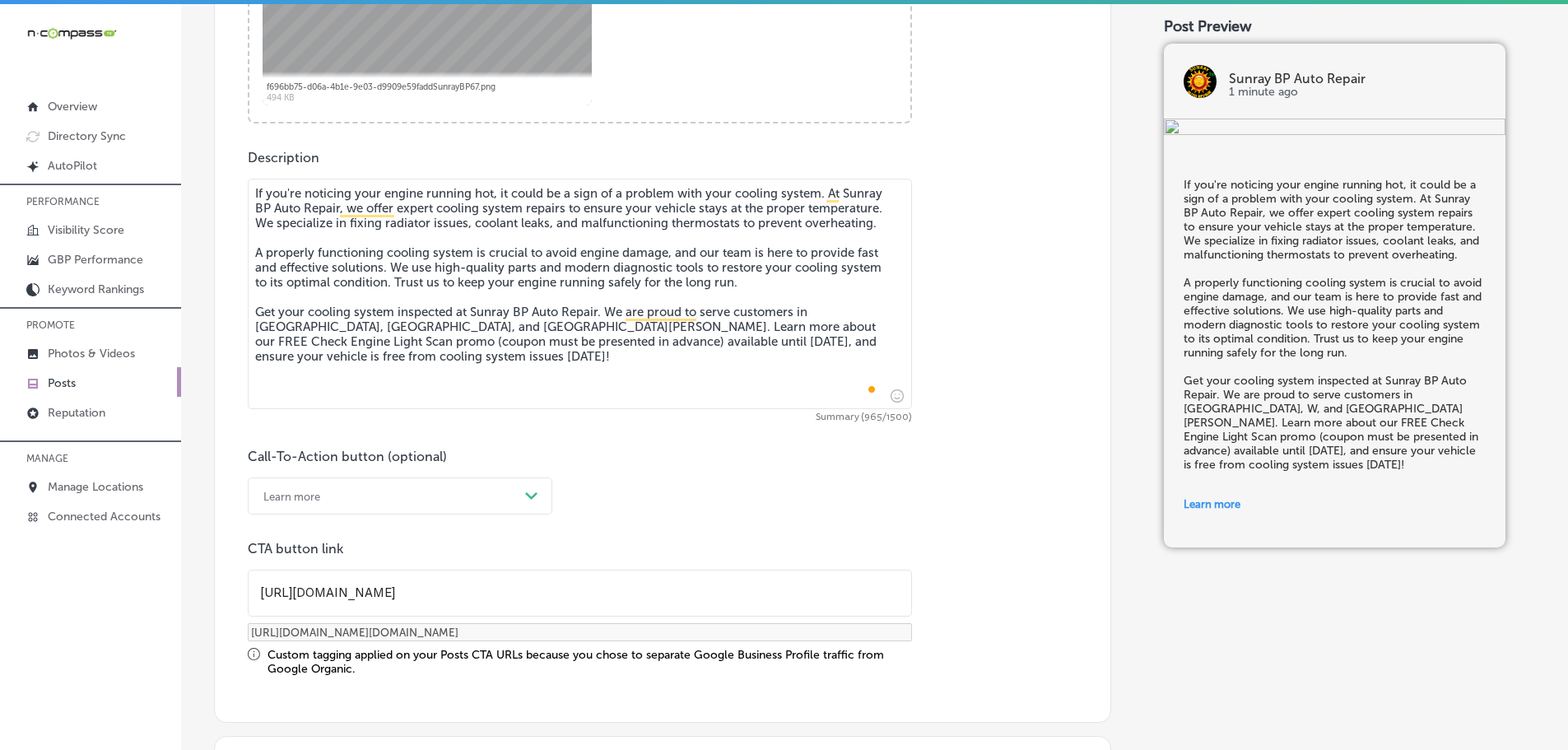
checkbox input "true"
type textarea "If you're noticing your engine running hot, it could be a sign of a problem wit…"
checkbox input "true"
type textarea "If you're noticing your engine running hot, it could be a sign of a problem wit…"
checkbox input "true"
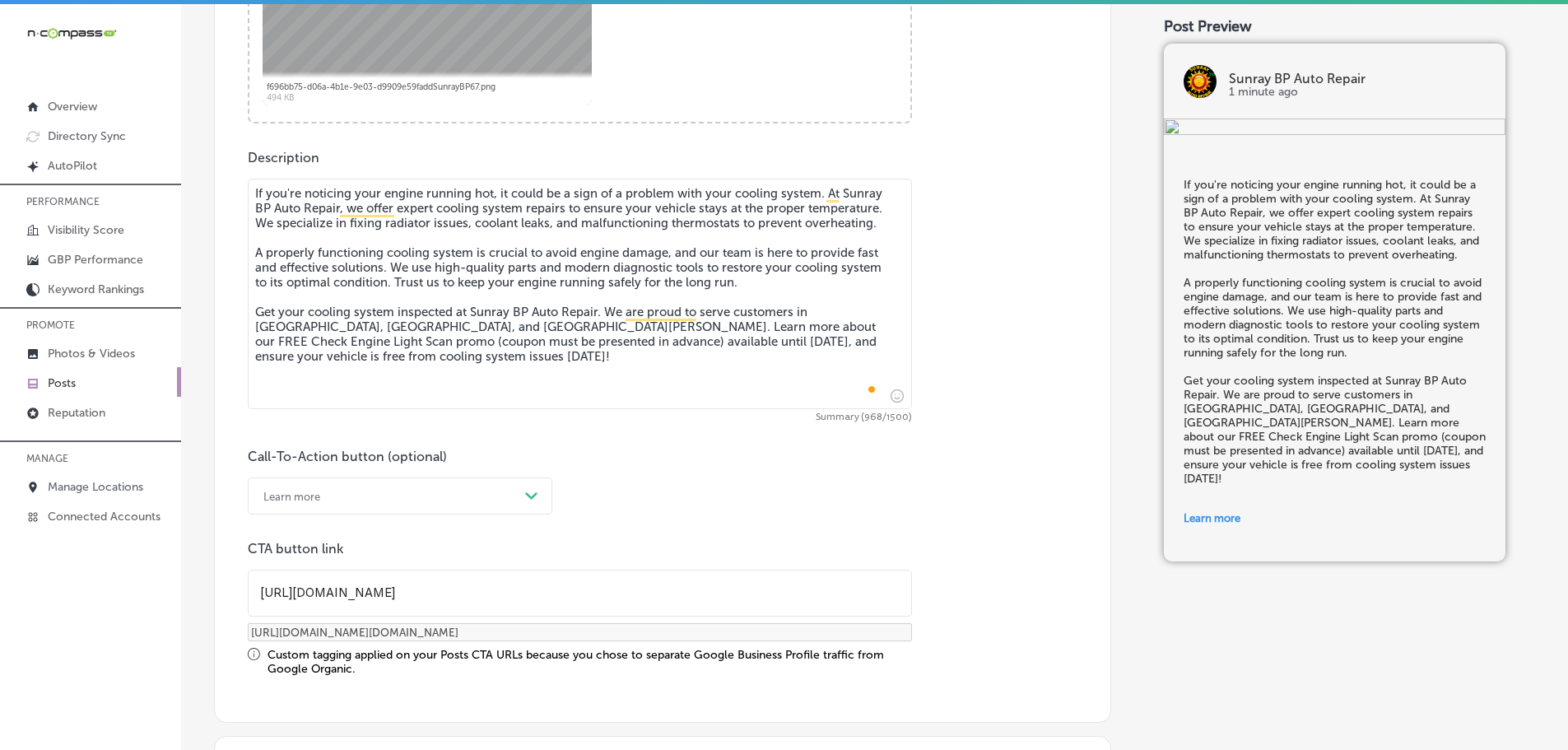
type textarea "If you're noticing your engine running hot, it could be a sign of a problem wit…"
checkbox input "true"
type textarea "If you're noticing your engine running hot, it could be a sign of a problem wit…"
checkbox input "true"
type textarea "If you're noticing your engine running hot, it could be a sign of a problem wit…"
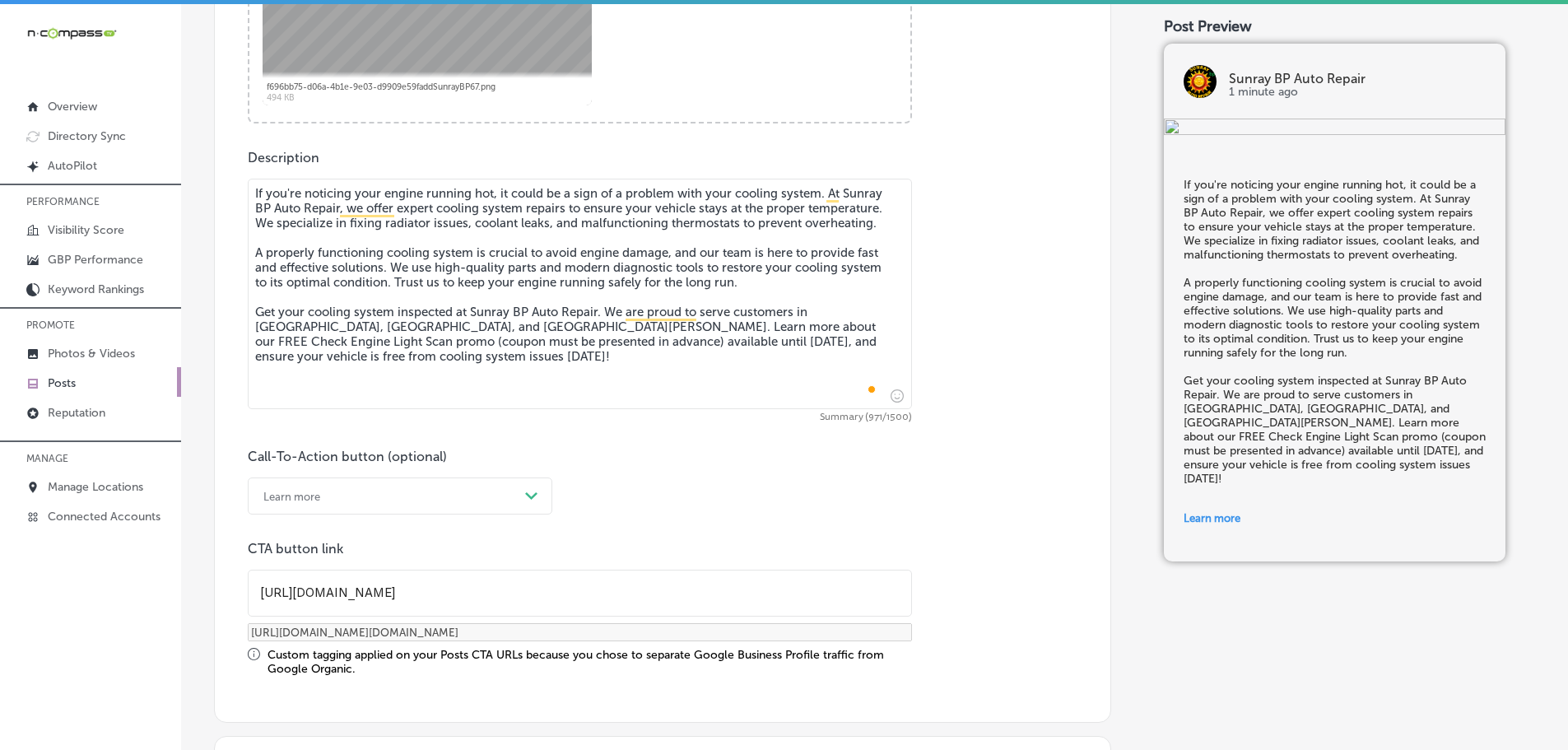
checkbox input "true"
type textarea "If you're noticing your engine running hot, it could be a sign of a problem wit…"
checkbox input "true"
type textarea "If you're noticing your engine running hot, it could be a sign of a problem wit…"
checkbox input "true"
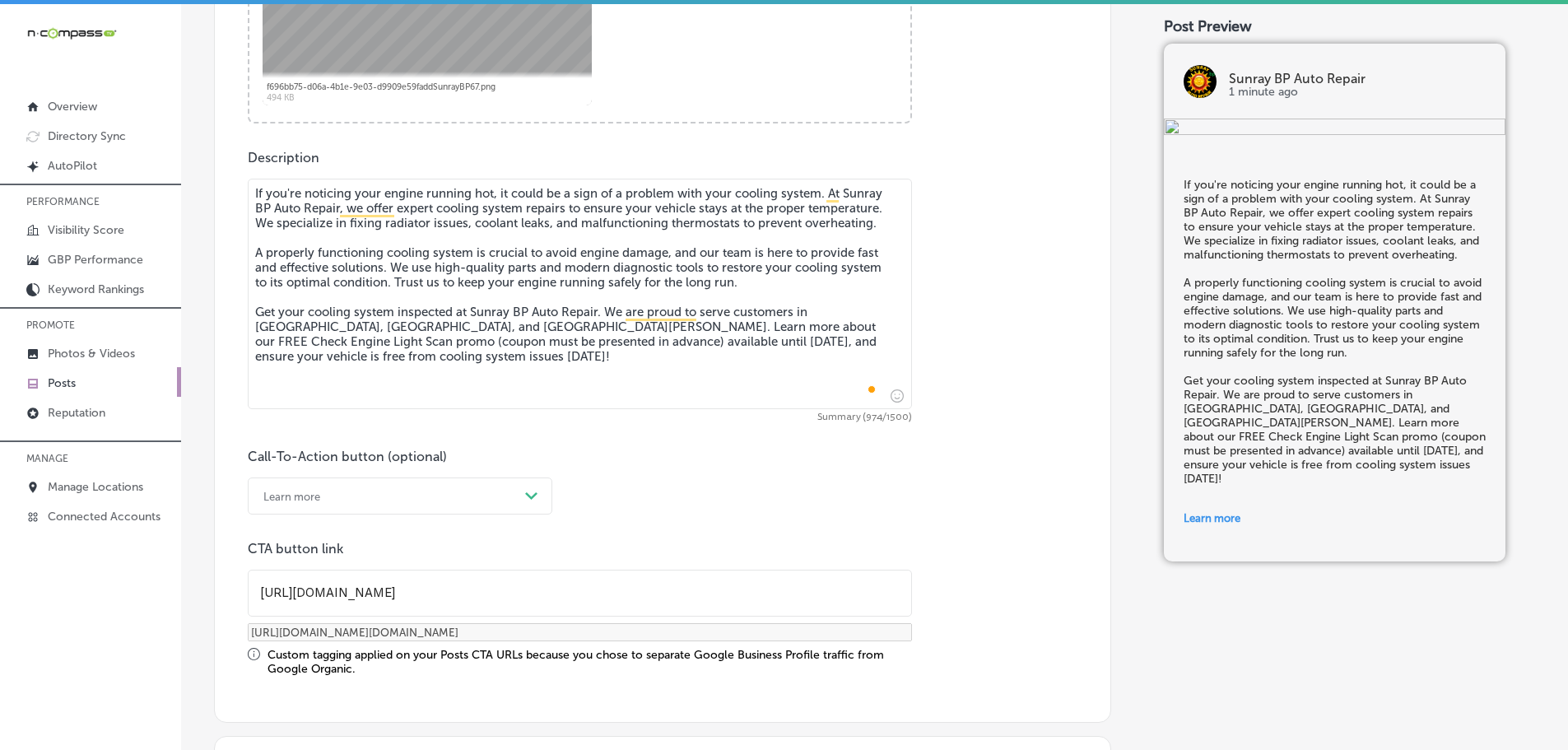
type textarea "If you're noticing your engine running hot, it could be a sign of a problem wit…"
checkbox input "true"
type textarea "If you're noticing your engine running hot, it could be a sign of a problem wit…"
checkbox input "true"
type textarea "If you're noticing your engine running hot, it could be a sign of a problem wit…"
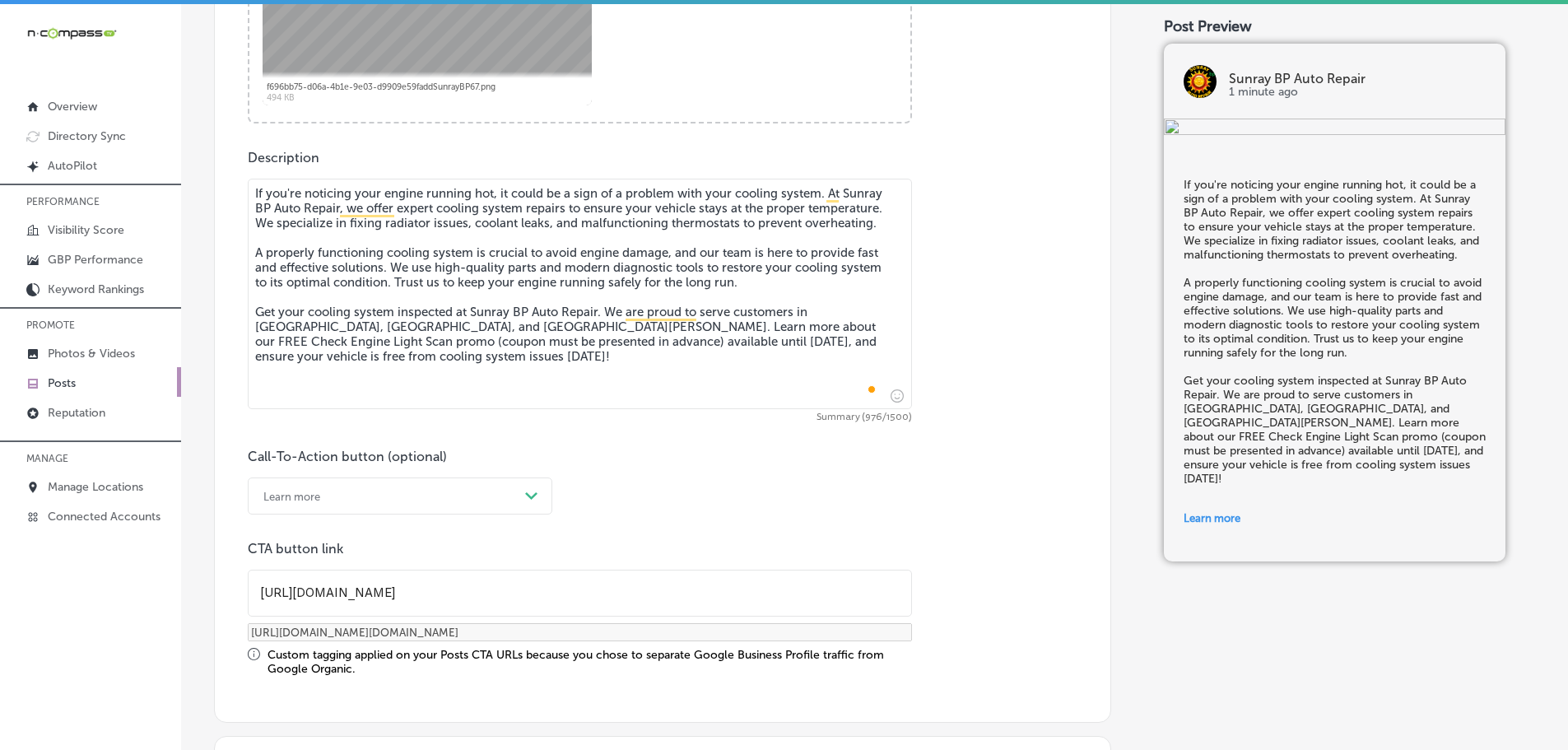
checkbox input "true"
type textarea "If you're noticing your engine running hot, it could be a sign of a problem wit…"
checkbox input "true"
type textarea "If you're noticing your engine running hot, it could be a sign of a problem wit…"
checkbox input "true"
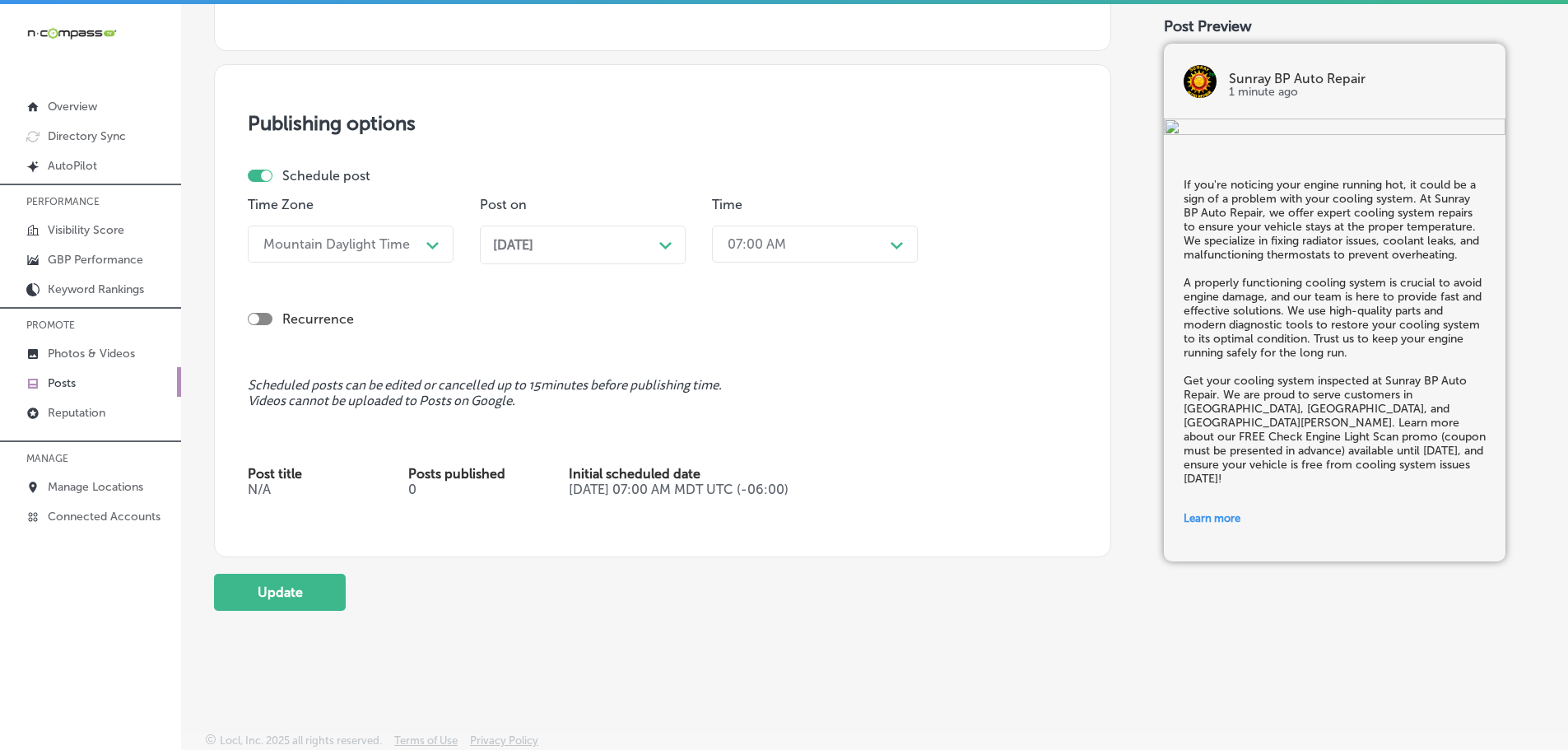
scroll to position [1496, 0]
type textarea "If you're noticing your engine running hot, it could be a sign of a problem wit…"
click at [305, 584] on button "Update" at bounding box center [279, 591] width 132 height 37
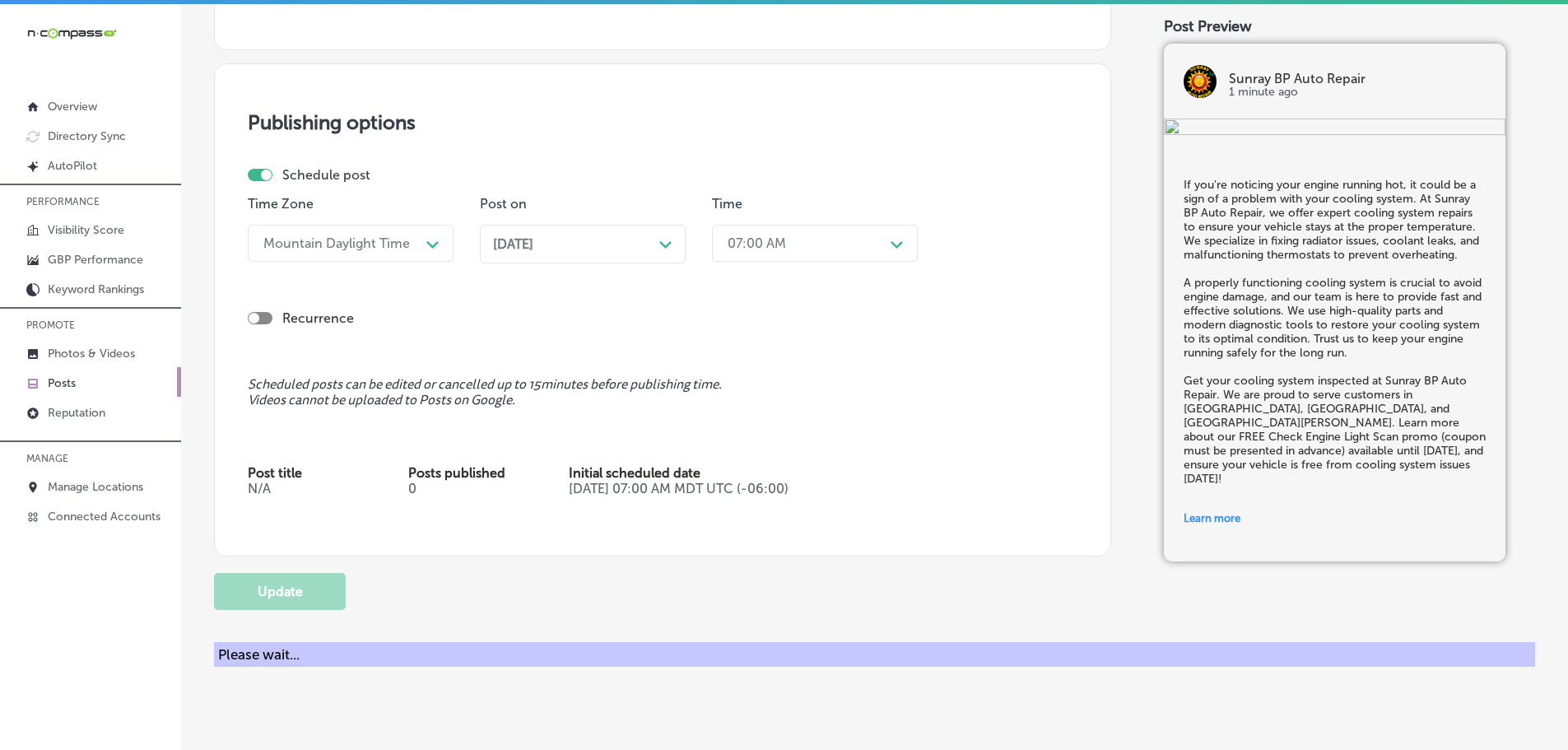
checkbox input "true"
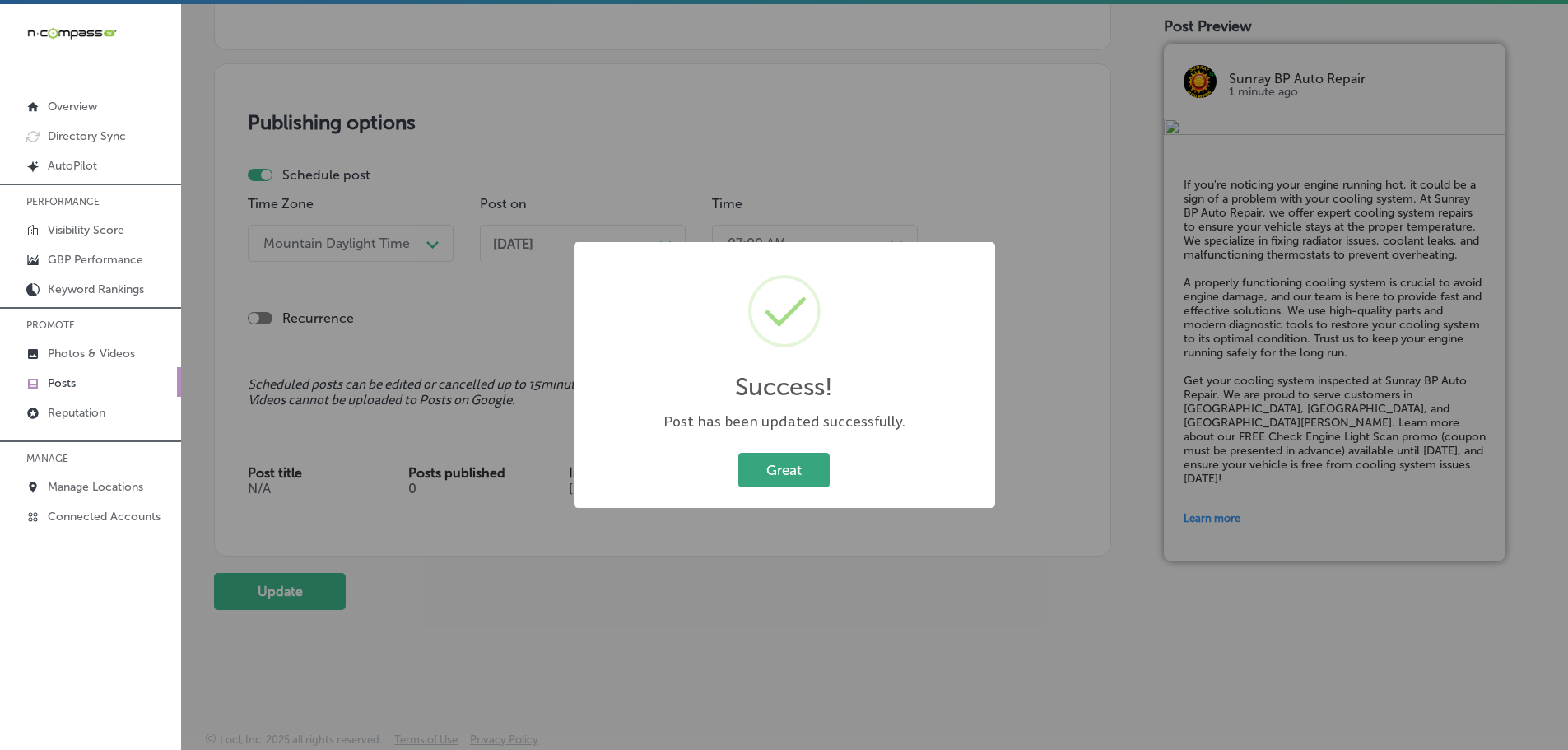
click at [784, 477] on button "Great" at bounding box center [784, 470] width 91 height 34
